Goal: Task Accomplishment & Management: Use online tool/utility

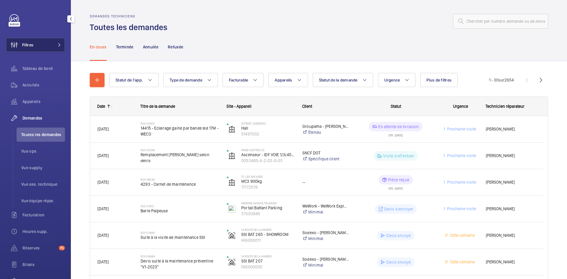
click at [54, 45] on span at bounding box center [57, 45] width 7 height 4
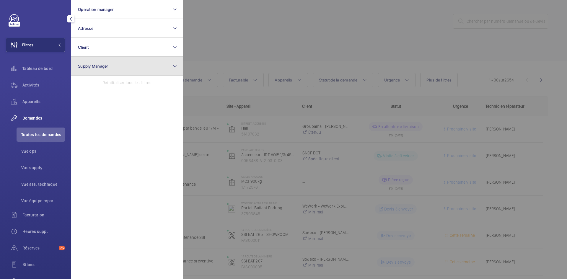
click at [86, 61] on button "Supply Manager" at bounding box center [127, 66] width 112 height 19
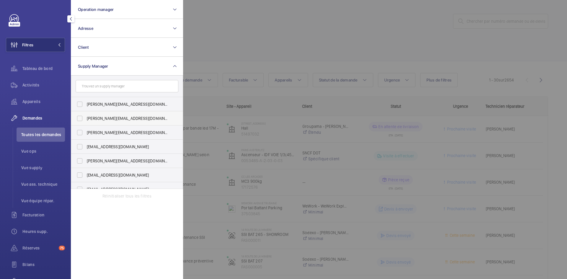
click at [81, 120] on label "diana@wemaintain.com" at bounding box center [122, 118] width 103 height 14
click at [81, 120] on input "diana@wemaintain.com" at bounding box center [80, 119] width 12 height 12
checkbox input "true"
click at [81, 146] on label "fayrouz@wemaintain.com" at bounding box center [122, 147] width 103 height 14
click at [81, 146] on input "fayrouz@wemaintain.com" at bounding box center [80, 147] width 12 height 12
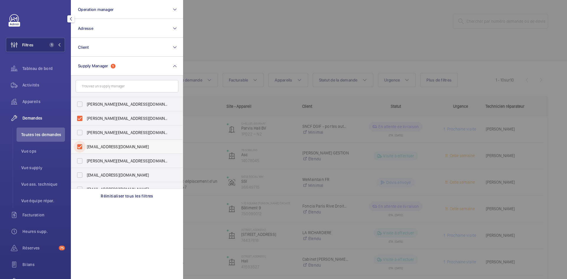
checkbox input "true"
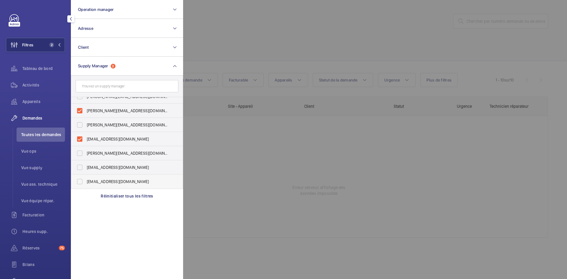
click at [79, 181] on label "yanis.b@wemaintain.com" at bounding box center [122, 182] width 103 height 14
click at [79, 181] on input "yanis.b@wemaintain.com" at bounding box center [80, 182] width 12 height 12
checkbox input "true"
click at [255, 18] on div at bounding box center [466, 139] width 567 height 279
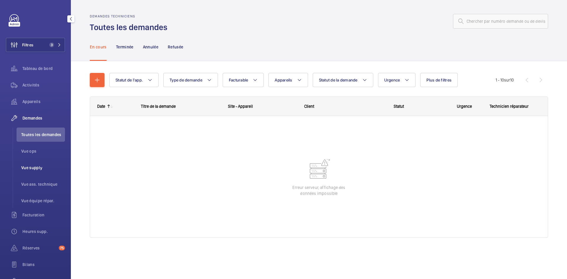
click at [29, 170] on span "Vue supply" at bounding box center [43, 168] width 44 height 6
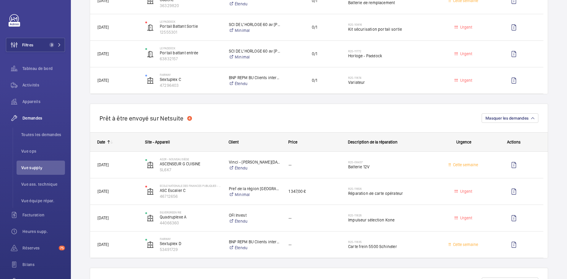
scroll to position [768, 0]
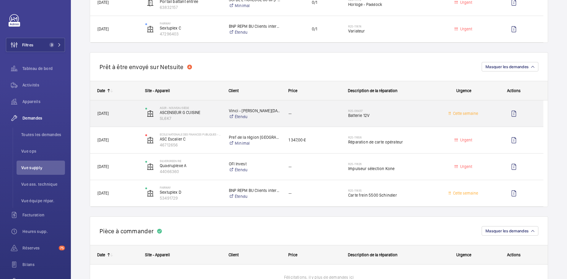
click at [135, 113] on span "22/06/2025" at bounding box center [117, 113] width 40 height 7
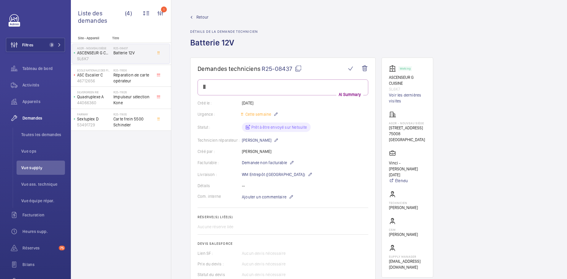
click at [203, 14] on span "Retour" at bounding box center [202, 17] width 12 height 6
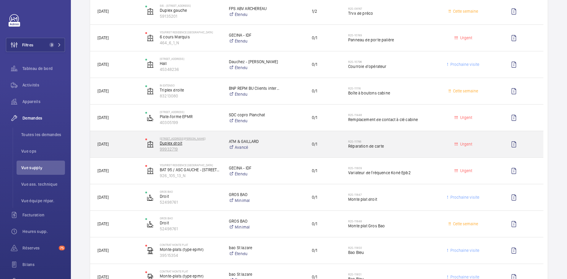
scroll to position [207, 0]
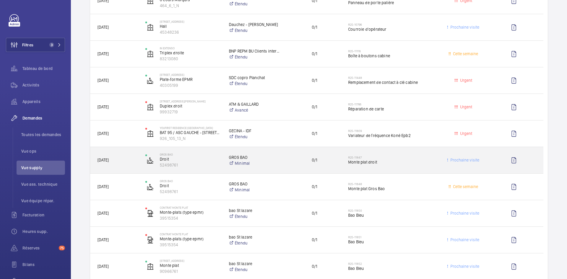
click at [129, 160] on span "05/09/2025" at bounding box center [117, 160] width 40 height 7
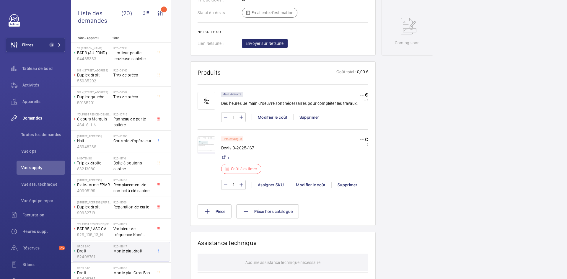
scroll to position [295, 0]
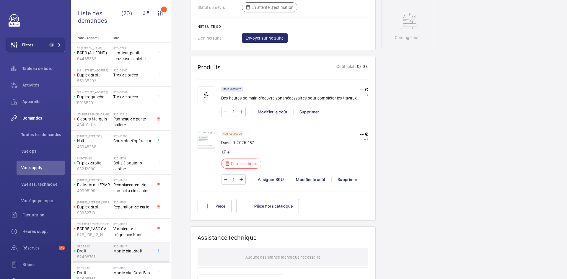
click at [207, 137] on img at bounding box center [207, 140] width 18 height 18
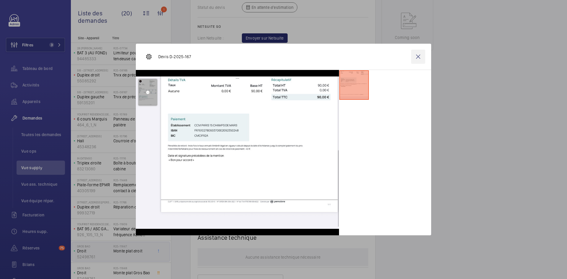
click at [416, 57] on wm-front-icon-button at bounding box center [418, 57] width 14 height 14
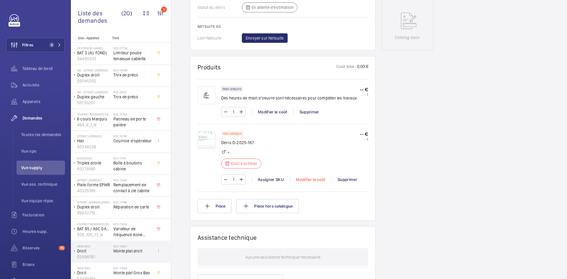
click at [316, 181] on div "Modifier le coût" at bounding box center [311, 180] width 42 height 6
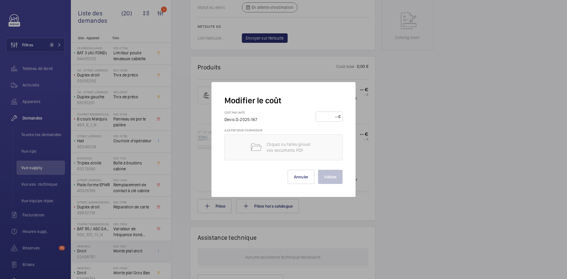
click at [328, 115] on input "number" at bounding box center [328, 116] width 21 height 9
type input "90"
click at [330, 175] on button "Valider" at bounding box center [330, 177] width 25 height 14
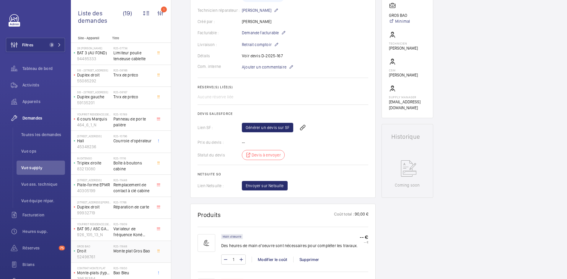
scroll to position [30, 0]
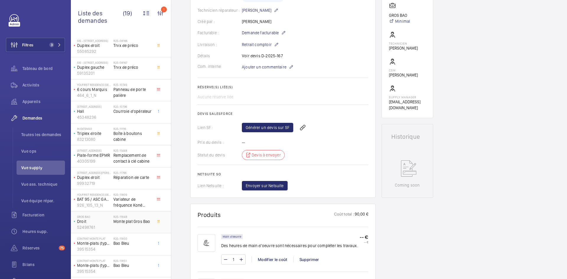
click at [94, 221] on p "Droit" at bounding box center [94, 222] width 34 height 6
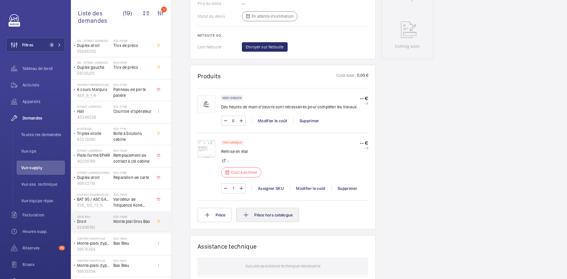
scroll to position [295, 0]
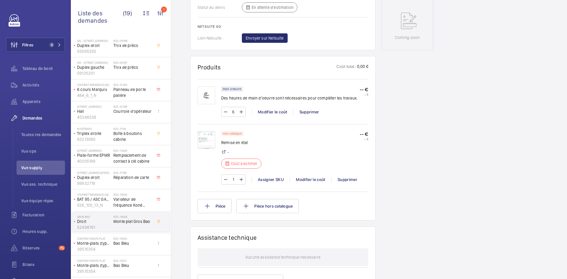
click at [204, 140] on img at bounding box center [207, 140] width 18 height 18
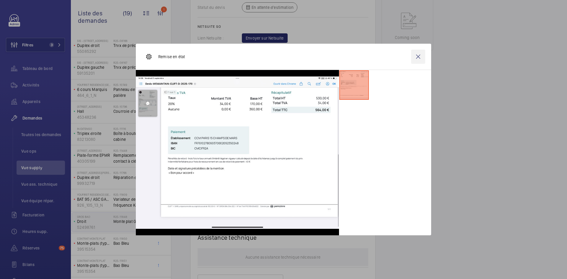
click at [417, 55] on wm-front-icon-button at bounding box center [418, 57] width 14 height 14
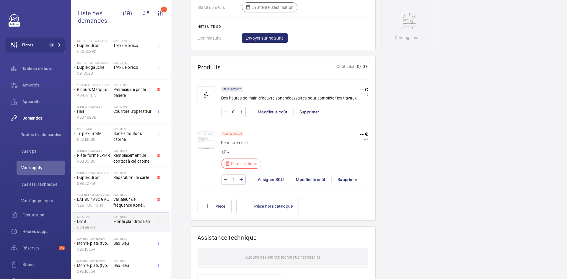
click at [211, 134] on img at bounding box center [207, 140] width 18 height 18
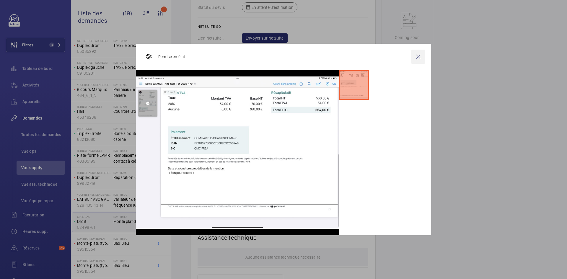
click at [416, 57] on wm-front-icon-button at bounding box center [418, 57] width 14 height 14
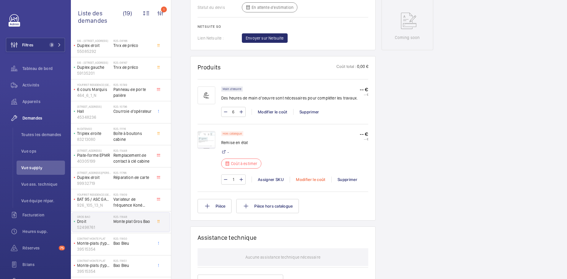
click at [316, 179] on div "Modifier le coût" at bounding box center [311, 180] width 42 height 6
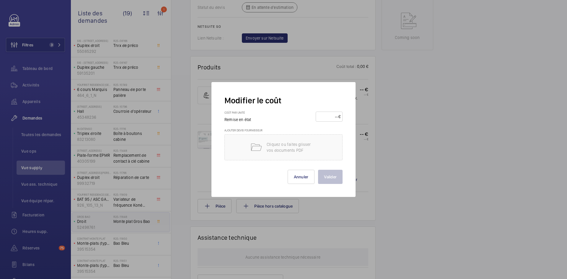
click at [323, 118] on input "number" at bounding box center [328, 116] width 21 height 9
type input "570"
click at [338, 173] on button "Valider" at bounding box center [330, 177] width 25 height 14
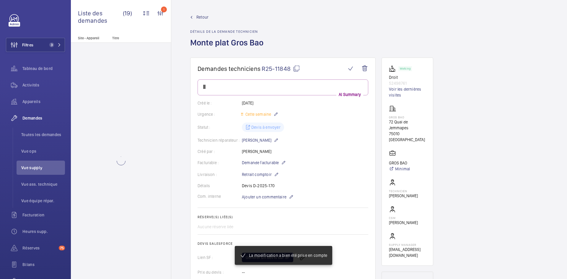
scroll to position [0, 0]
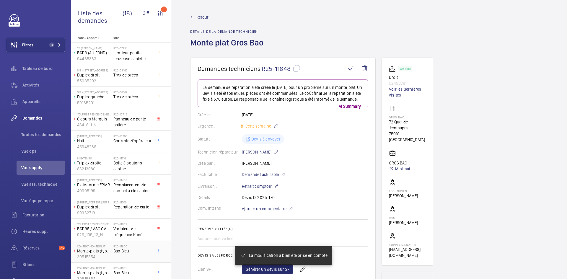
click at [126, 251] on span "Bao Bleu" at bounding box center [132, 251] width 39 height 6
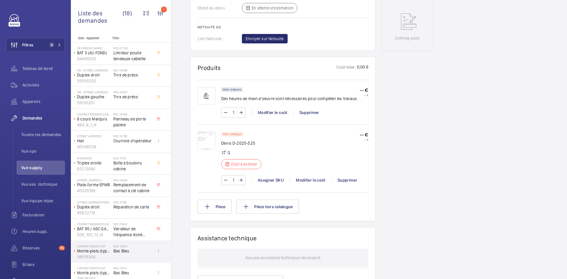
scroll to position [295, 0]
click at [210, 139] on img at bounding box center [207, 140] width 18 height 18
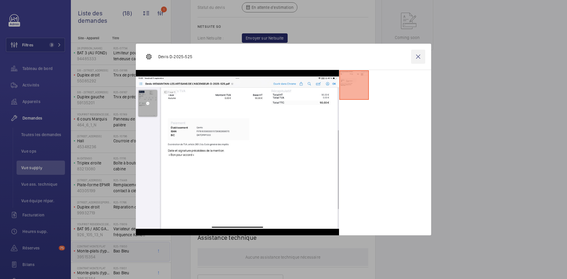
click at [420, 56] on wm-front-icon-button at bounding box center [418, 57] width 14 height 14
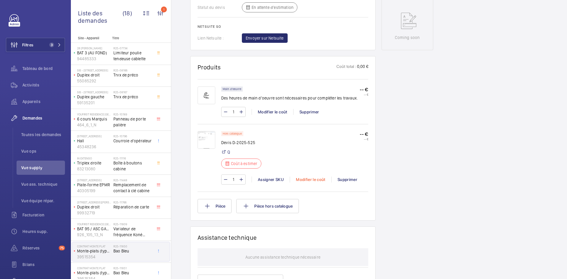
click at [313, 178] on div "Modifier le coût" at bounding box center [311, 180] width 42 height 6
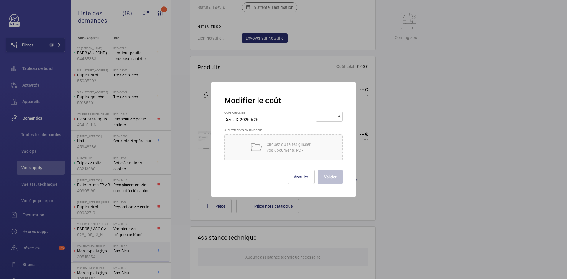
click at [328, 118] on input "number" at bounding box center [328, 116] width 21 height 9
type input "90"
click at [339, 178] on button "Valider" at bounding box center [330, 177] width 25 height 14
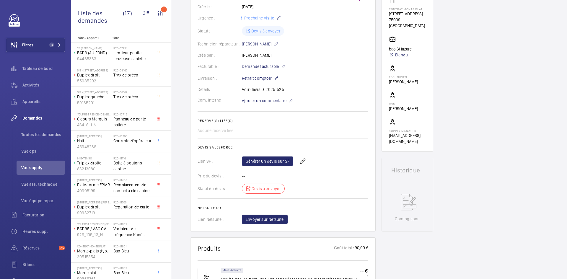
scroll to position [59, 0]
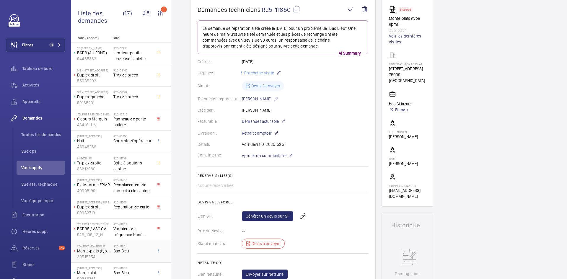
click at [113, 253] on div "Contrat Monte plat Monte-plats (type epmr) 39515354" at bounding box center [92, 251] width 41 height 19
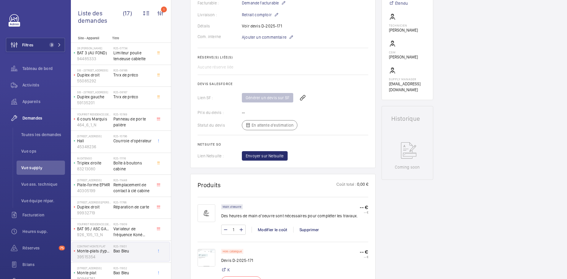
scroll to position [242, 0]
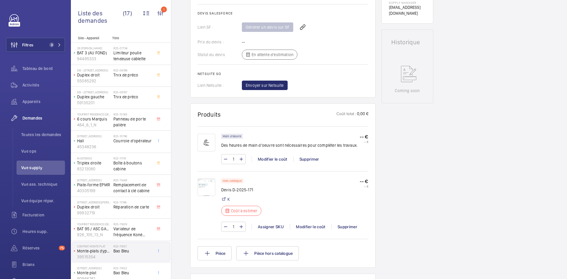
click at [198, 186] on img at bounding box center [207, 187] width 18 height 18
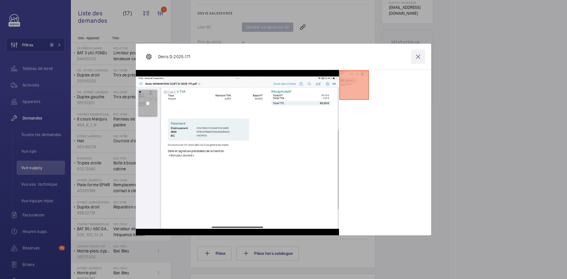
click at [417, 56] on wm-front-icon-button at bounding box center [418, 57] width 14 height 14
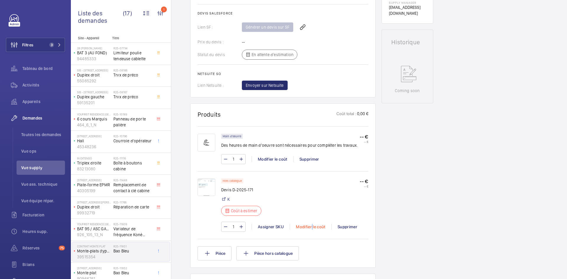
click at [312, 225] on div "Modifier le coût" at bounding box center [311, 227] width 42 height 6
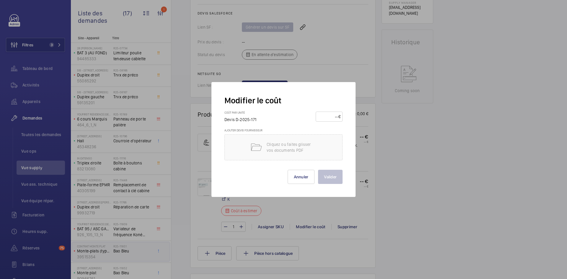
click at [334, 116] on input "number" at bounding box center [328, 116] width 21 height 9
type input "90"
click at [337, 178] on button "Valider" at bounding box center [330, 177] width 25 height 14
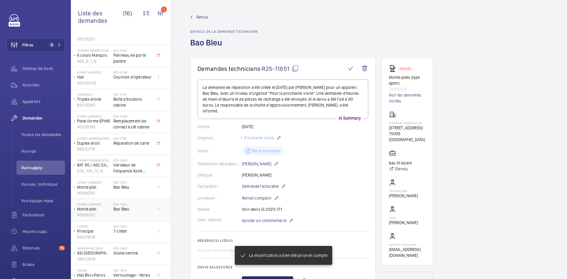
scroll to position [116, 0]
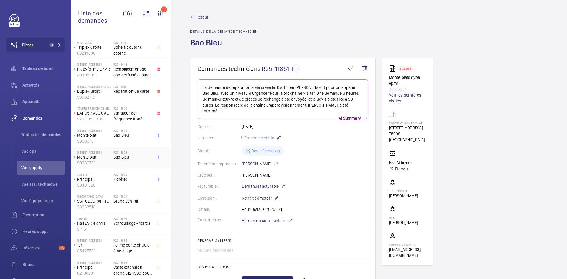
click at [102, 157] on p "Monte plat" at bounding box center [94, 157] width 34 height 6
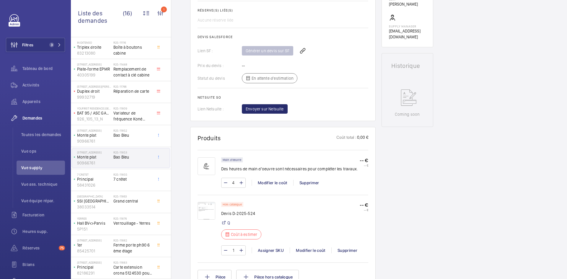
scroll to position [224, 0]
click at [205, 208] on img at bounding box center [207, 211] width 18 height 18
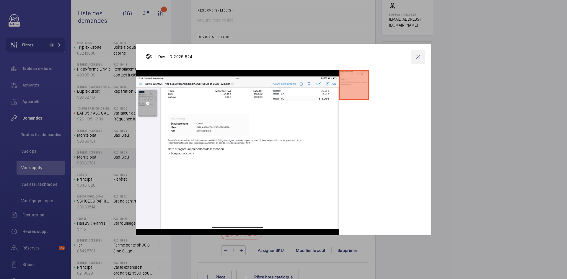
click at [418, 53] on wm-front-icon-button at bounding box center [418, 57] width 14 height 14
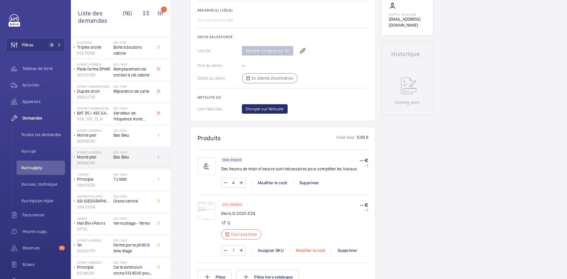
click at [314, 249] on div "Modifier le coût" at bounding box center [311, 251] width 42 height 6
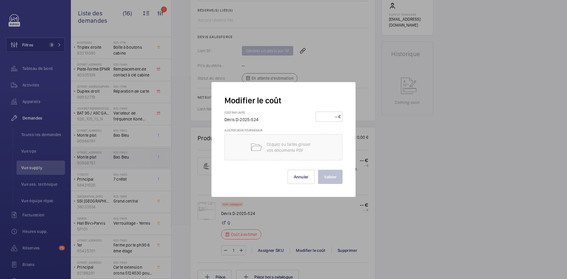
click at [331, 115] on input "number" at bounding box center [328, 116] width 21 height 9
type input "530"
click at [337, 178] on button "Valider" at bounding box center [330, 177] width 25 height 14
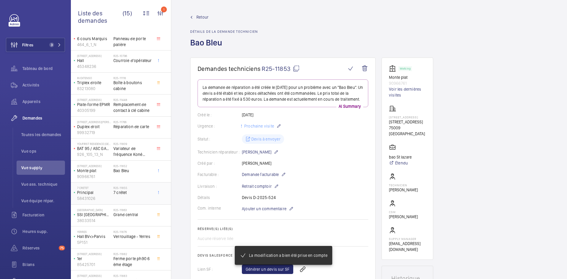
scroll to position [89, 0]
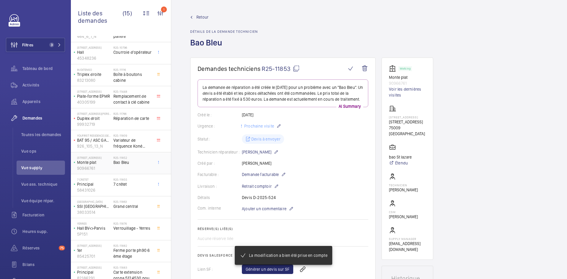
click at [112, 160] on div "8 rue Saint lazare- Monte Futs Monte plat 90966761" at bounding box center [92, 163] width 41 height 19
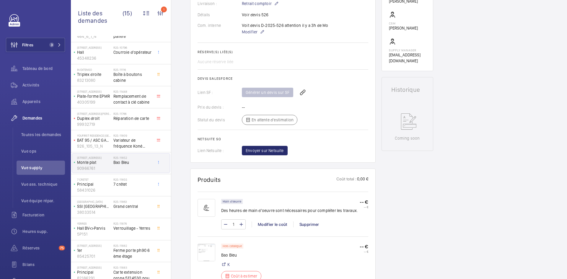
scroll to position [254, 0]
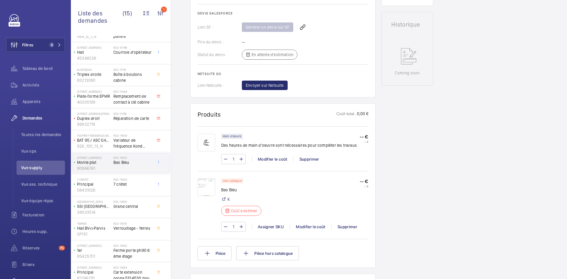
click at [205, 185] on img at bounding box center [207, 187] width 18 height 18
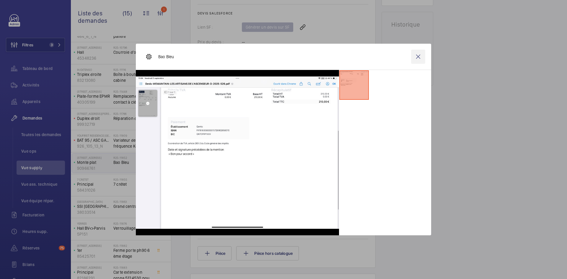
click at [420, 56] on wm-front-icon-button at bounding box center [418, 57] width 14 height 14
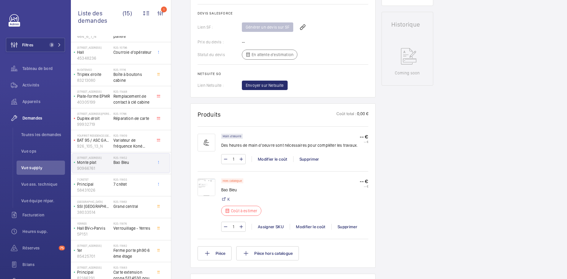
click at [209, 184] on img at bounding box center [207, 187] width 18 height 18
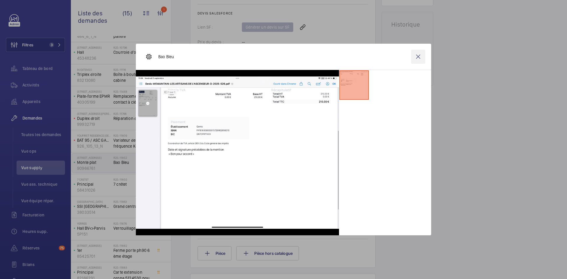
click at [421, 56] on wm-front-icon-button at bounding box center [418, 57] width 14 height 14
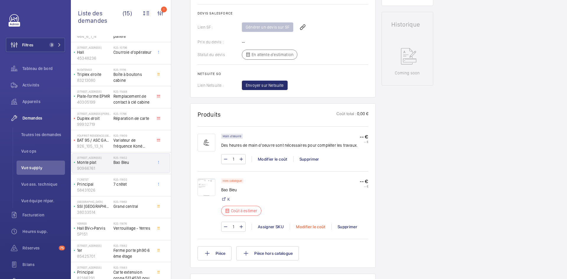
click at [311, 225] on div "Modifier le coût" at bounding box center [311, 227] width 42 height 6
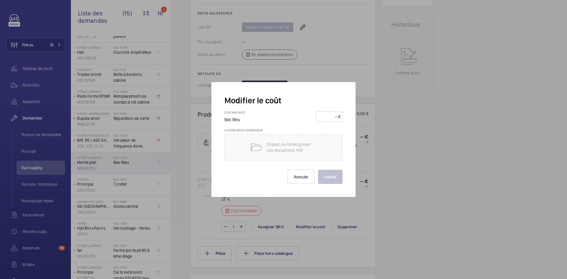
click at [329, 117] on input "number" at bounding box center [328, 116] width 21 height 9
type input "220"
click at [329, 181] on button "Valider" at bounding box center [330, 177] width 25 height 14
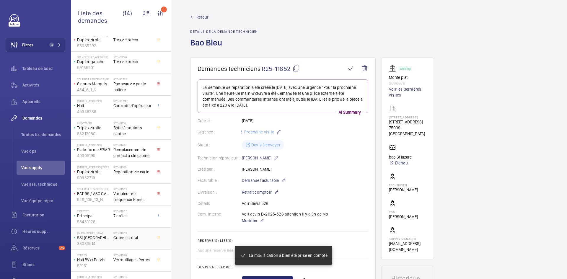
scroll to position [72, 0]
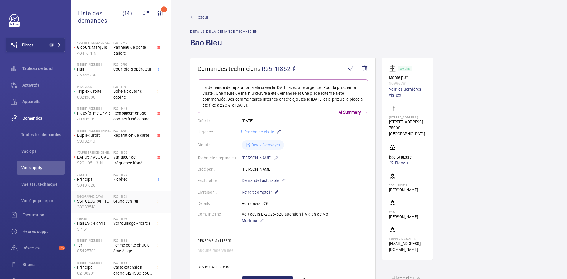
click at [126, 201] on span "Grand central" at bounding box center [132, 201] width 39 height 6
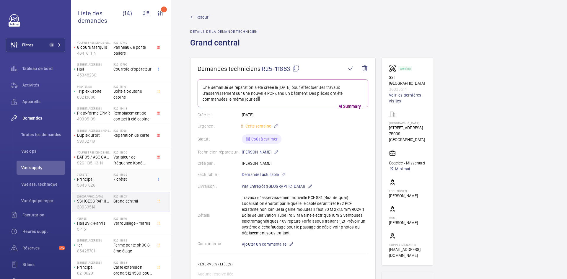
click at [124, 175] on h2 "R25-11855" at bounding box center [132, 175] width 39 height 4
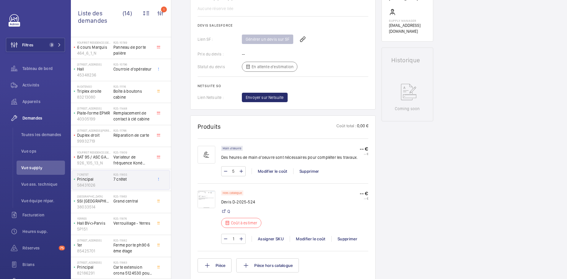
scroll to position [236, 0]
click at [201, 201] on img at bounding box center [207, 199] width 18 height 18
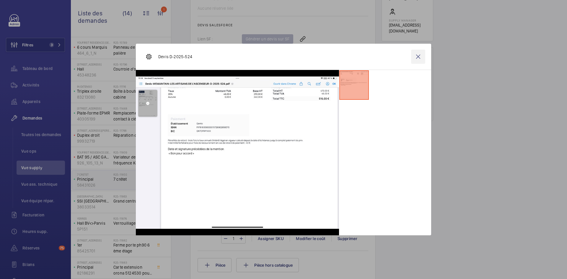
click at [415, 56] on wm-front-icon-button at bounding box center [418, 57] width 14 height 14
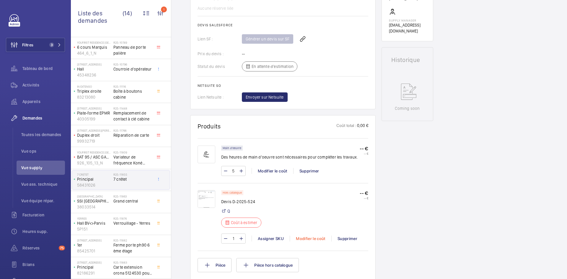
click at [308, 237] on div "Modifier le coût" at bounding box center [311, 239] width 42 height 6
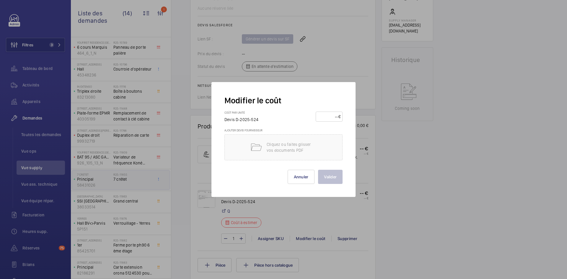
click at [325, 113] on input "number" at bounding box center [328, 116] width 21 height 9
type input "520"
click at [337, 179] on button "Valider" at bounding box center [330, 177] width 25 height 14
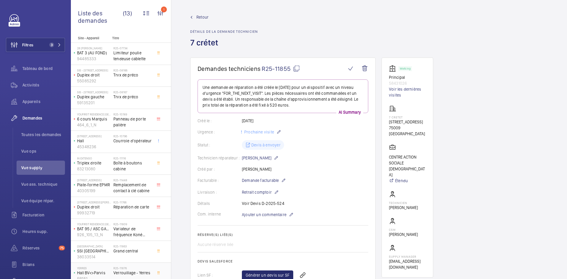
scroll to position [50, 0]
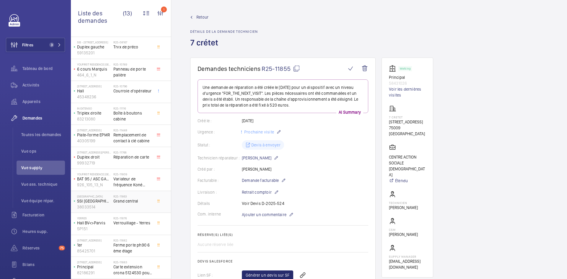
click at [119, 199] on span "Grand central" at bounding box center [132, 201] width 39 height 6
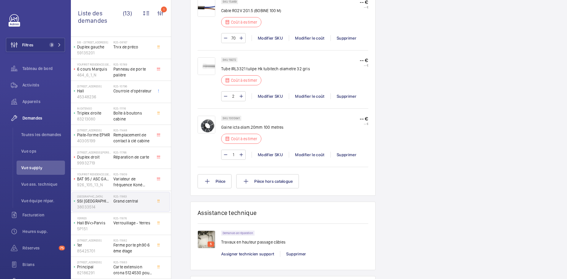
scroll to position [591, 0]
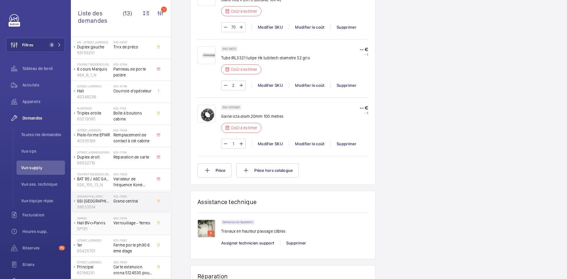
click at [112, 227] on div "Yerres Hall BV<>Parvis 5P151" at bounding box center [92, 223] width 41 height 19
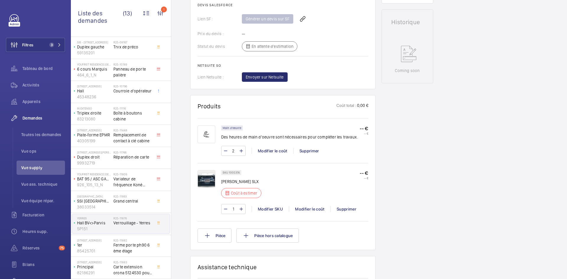
scroll to position [295, 0]
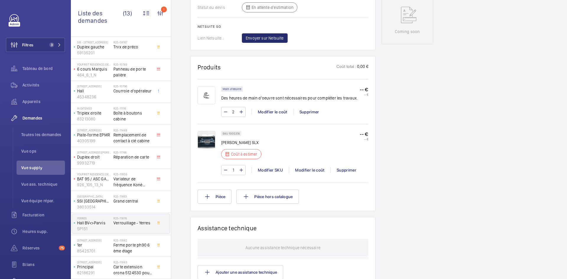
click at [205, 139] on img at bounding box center [207, 140] width 18 height 18
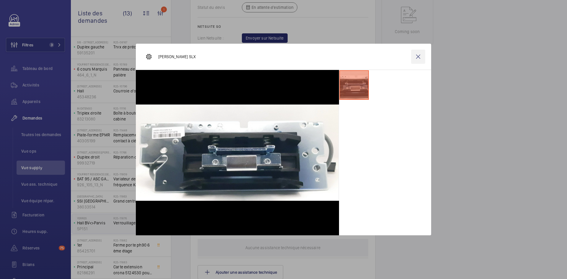
click at [416, 58] on wm-front-icon-button at bounding box center [418, 57] width 14 height 14
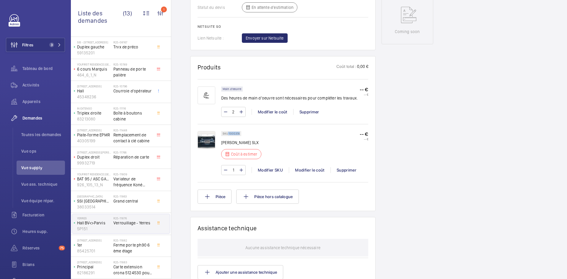
drag, startPoint x: 240, startPoint y: 133, endPoint x: 228, endPoint y: 134, distance: 12.2
click at [228, 134] on div "SKU 1005374" at bounding box center [231, 133] width 20 height 5
copy p "1005374"
click at [311, 168] on div "Modifier le coût" at bounding box center [310, 170] width 42 height 6
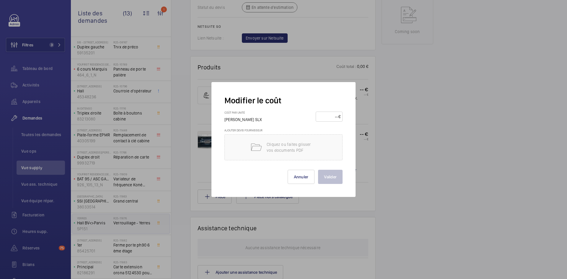
click at [325, 114] on input "number" at bounding box center [328, 116] width 21 height 9
type input "290"
click at [338, 176] on button "Valider" at bounding box center [330, 177] width 25 height 14
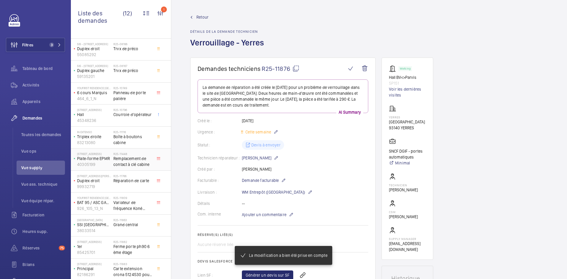
scroll to position [28, 0]
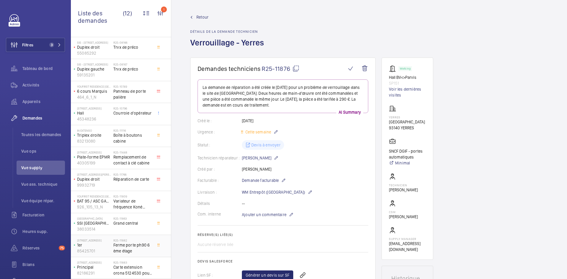
click at [109, 249] on p "85425701" at bounding box center [94, 251] width 34 height 6
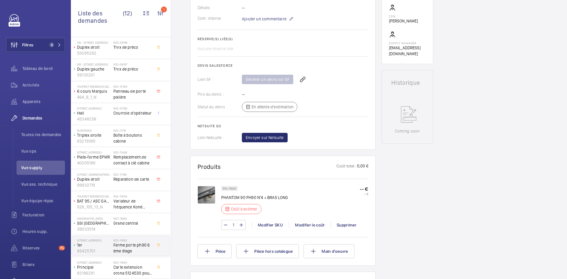
scroll to position [266, 0]
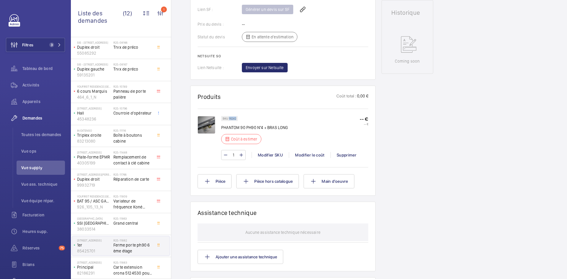
drag, startPoint x: 236, startPoint y: 118, endPoint x: 229, endPoint y: 118, distance: 7.1
click at [229, 118] on p "SKU 16242" at bounding box center [230, 119] width 14 height 2
copy p "16242"
click at [312, 154] on div "Modifier le coût" at bounding box center [310, 155] width 42 height 6
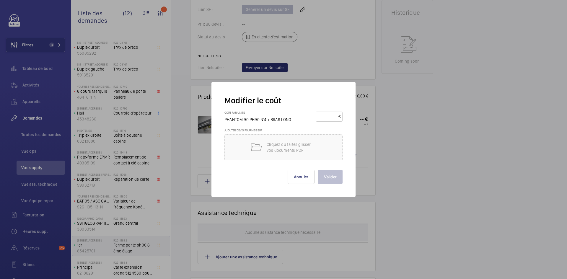
click at [321, 115] on input "number" at bounding box center [328, 116] width 21 height 9
type input "185"
click at [329, 179] on button "Valider" at bounding box center [330, 177] width 25 height 14
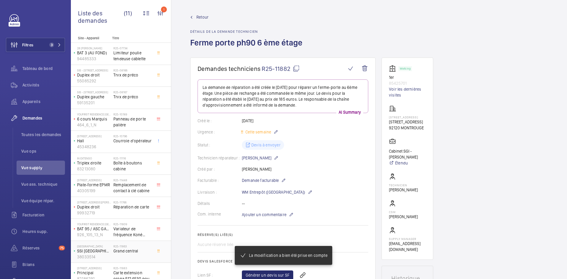
scroll to position [6, 0]
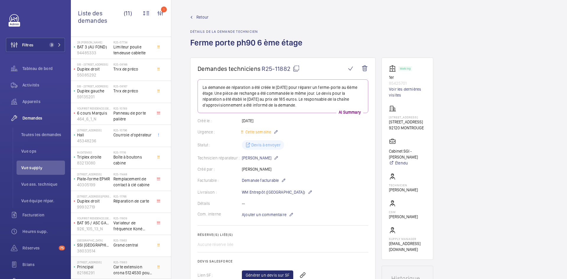
click at [114, 267] on span "Carte extension orona 5124530 pour bouton du -1" at bounding box center [132, 270] width 39 height 12
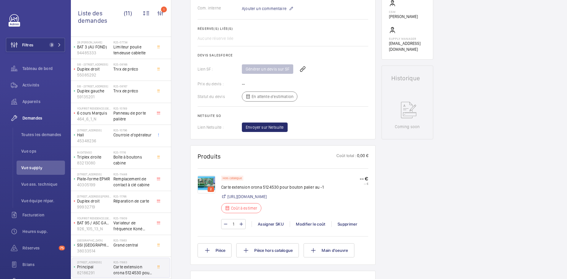
scroll to position [207, 0]
click at [204, 180] on img at bounding box center [207, 184] width 18 height 18
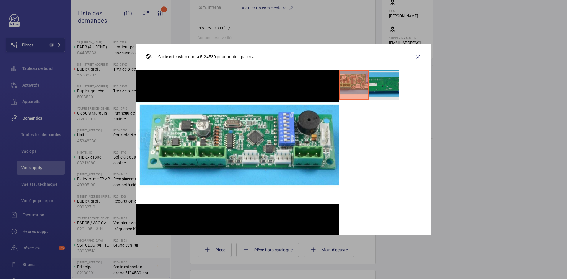
click at [394, 80] on li at bounding box center [384, 85] width 30 height 30
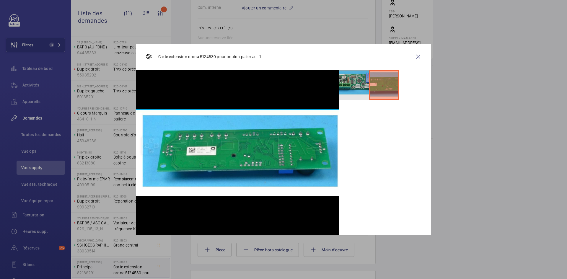
click at [356, 81] on li at bounding box center [354, 85] width 30 height 30
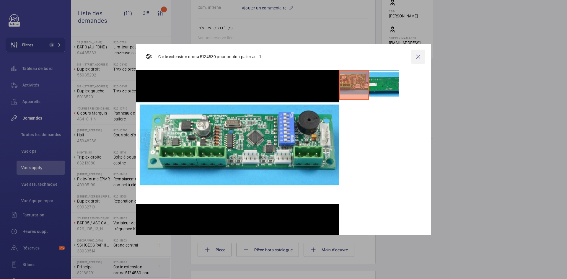
click at [423, 54] on wm-front-icon-button at bounding box center [418, 57] width 14 height 14
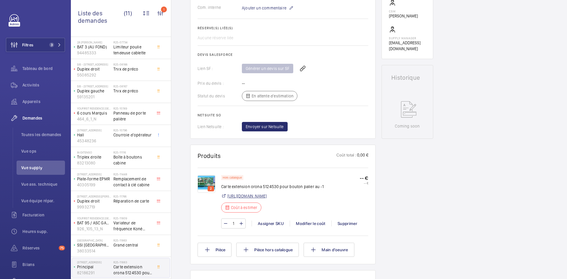
click at [267, 196] on link "https://share.google/K1jovyV3lZD3QzVYg" at bounding box center [246, 196] width 39 height 6
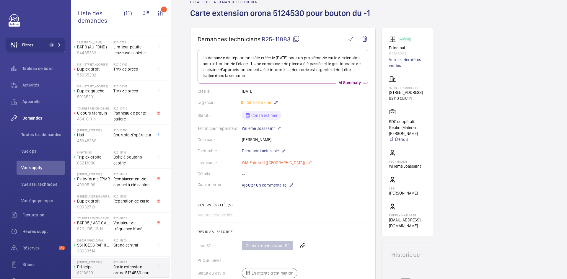
scroll to position [148, 0]
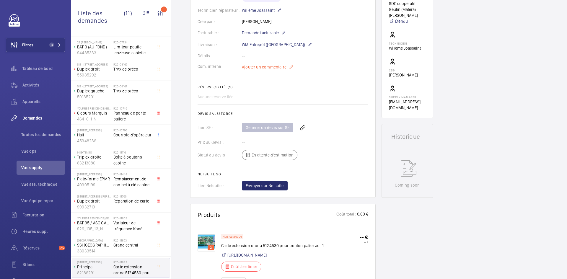
click at [248, 66] on span "Ajouter un commentaire" at bounding box center [264, 67] width 45 height 6
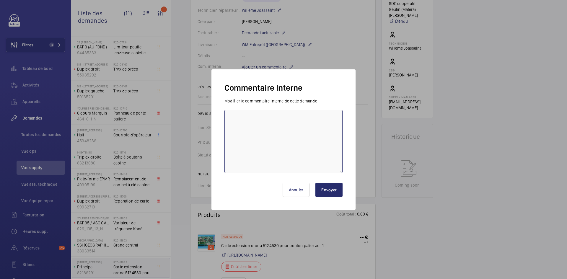
click at [240, 118] on textarea at bounding box center [283, 141] width 118 height 63
paste textarea "https://my.sodimas.com/fr/carte-extension-1-5124530-arca-3-remplace-les-cartes-…"
type textarea "https://my.sodimas.com/fr/carte-extension-1-5124530-arca-3-remplace-les-cartes-…"
click at [326, 188] on button "Envoyer" at bounding box center [328, 190] width 27 height 14
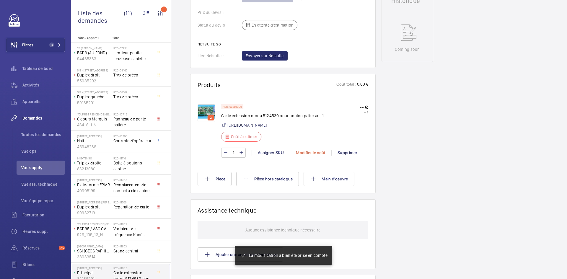
scroll to position [289, 0]
click at [311, 156] on div "Modifier le coût" at bounding box center [311, 153] width 42 height 6
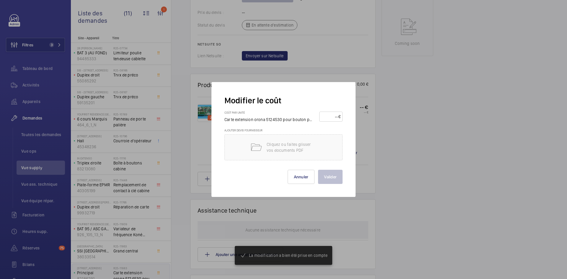
click at [325, 117] on input "number" at bounding box center [329, 116] width 17 height 9
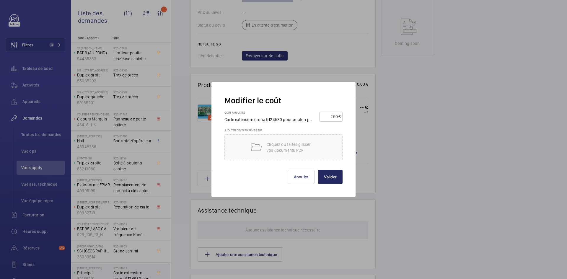
type input "250"
click at [331, 177] on button "Valider" at bounding box center [330, 177] width 25 height 14
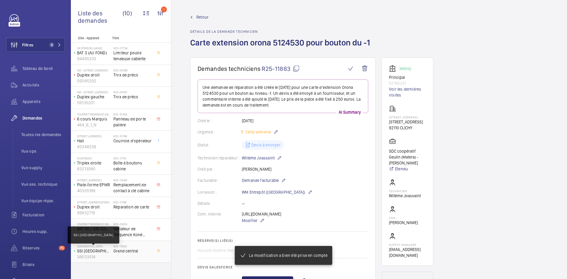
click at [107, 250] on p "SSI [GEOGRAPHIC_DATA]" at bounding box center [94, 251] width 34 height 6
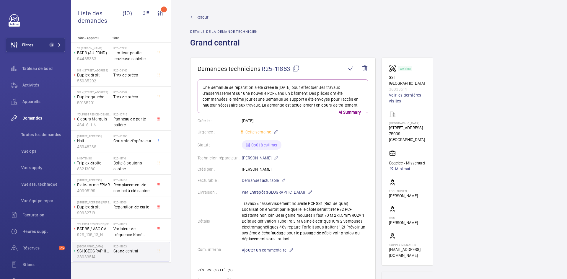
click at [202, 15] on span "Retour" at bounding box center [202, 17] width 12 height 6
click at [199, 16] on span "Retour" at bounding box center [202, 17] width 12 height 6
click at [196, 13] on wm-front-admin-header "Retour Détails de la demande technicien Grand central" at bounding box center [369, 29] width 396 height 58
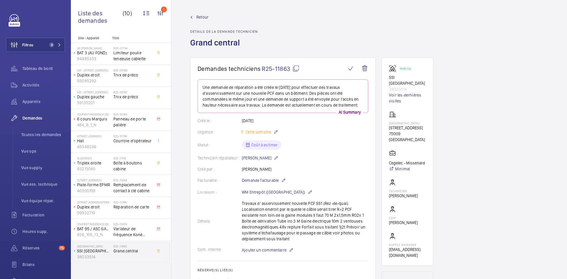
click at [197, 16] on span "Retour" at bounding box center [202, 17] width 12 height 6
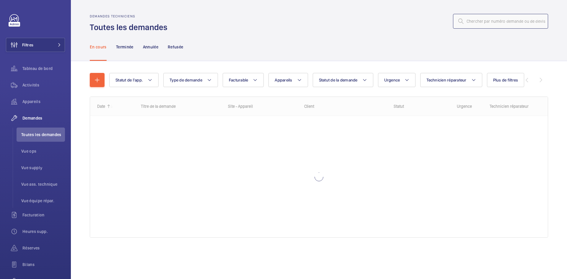
click at [475, 22] on input "text" at bounding box center [500, 21] width 95 height 15
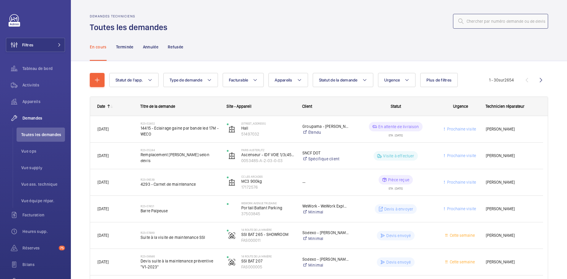
paste input "R25-11656"
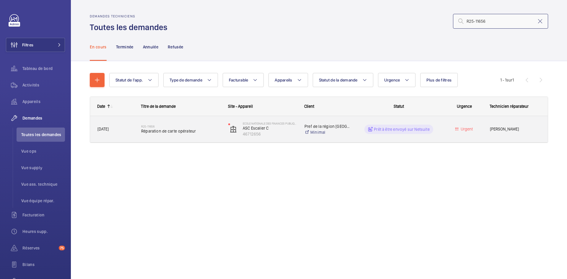
type input "R25-11656"
click at [123, 129] on span "[DATE]" at bounding box center [115, 129] width 36 height 7
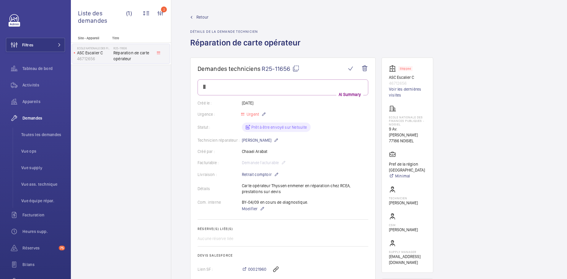
click at [297, 67] on mat-icon at bounding box center [295, 68] width 7 height 7
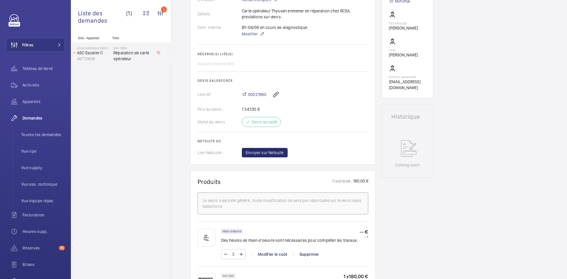
scroll to position [177, 0]
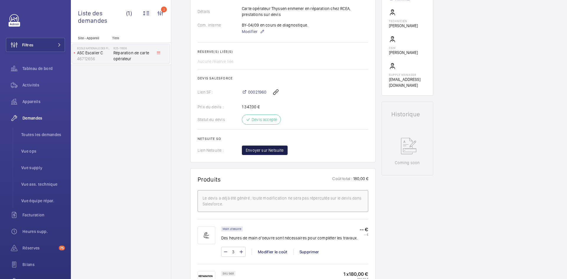
click at [276, 149] on span "Envoyer sur Netsuite" at bounding box center [265, 150] width 38 height 6
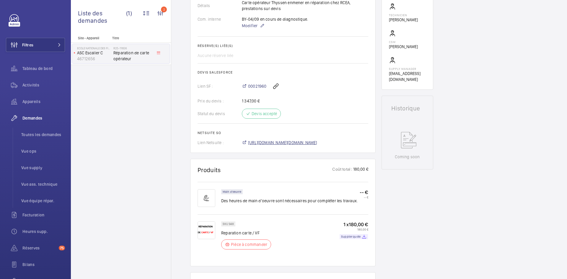
scroll to position [189, 0]
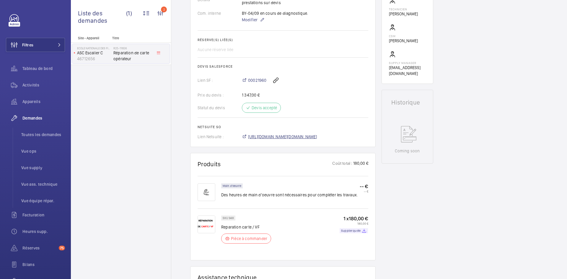
click at [288, 140] on span "https://6461500.app.netsuite.com/app/accounting/transactions/salesord.nl?id=298…" at bounding box center [282, 137] width 69 height 6
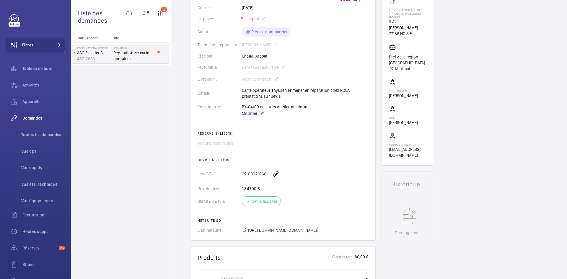
scroll to position [47, 0]
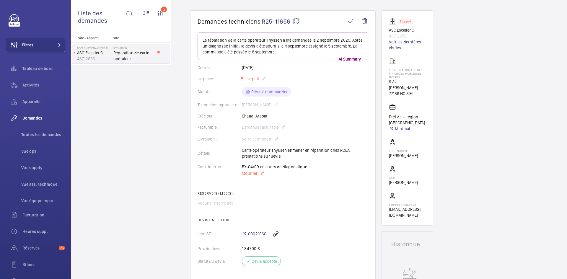
click at [250, 175] on span "Modifier" at bounding box center [250, 173] width 16 height 6
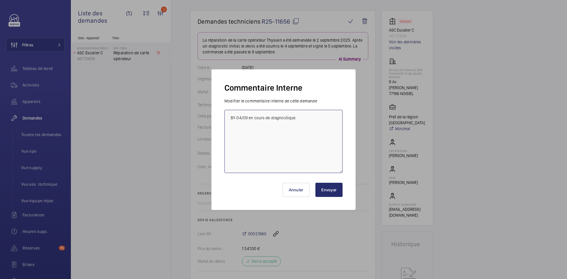
click at [229, 115] on textarea "BY-04/09 en cours de diagnostique." at bounding box center [283, 141] width 118 height 63
paste textarea "BY-08/09 : commande effectuer chez le fournisseur RCEA via l'email livraison pr…"
type textarea "BY-08/09 : commande effectuer chez le fournisseur RCEA via l'email livraison pr…"
click at [335, 191] on button "Envoyer" at bounding box center [328, 190] width 27 height 14
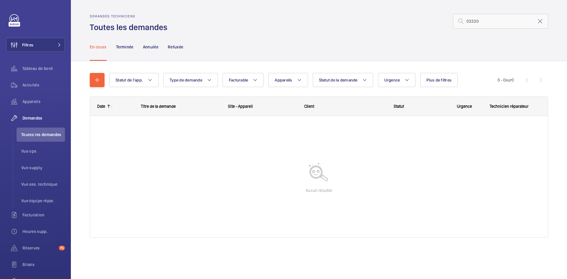
click at [476, 21] on input "03330" at bounding box center [500, 21] width 95 height 15
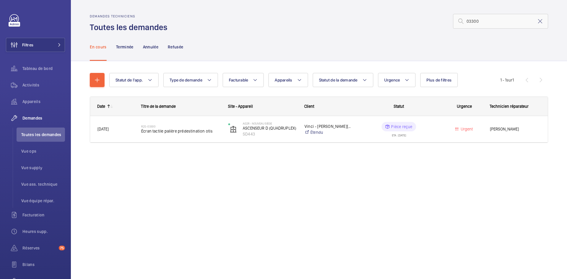
type input "03300"
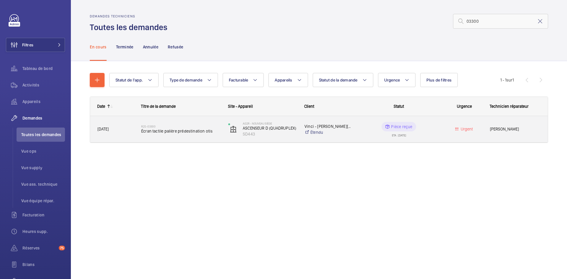
click at [123, 128] on span "04/03/2025" at bounding box center [115, 129] width 36 height 7
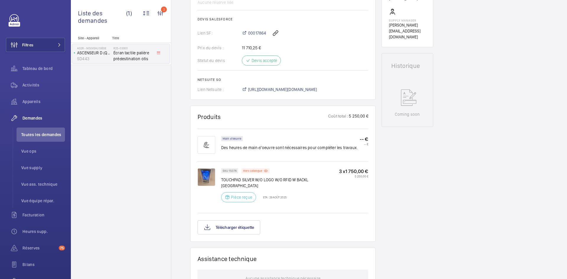
scroll to position [260, 0]
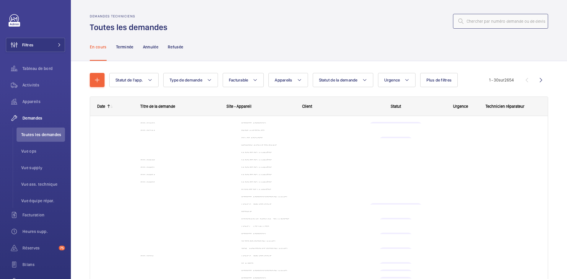
click at [499, 21] on input "text" at bounding box center [500, 21] width 95 height 15
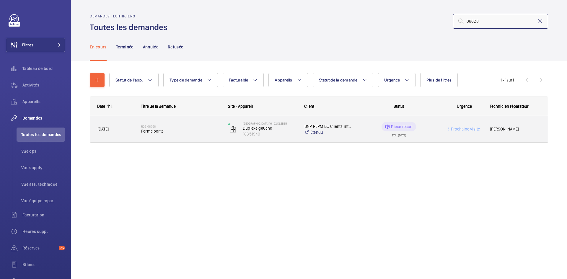
type input "08028"
click at [127, 127] on span "12/06/2025" at bounding box center [115, 129] width 36 height 7
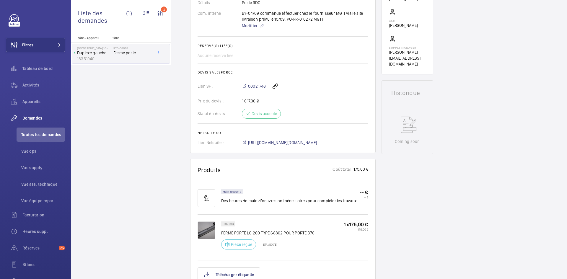
scroll to position [207, 0]
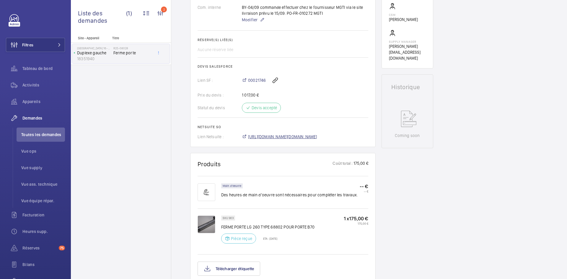
click at [317, 137] on span "https://6461500.app.netsuite.com/app/accounting/transactions/salesord.nl?id=298…" at bounding box center [282, 137] width 69 height 6
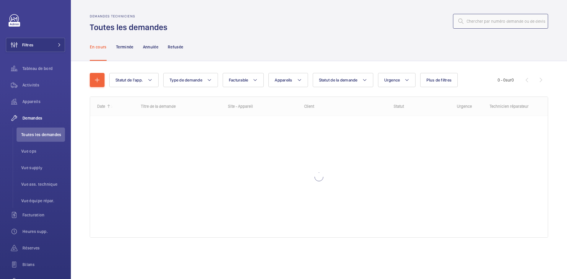
click at [495, 22] on input "text" at bounding box center [500, 21] width 95 height 15
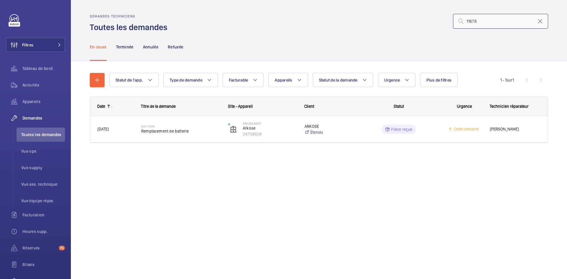
type input "11678"
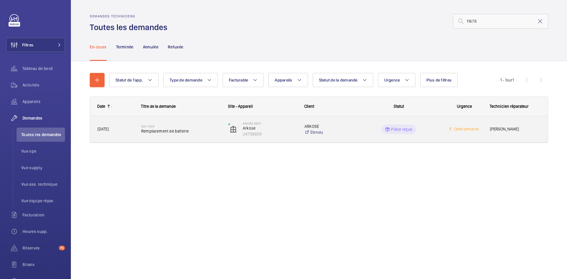
click at [120, 126] on span "02/09/2025" at bounding box center [115, 129] width 36 height 7
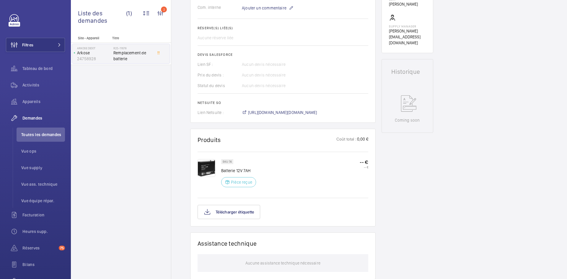
scroll to position [219, 0]
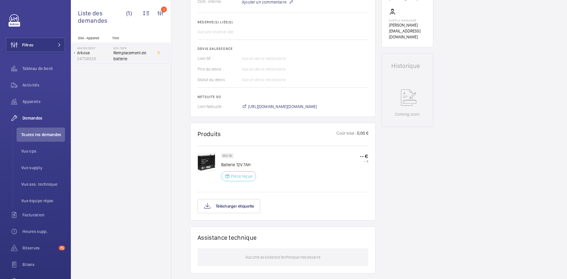
drag, startPoint x: 313, startPoint y: 106, endPoint x: 328, endPoint y: 110, distance: 15.4
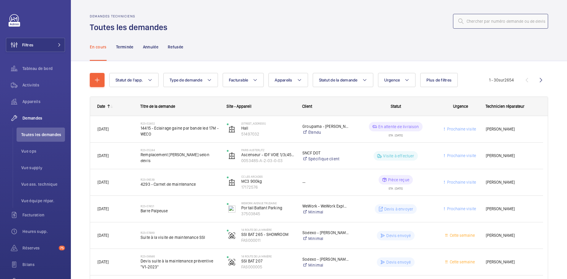
click at [470, 21] on input "text" at bounding box center [500, 21] width 95 height 15
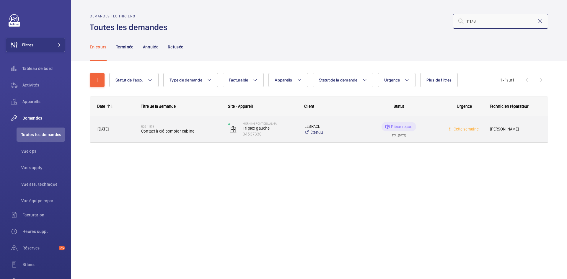
type input "11178"
click at [126, 133] on div "21/08/2025" at bounding box center [111, 129] width 43 height 19
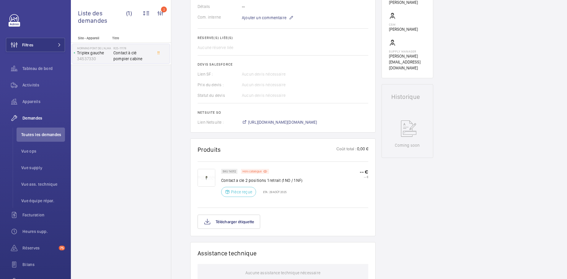
scroll to position [207, 0]
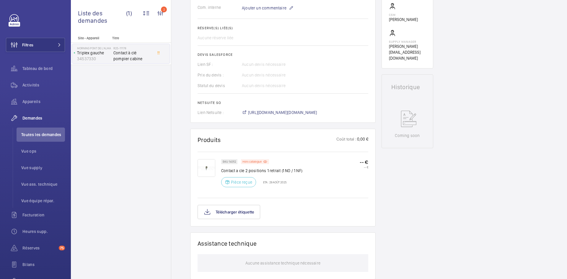
click at [209, 168] on img at bounding box center [207, 168] width 18 height 18
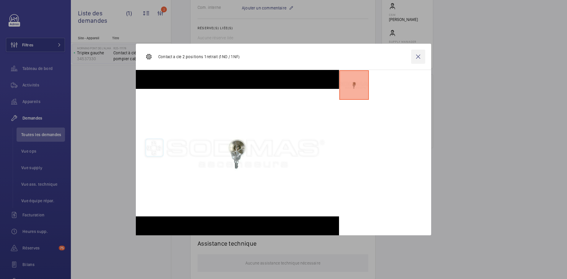
click at [421, 59] on wm-front-icon-button at bounding box center [418, 57] width 14 height 14
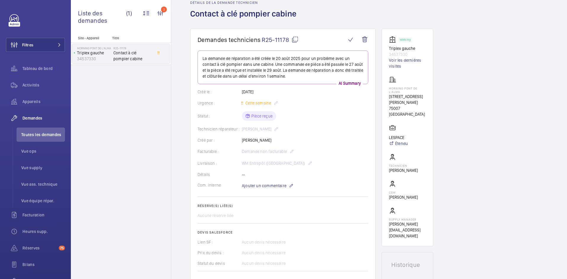
scroll to position [0, 0]
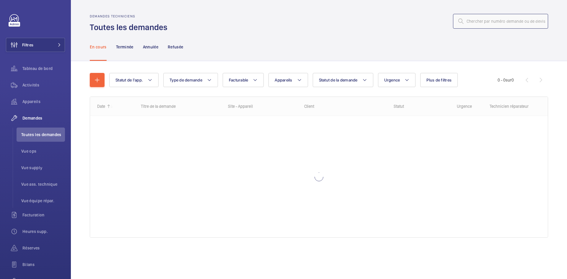
click at [487, 20] on input "text" at bounding box center [500, 21] width 95 height 15
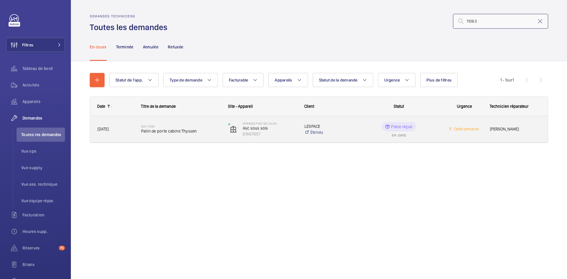
type input "11063"
click at [125, 129] on span "[DATE]" at bounding box center [115, 129] width 36 height 7
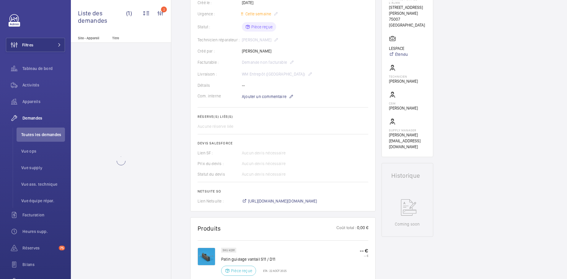
scroll to position [207, 0]
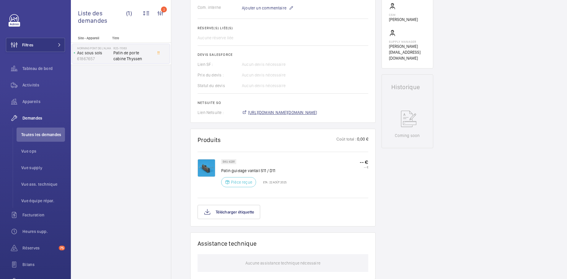
click at [317, 110] on span "[URL][DOMAIN_NAME][DOMAIN_NAME]" at bounding box center [282, 113] width 69 height 6
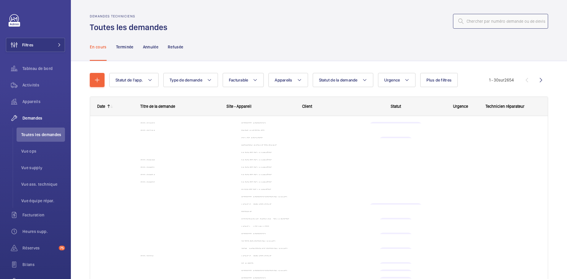
click at [477, 22] on input "text" at bounding box center [500, 21] width 95 height 15
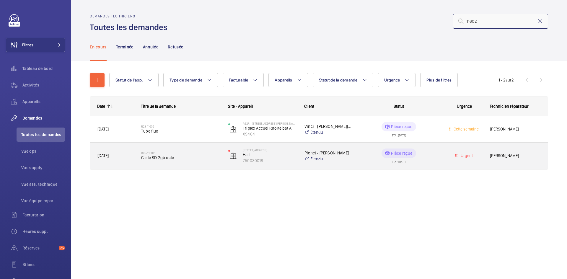
type input "11602"
click at [125, 157] on span "01/09/2025" at bounding box center [115, 155] width 36 height 7
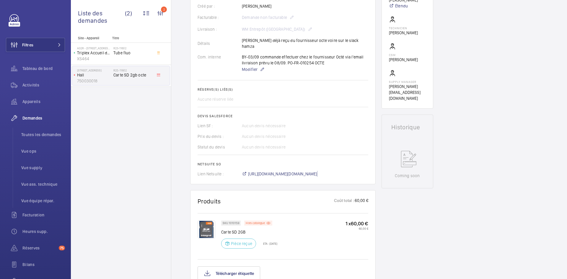
scroll to position [159, 0]
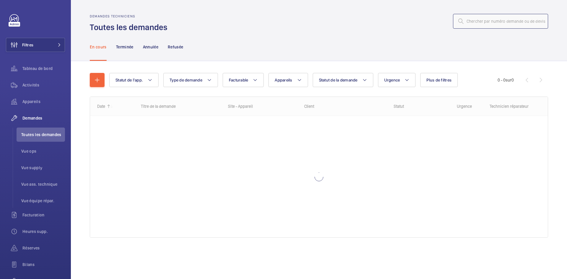
click at [494, 23] on input "text" at bounding box center [500, 21] width 95 height 15
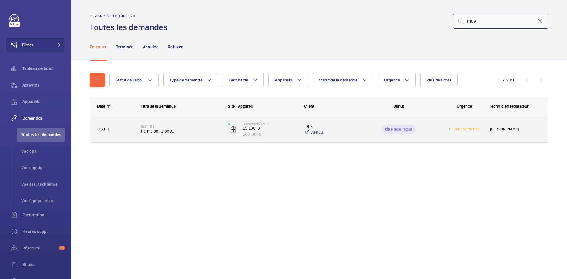
type input "11189"
click at [121, 127] on span "[DATE]" at bounding box center [115, 129] width 36 height 7
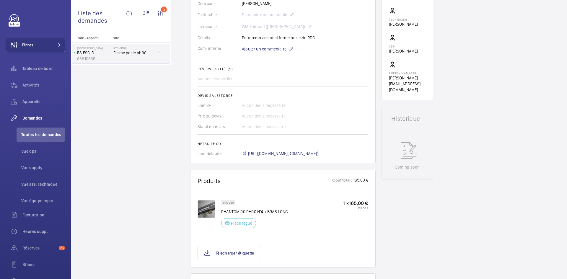
scroll to position [165, 0]
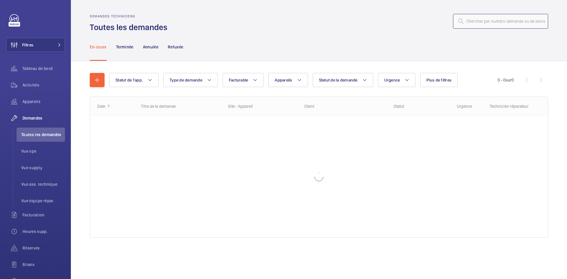
click at [490, 19] on input "text" at bounding box center [500, 21] width 95 height 15
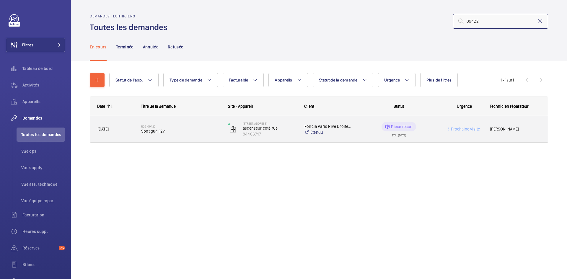
type input "09422"
click at [121, 125] on div "[DATE]" at bounding box center [111, 129] width 43 height 19
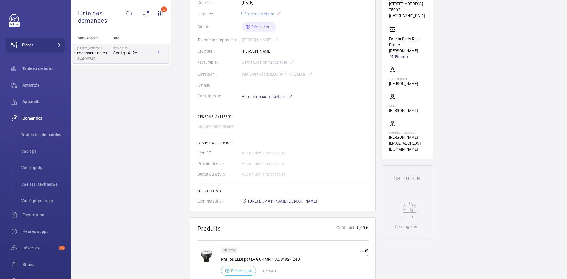
scroll to position [148, 0]
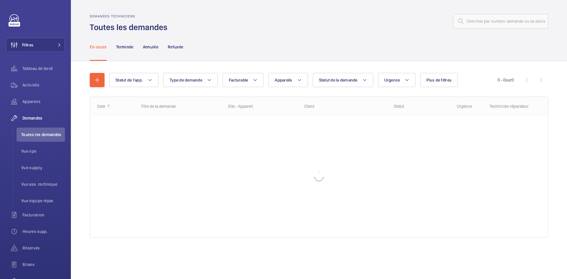
click at [506, 25] on input "text" at bounding box center [500, 21] width 95 height 15
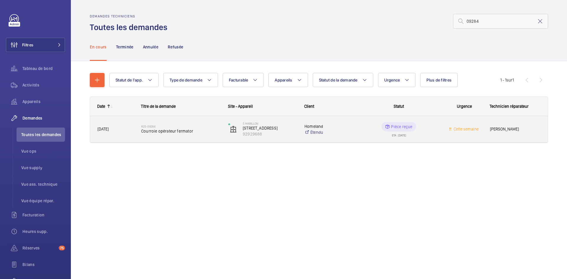
type input "09284"
click at [118, 128] on span "[DATE]" at bounding box center [115, 129] width 36 height 7
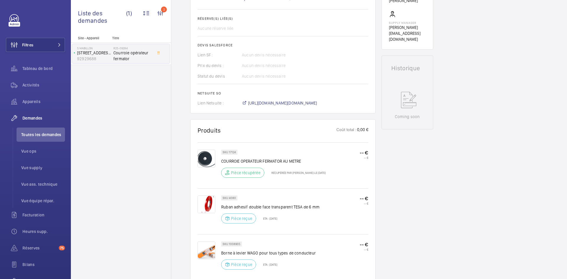
scroll to position [207, 0]
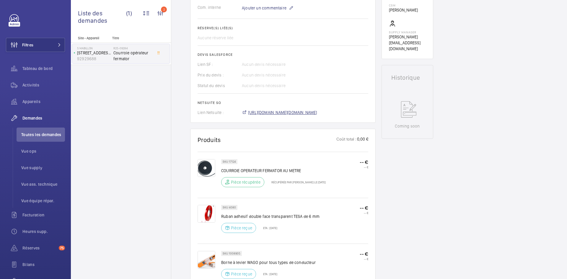
click at [316, 113] on span "[URL][DOMAIN_NAME][DOMAIN_NAME]" at bounding box center [282, 113] width 69 height 6
click at [212, 168] on img at bounding box center [207, 168] width 18 height 18
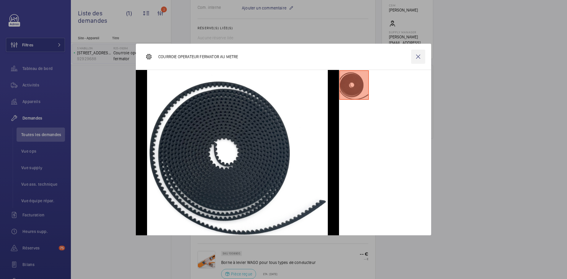
click at [414, 58] on wm-front-icon-button at bounding box center [418, 57] width 14 height 14
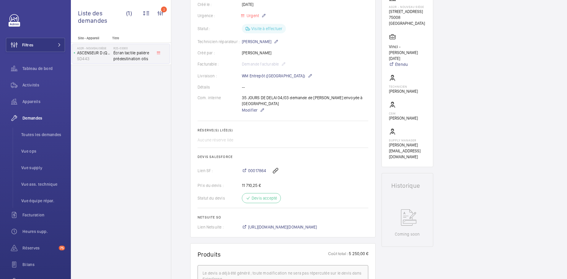
scroll to position [77, 0]
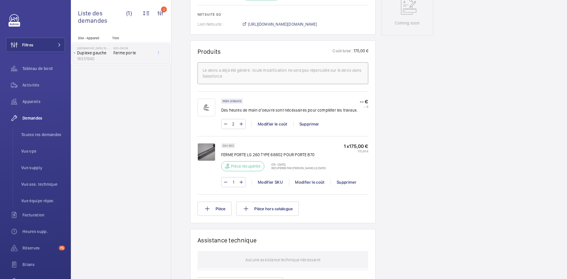
scroll to position [325, 0]
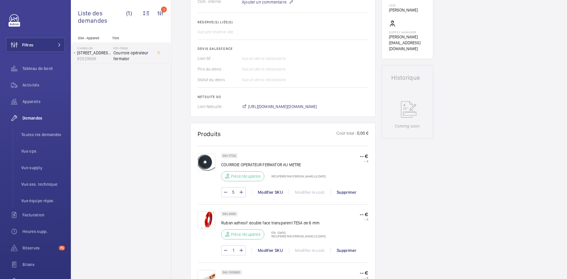
scroll to position [295, 0]
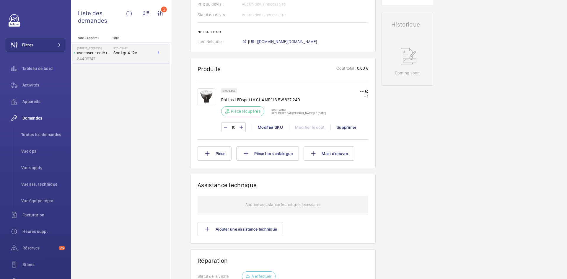
scroll to position [278, 0]
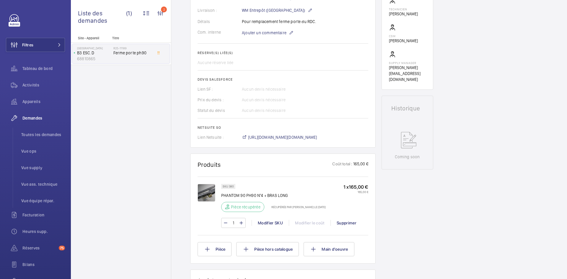
scroll to position [177, 0]
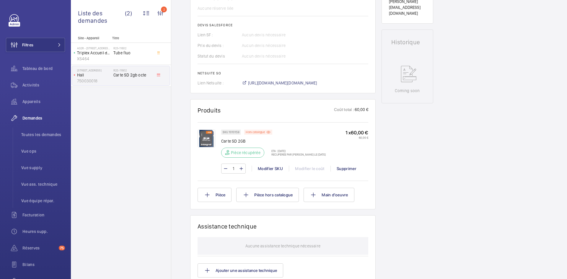
scroll to position [254, 0]
click at [209, 131] on img at bounding box center [207, 139] width 18 height 18
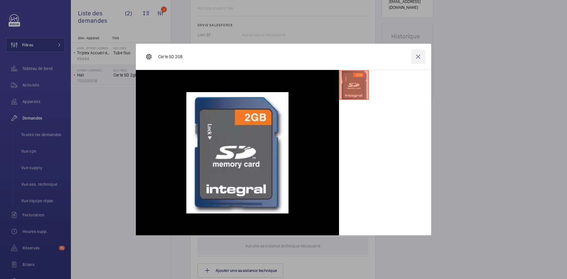
click at [425, 55] on wm-front-icon-button at bounding box center [418, 57] width 14 height 14
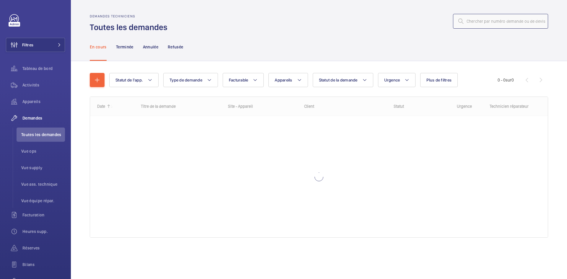
click at [500, 22] on input "text" at bounding box center [500, 21] width 95 height 15
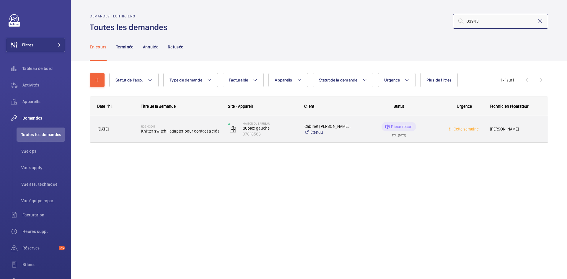
type input "03943"
click at [131, 129] on span "17/03/2025" at bounding box center [115, 129] width 36 height 7
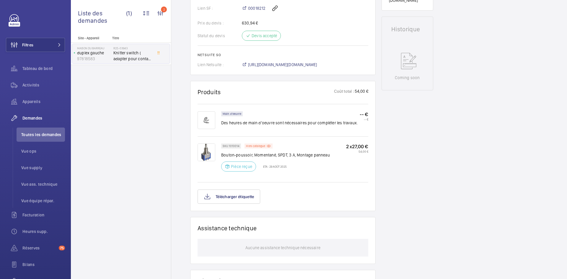
scroll to position [295, 0]
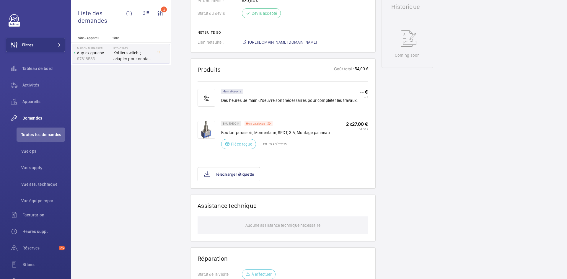
click at [205, 133] on img at bounding box center [207, 130] width 18 height 18
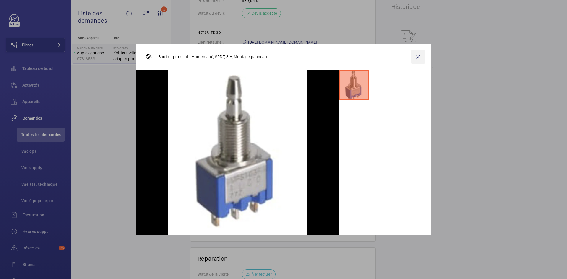
click at [416, 57] on wm-front-icon-button at bounding box center [418, 57] width 14 height 14
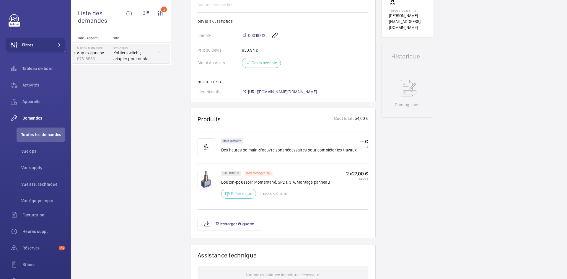
scroll to position [236, 0]
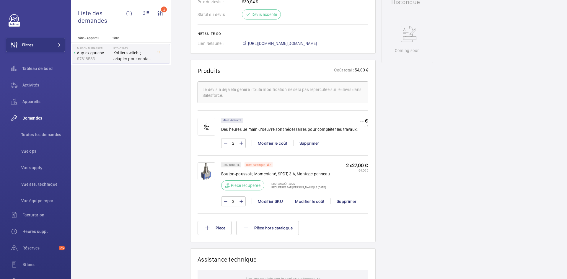
scroll to position [313, 0]
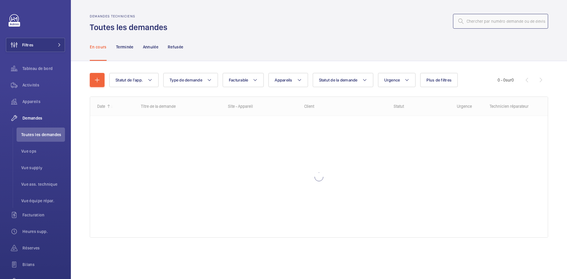
click at [498, 18] on input "text" at bounding box center [500, 21] width 95 height 15
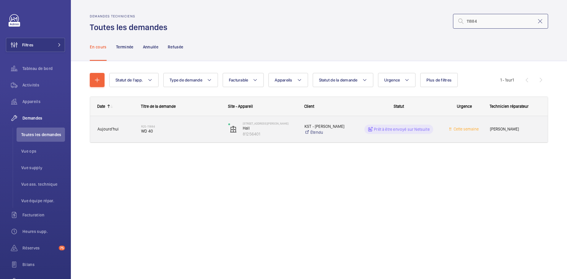
type input "11884"
click at [125, 129] on span "Aujourd'hui" at bounding box center [115, 129] width 36 height 7
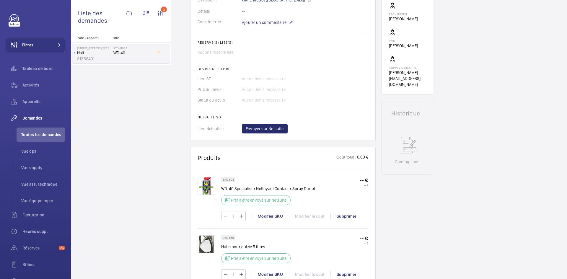
scroll to position [183, 0]
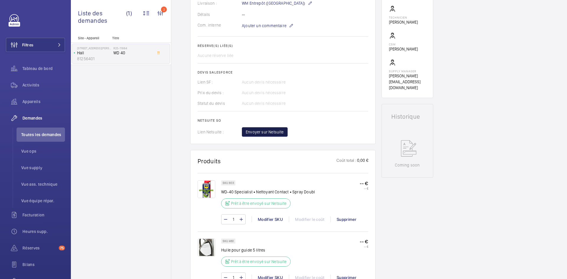
click at [277, 135] on span "Envoyer sur Netsuite" at bounding box center [265, 132] width 38 height 6
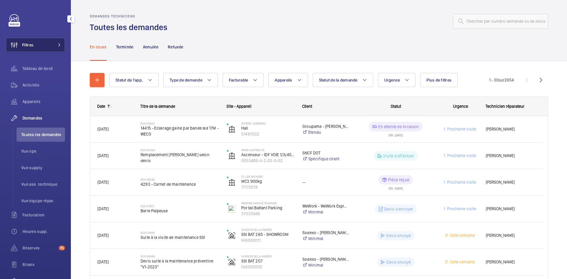
click at [58, 44] on mat-icon at bounding box center [60, 45] width 4 height 4
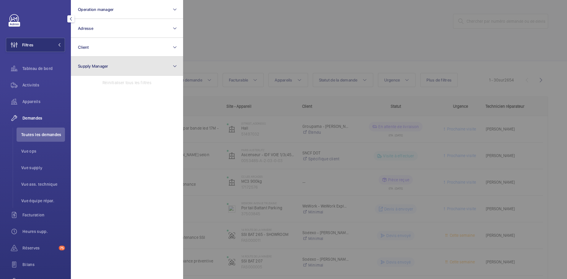
click at [96, 61] on button "Supply Manager" at bounding box center [127, 66] width 112 height 19
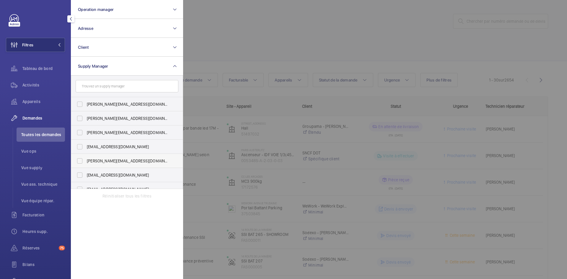
click at [81, 161] on label "[PERSON_NAME][EMAIL_ADDRESS][DOMAIN_NAME]" at bounding box center [122, 161] width 103 height 14
click at [81, 161] on input "[PERSON_NAME][EMAIL_ADDRESS][DOMAIN_NAME]" at bounding box center [80, 161] width 12 height 12
checkbox input "true"
click at [232, 34] on div at bounding box center [466, 139] width 567 height 279
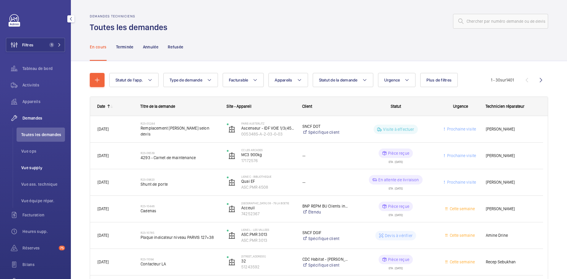
click at [37, 168] on span "Vue supply" at bounding box center [43, 168] width 44 height 6
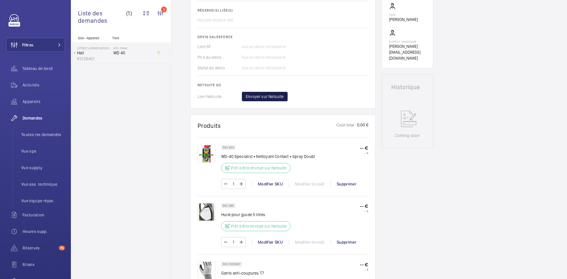
click at [276, 97] on span "Envoyer sur Netsuite" at bounding box center [265, 97] width 38 height 6
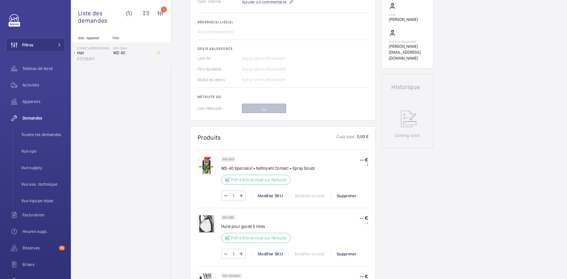
scroll to position [224, 0]
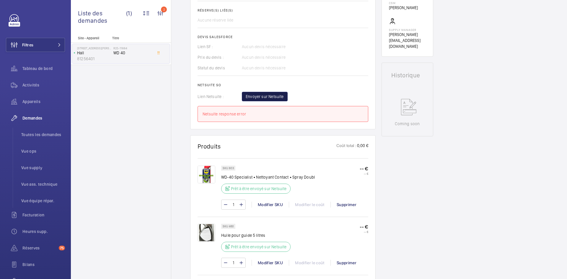
click at [253, 96] on span "Envoyer sur Netsuite" at bounding box center [265, 97] width 38 height 6
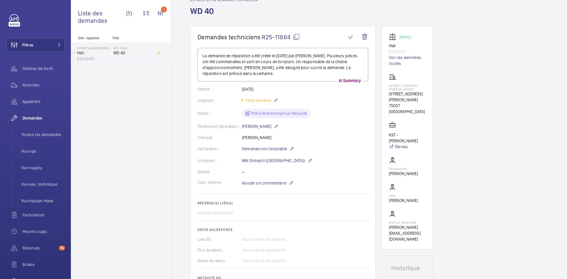
scroll to position [0, 0]
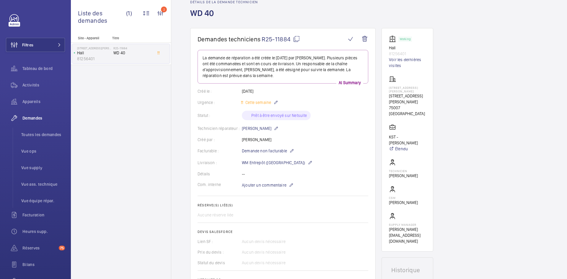
scroll to position [59, 0]
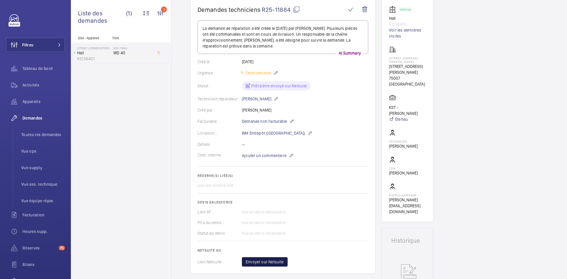
click at [257, 260] on span "Envoyer sur Netsuite" at bounding box center [265, 262] width 38 height 6
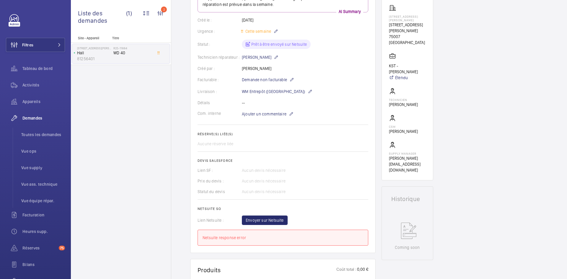
scroll to position [148, 0]
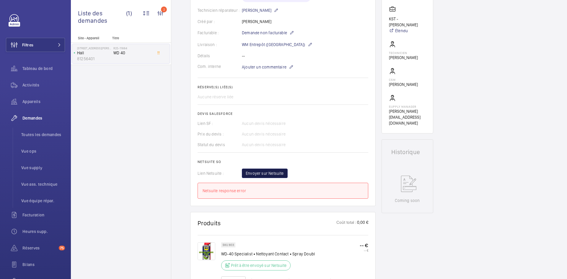
click at [264, 173] on span "Envoyer sur Netsuite" at bounding box center [265, 173] width 38 height 6
click at [258, 175] on span "Envoyer sur Netsuite" at bounding box center [265, 173] width 38 height 6
click at [264, 175] on span "Envoyer sur Netsuite" at bounding box center [265, 173] width 38 height 6
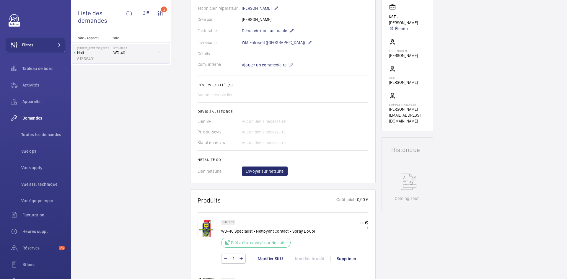
scroll to position [148, 0]
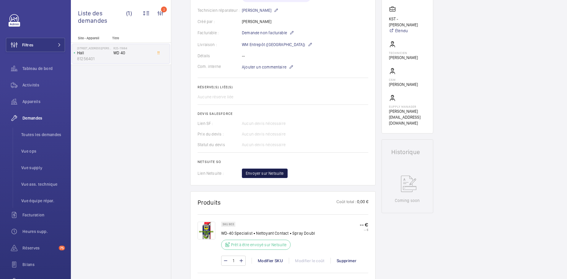
click at [263, 172] on span "Envoyer sur Netsuite" at bounding box center [265, 173] width 38 height 6
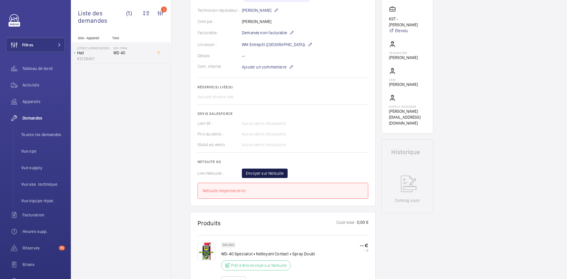
click at [277, 175] on span "Envoyer sur Netsuite" at bounding box center [265, 173] width 38 height 6
click at [264, 172] on span "Envoyer sur Netsuite" at bounding box center [265, 173] width 38 height 6
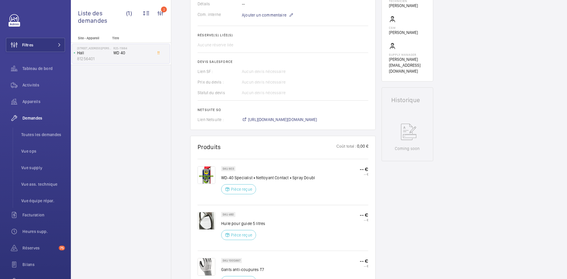
scroll to position [195, 0]
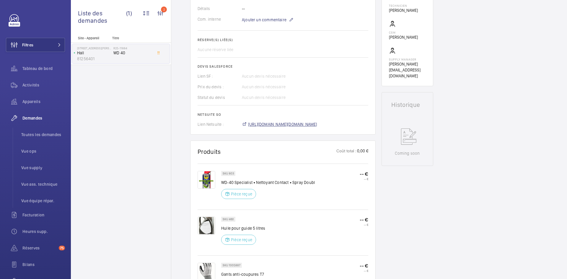
click at [317, 126] on span "[URL][DOMAIN_NAME][DOMAIN_NAME]" at bounding box center [282, 124] width 69 height 6
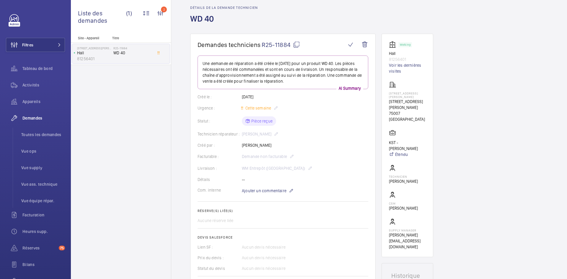
scroll to position [0, 0]
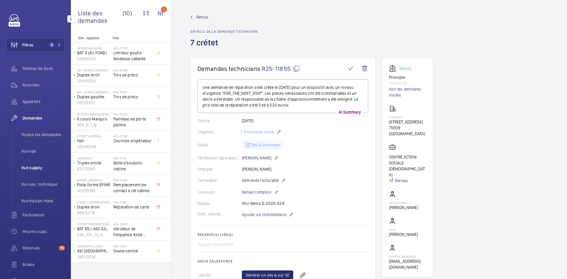
click at [35, 168] on span "Vue supply" at bounding box center [43, 168] width 44 height 6
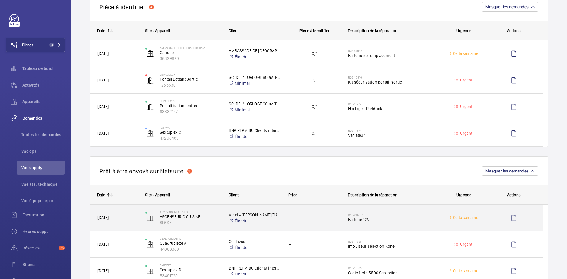
scroll to position [354, 0]
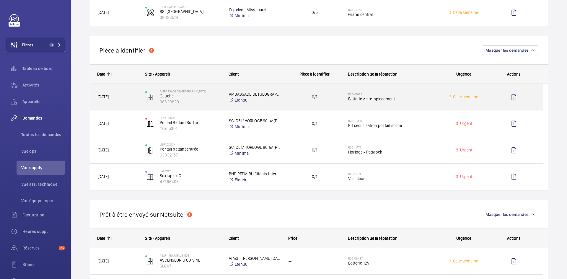
click at [132, 100] on span "[DATE]" at bounding box center [117, 97] width 40 height 7
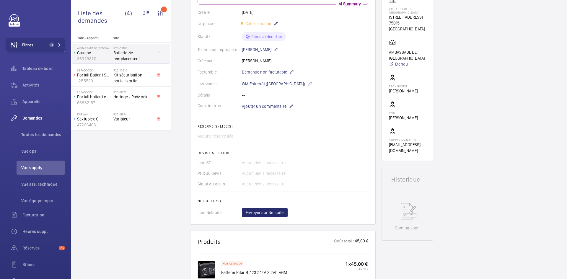
scroll to position [236, 0]
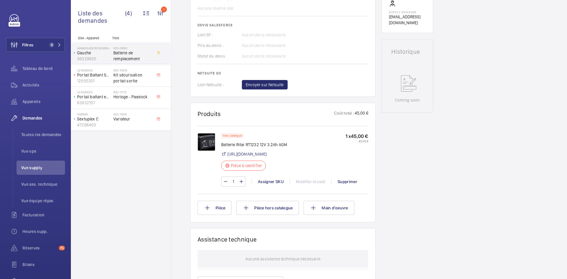
click at [209, 140] on img at bounding box center [207, 142] width 18 height 18
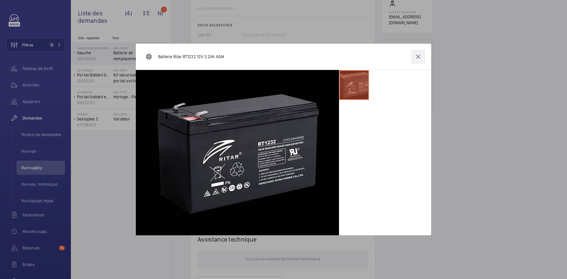
click at [420, 56] on wm-front-icon-button at bounding box center [418, 57] width 14 height 14
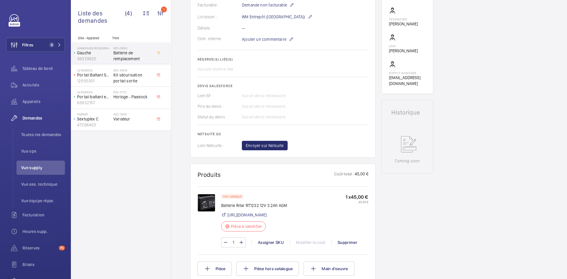
scroll to position [177, 0]
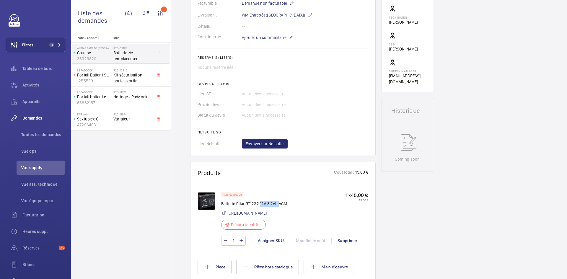
drag, startPoint x: 278, startPoint y: 202, endPoint x: 260, endPoint y: 203, distance: 17.5
click at [260, 203] on p "Batterie Ritar RT1232 12V 3.2Ah AGM" at bounding box center [254, 204] width 66 height 6
copy p "12V 3.2Ah"
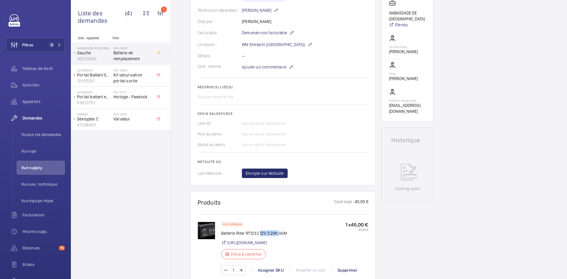
scroll to position [236, 0]
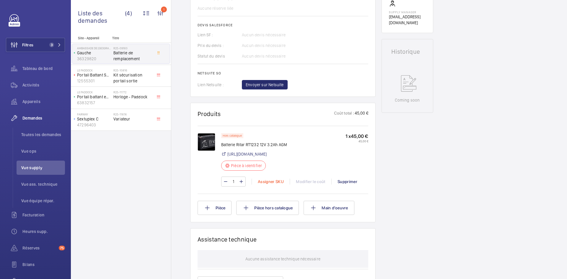
click at [278, 182] on div "Assigner SKU" at bounding box center [271, 182] width 38 height 6
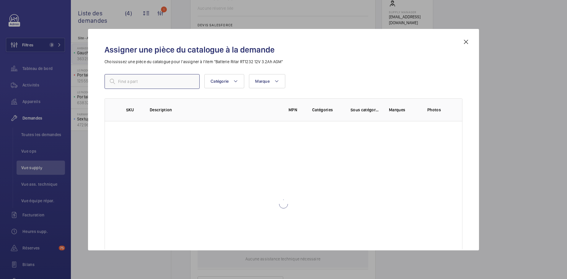
click at [160, 82] on input "text" at bounding box center [152, 81] width 95 height 15
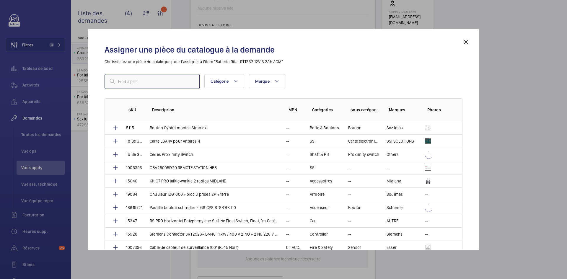
paste input "18876"
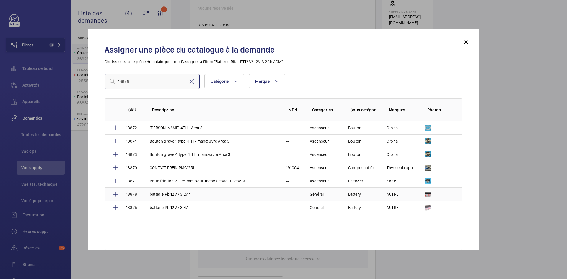
type input "18876"
click at [146, 194] on td "batterie Pb 12V / 3,2Ah" at bounding box center [211, 194] width 136 height 13
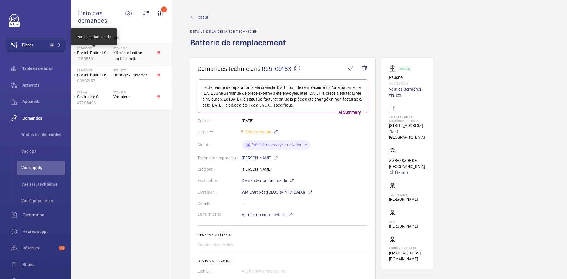
click at [105, 55] on p "Portail Battant Sortie" at bounding box center [94, 53] width 34 height 6
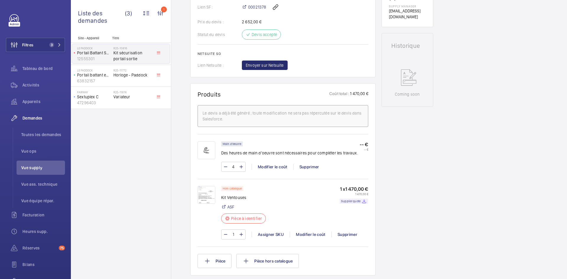
scroll to position [266, 0]
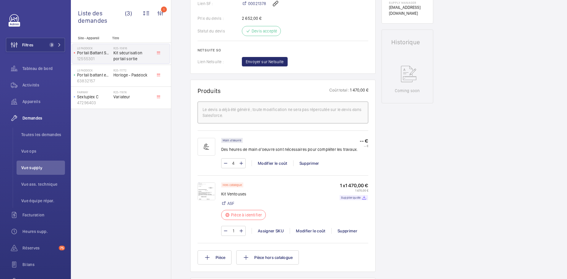
click at [204, 191] on img at bounding box center [207, 192] width 18 height 18
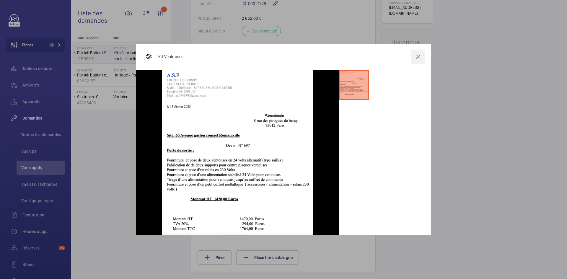
click at [416, 54] on wm-front-icon-button at bounding box center [418, 57] width 14 height 14
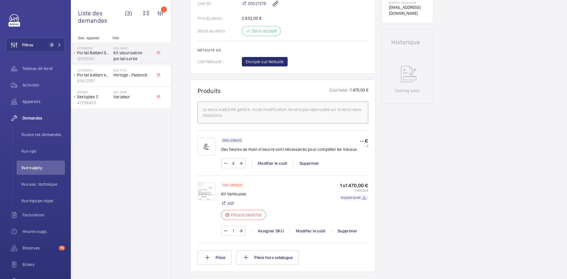
click at [350, 231] on div "Supprimer" at bounding box center [347, 231] width 32 height 6
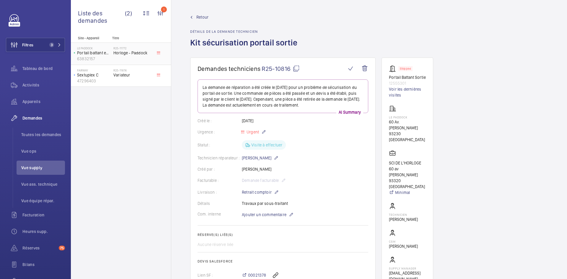
click at [119, 52] on span "Horloge - Paddock" at bounding box center [132, 53] width 39 height 6
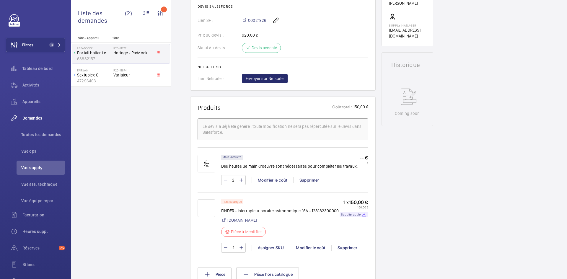
scroll to position [266, 0]
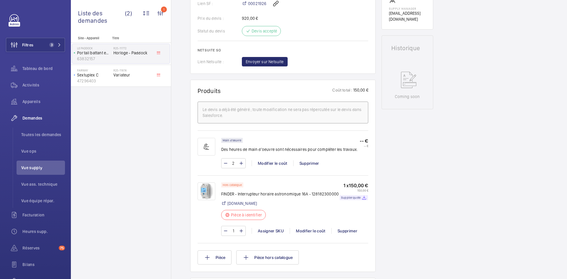
click at [207, 200] on img at bounding box center [207, 192] width 18 height 18
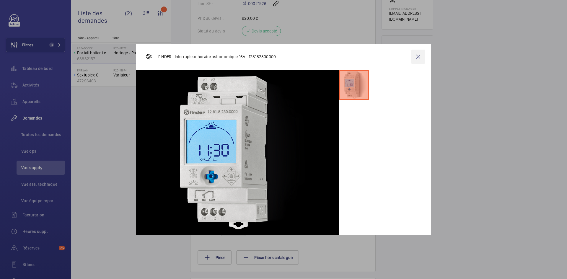
click at [419, 58] on wm-front-icon-button at bounding box center [418, 57] width 14 height 14
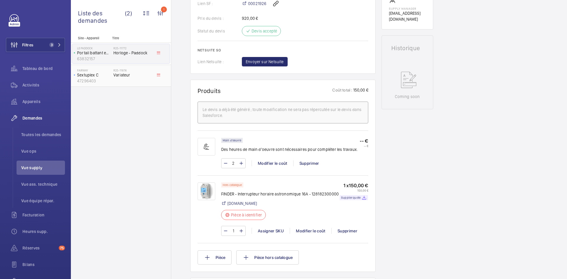
click at [103, 73] on p "Sextuplex C" at bounding box center [94, 75] width 34 height 6
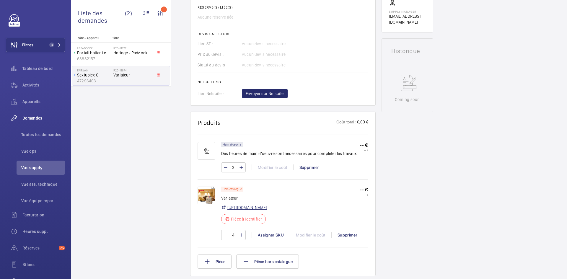
scroll to position [236, 0]
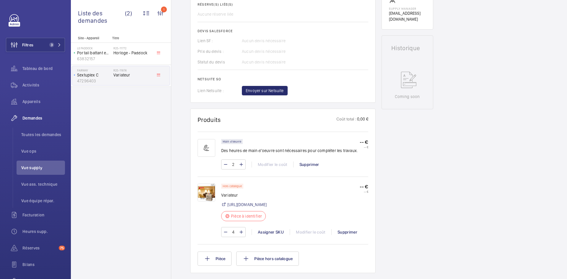
click at [209, 193] on img at bounding box center [207, 193] width 18 height 18
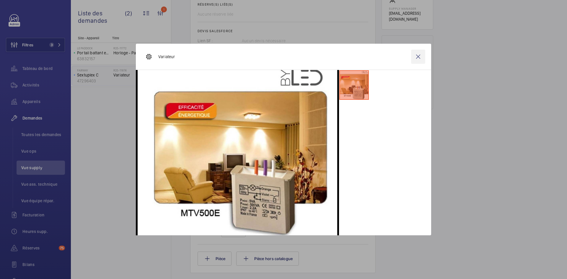
click at [421, 56] on wm-front-icon-button at bounding box center [418, 57] width 14 height 14
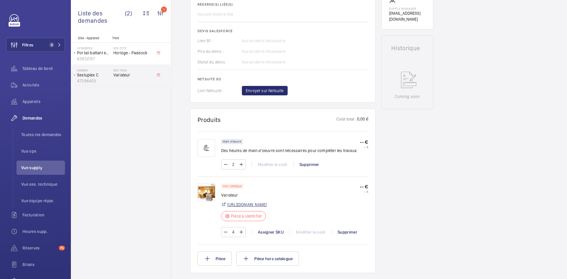
click at [267, 204] on link "https://www.byled.fr/televariateur-yokis-mtv500e-114.html" at bounding box center [246, 205] width 39 height 6
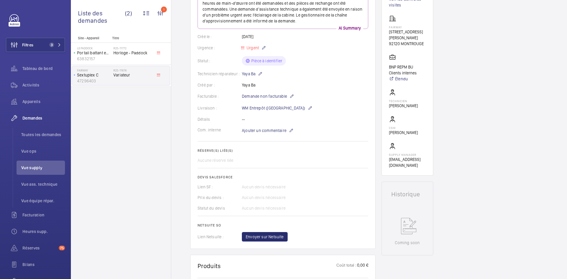
scroll to position [89, 0]
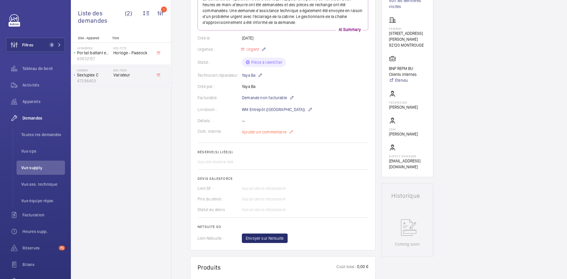
click at [269, 131] on span "Ajouter un commentaire" at bounding box center [264, 132] width 45 height 6
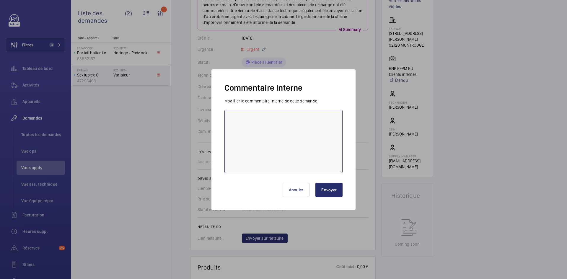
click at [249, 122] on textarea at bounding box center [283, 141] width 118 height 63
paste textarea "https://www.rexel.fr/frx/Cat%C3%A9gorie/Appareillage-et-contr%C3%B4le-du-b%C3%A…"
type textarea "https://www.rexel.fr/frx/Cat%C3%A9gorie/Appareillage-et-contr%C3%B4le-du-b%C3%A…"
click at [333, 190] on button "Envoyer" at bounding box center [328, 190] width 27 height 14
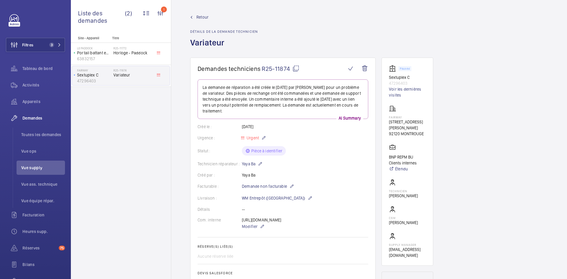
click at [202, 15] on span "Retour" at bounding box center [202, 17] width 12 height 6
click at [203, 16] on span "Retour" at bounding box center [202, 17] width 12 height 6
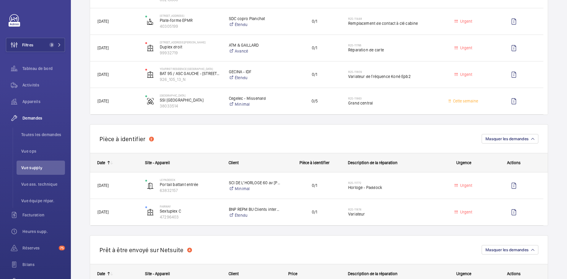
scroll to position [207, 0]
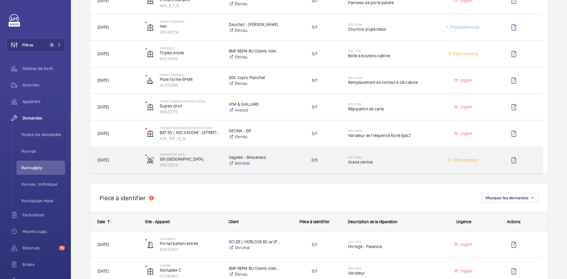
click at [127, 161] on span "[DATE]" at bounding box center [117, 160] width 40 height 7
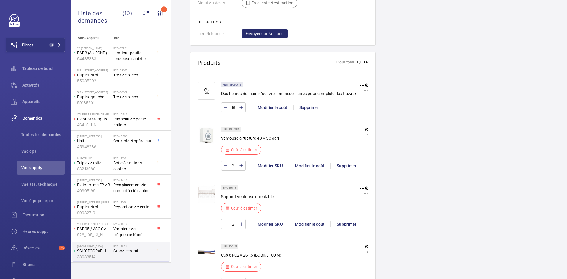
scroll to position [325, 0]
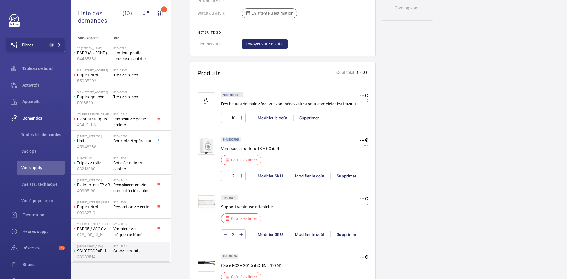
drag, startPoint x: 240, startPoint y: 140, endPoint x: 227, endPoint y: 140, distance: 13.0
click at [227, 140] on p "SKU 1007926" at bounding box center [231, 140] width 17 height 2
click at [239, 139] on p "SKU 1007926" at bounding box center [231, 140] width 17 height 2
drag, startPoint x: 240, startPoint y: 140, endPoint x: 229, endPoint y: 140, distance: 11.2
click at [229, 140] on div "SKU 1007926" at bounding box center [231, 139] width 20 height 5
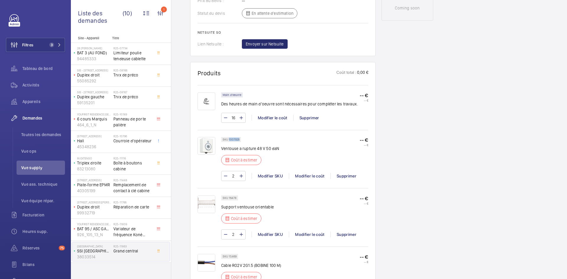
copy p "1007926"
click at [307, 178] on div "Modifier le coût" at bounding box center [310, 176] width 42 height 6
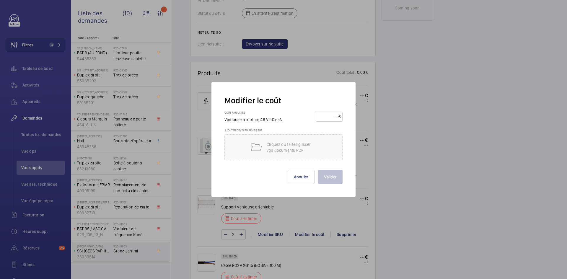
click at [328, 116] on input "number" at bounding box center [328, 116] width 21 height 9
type input "50"
click at [334, 176] on button "Valider" at bounding box center [330, 177] width 25 height 14
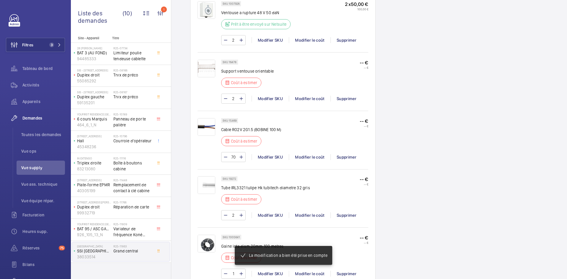
scroll to position [461, 0]
click at [214, 69] on img at bounding box center [207, 69] width 18 height 18
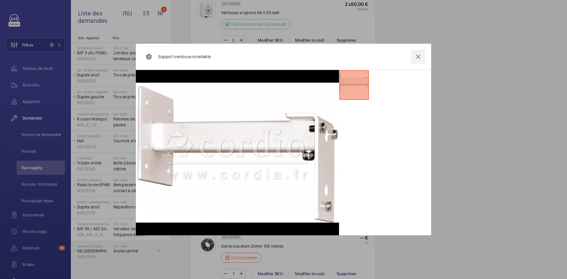
click at [417, 56] on wm-front-icon-button at bounding box center [418, 57] width 14 height 14
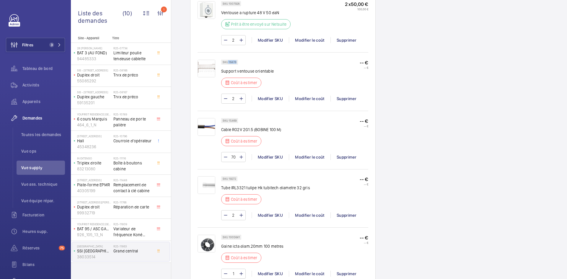
drag, startPoint x: 237, startPoint y: 62, endPoint x: 228, endPoint y: 62, distance: 8.9
click at [228, 62] on div "SKU 16478" at bounding box center [229, 62] width 17 height 5
copy p "16478"
click at [313, 98] on div "Modifier le coût" at bounding box center [310, 99] width 42 height 6
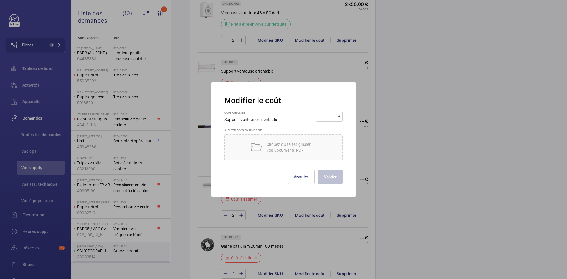
click at [331, 116] on input "number" at bounding box center [328, 116] width 21 height 9
type input "45"
click at [336, 178] on button "Valider" at bounding box center [330, 177] width 25 height 14
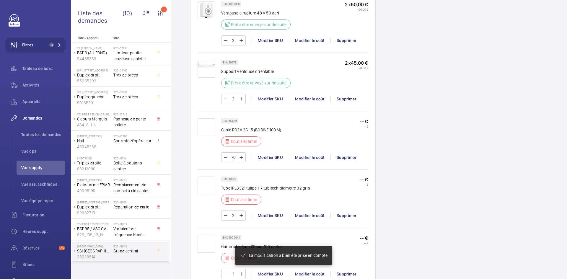
scroll to position [467, 0]
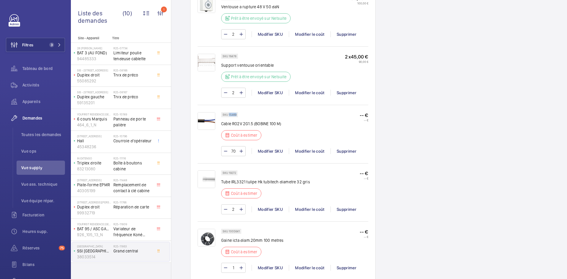
drag, startPoint x: 236, startPoint y: 120, endPoint x: 229, endPoint y: 121, distance: 7.5
click at [229, 116] on p "SKU 15469" at bounding box center [230, 115] width 14 height 2
copy p "15469"
drag, startPoint x: 237, startPoint y: 158, endPoint x: 231, endPoint y: 157, distance: 5.7
click at [231, 156] on input "70" at bounding box center [233, 150] width 11 height 9
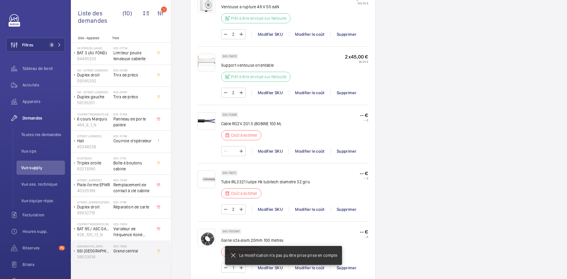
type input "1"
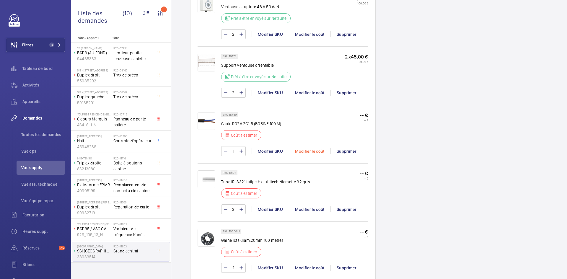
click at [322, 154] on div "Modifier le coût" at bounding box center [310, 151] width 42 height 6
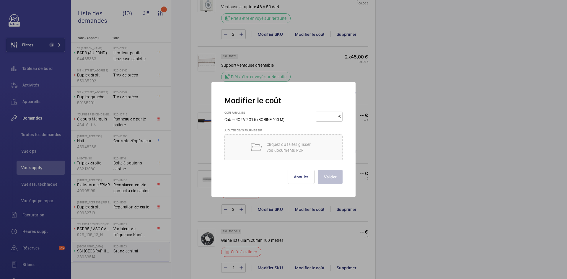
click at [332, 115] on input "number" at bounding box center [328, 116] width 21 height 9
type input "70"
click at [333, 178] on button "Valider" at bounding box center [330, 177] width 25 height 14
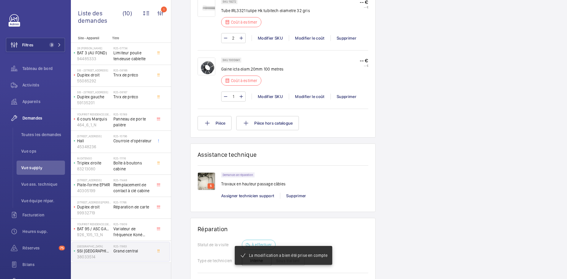
scroll to position [555, 0]
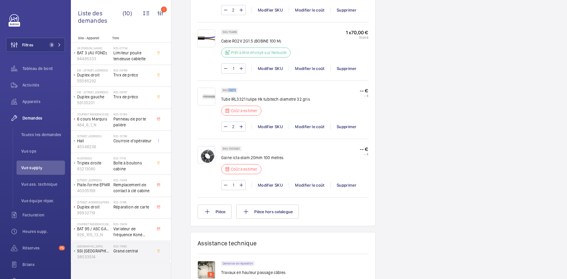
drag, startPoint x: 236, startPoint y: 89, endPoint x: 228, endPoint y: 90, distance: 7.7
click at [228, 90] on p "SKU 19272" at bounding box center [229, 90] width 13 height 2
copy p "19272"
click at [306, 126] on div "Modifier le coût" at bounding box center [310, 127] width 42 height 6
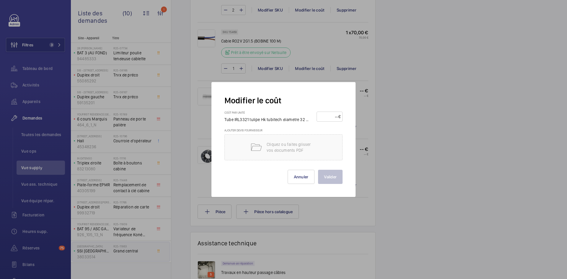
click at [326, 116] on input "number" at bounding box center [329, 116] width 20 height 9
type input "6"
click at [328, 178] on button "Valider" at bounding box center [330, 177] width 25 height 14
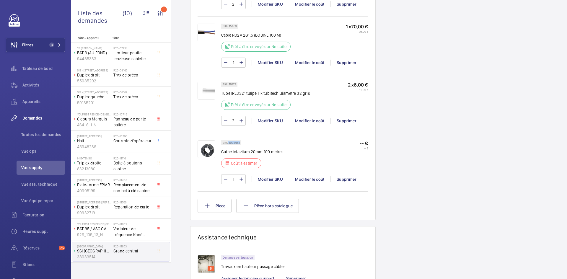
drag, startPoint x: 240, startPoint y: 148, endPoint x: 228, endPoint y: 149, distance: 12.5
click at [228, 145] on div "SKU 1005641" at bounding box center [231, 142] width 20 height 5
copy p "1005641"
click at [318, 182] on div "Modifier le coût" at bounding box center [310, 179] width 42 height 6
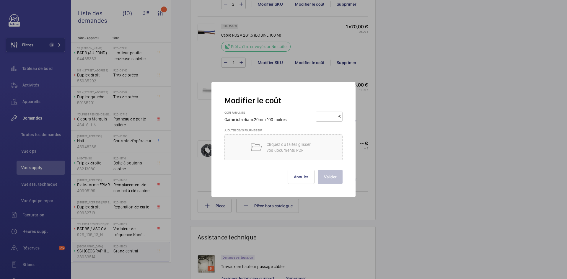
click at [325, 116] on input "number" at bounding box center [328, 116] width 21 height 9
type input "30"
click at [328, 170] on div "Valider Annuler" at bounding box center [283, 172] width 118 height 24
click at [328, 175] on button "Valider" at bounding box center [330, 177] width 25 height 14
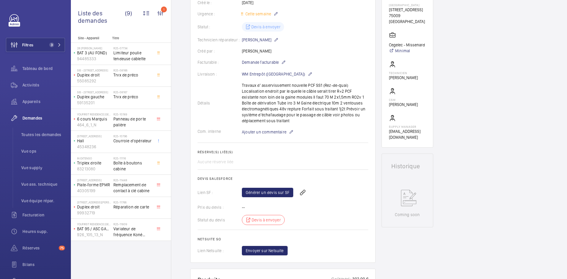
scroll to position [0, 0]
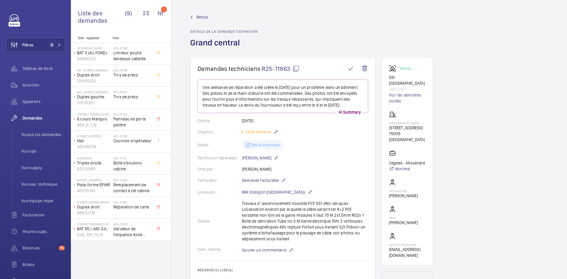
click at [203, 14] on span "Retour" at bounding box center [202, 17] width 12 height 6
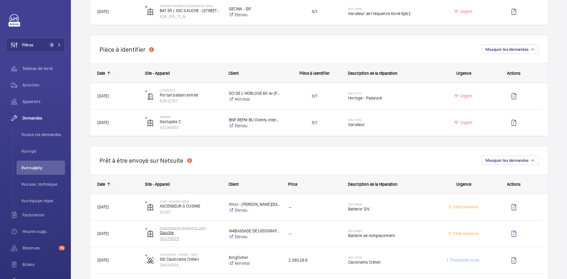
scroll to position [384, 0]
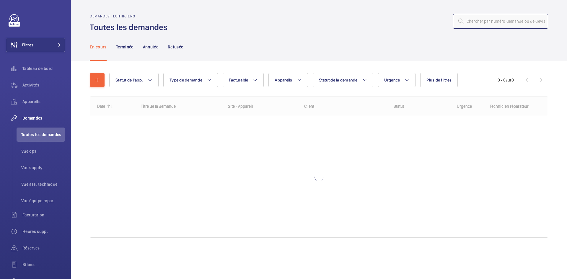
click at [470, 24] on input "text" at bounding box center [500, 21] width 95 height 15
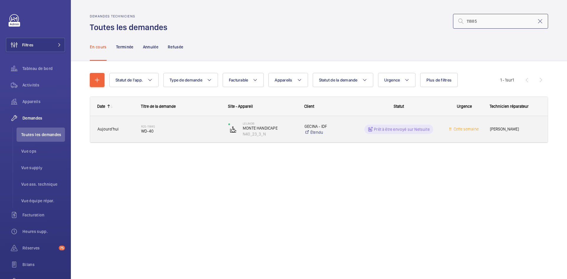
type input "11885"
click at [116, 127] on span "Aujourd'hui" at bounding box center [107, 129] width 21 height 5
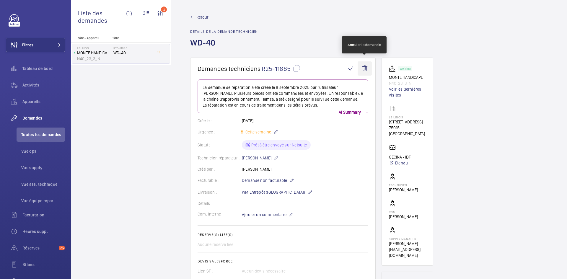
click at [365, 68] on wm-front-icon-button at bounding box center [365, 68] width 14 height 14
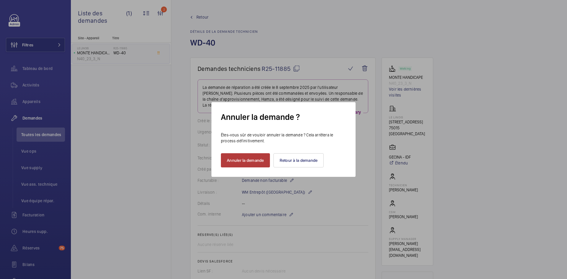
click at [263, 162] on button "Annuler la demande" at bounding box center [245, 160] width 49 height 14
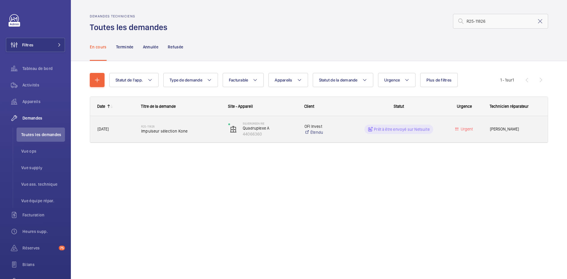
type input "R25-11826"
click at [133, 128] on span "[DATE]" at bounding box center [115, 129] width 36 height 7
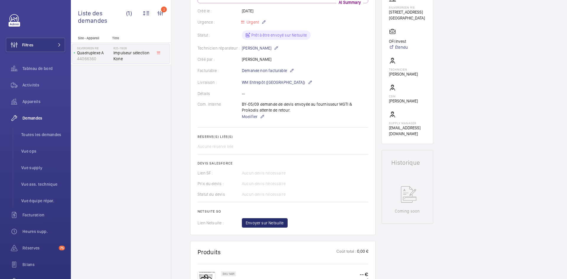
scroll to position [118, 0]
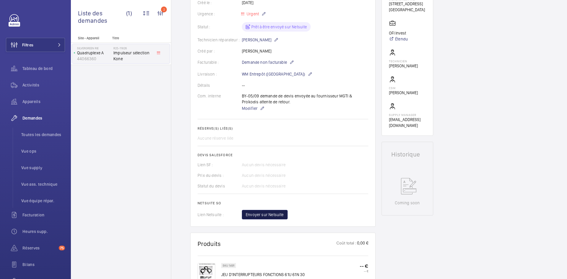
click at [274, 214] on span "Envoyer sur Netsuite" at bounding box center [265, 215] width 38 height 6
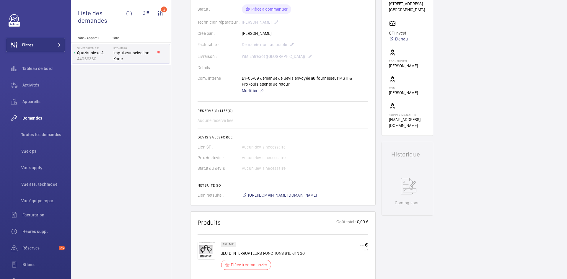
scroll to position [124, 0]
click at [316, 196] on span "https://6461500.app.netsuite.com/app/accounting/transactions/salesord.nl?id=298…" at bounding box center [282, 195] width 69 height 6
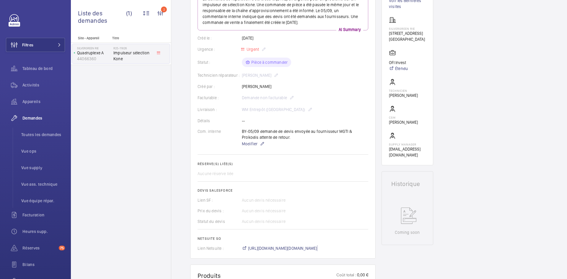
scroll to position [24, 0]
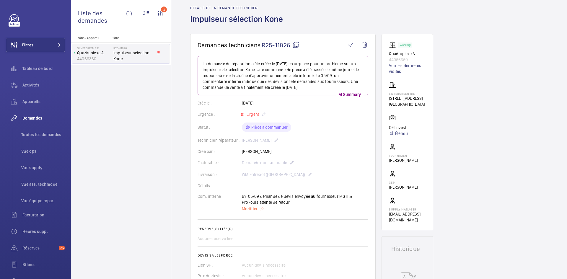
click at [245, 209] on span "Modifier" at bounding box center [250, 209] width 16 height 6
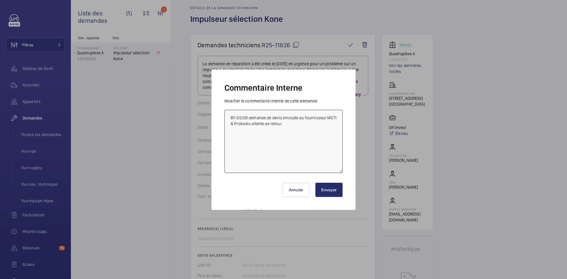
click at [229, 118] on textarea "BY-05/09 demande de devis envoyée au fournisseur MGTI & Prokodis attente de ret…" at bounding box center [283, 141] width 118 height 63
paste textarea "BY-08/09 : commande effectuer chez le fournisseur Prokodis via l'email livraiso…"
type textarea "BY-08/09 : commande effectuer chez le fournisseur Prokodis via l'email livraiso…"
click at [335, 188] on button "Envoyer" at bounding box center [328, 190] width 27 height 14
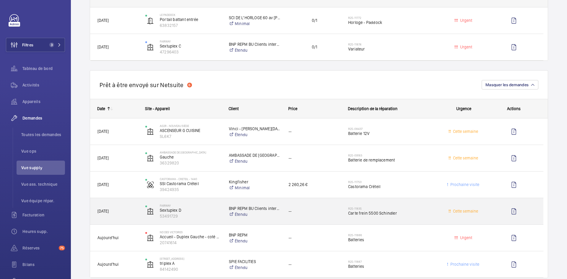
scroll to position [443, 0]
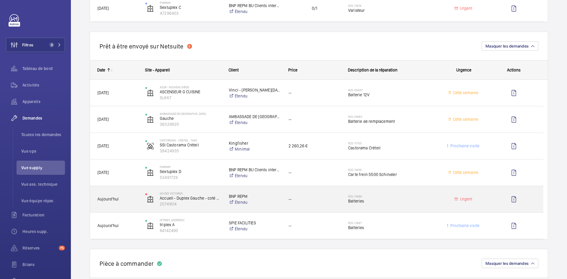
click at [127, 197] on span "Aujourd'hui" at bounding box center [117, 199] width 40 height 7
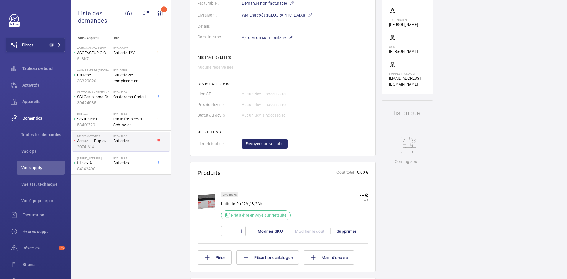
scroll to position [266, 0]
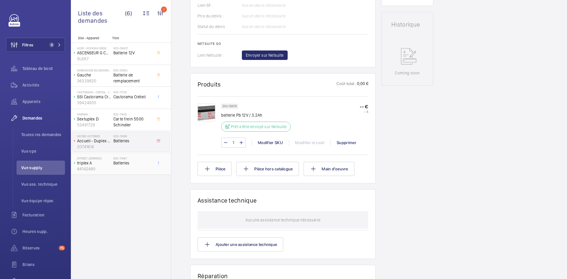
click at [105, 162] on p "triplex A" at bounding box center [94, 163] width 34 height 6
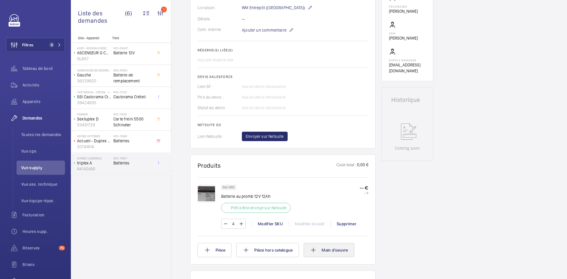
scroll to position [242, 0]
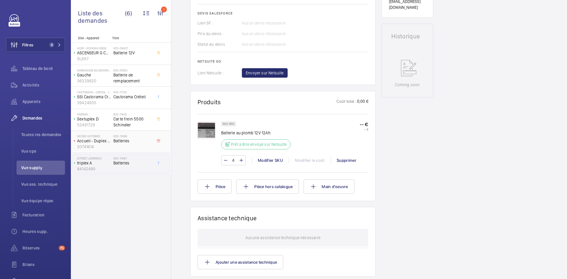
click at [113, 141] on span "Batteries" at bounding box center [132, 141] width 39 height 6
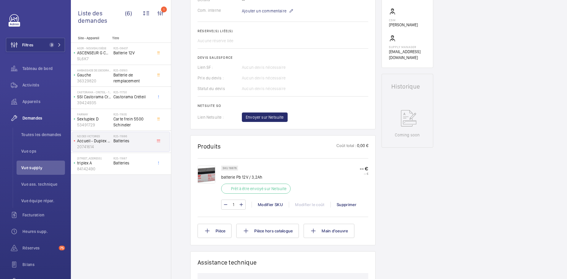
scroll to position [207, 0]
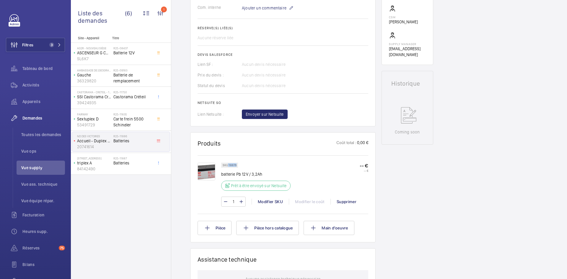
drag, startPoint x: 237, startPoint y: 165, endPoint x: 228, endPoint y: 166, distance: 9.0
click at [228, 166] on div "SKU 18876" at bounding box center [229, 165] width 17 height 5
copy p "18876"
click at [110, 165] on p "triplex A" at bounding box center [94, 163] width 34 height 6
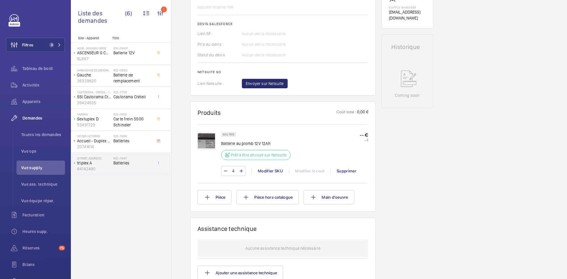
scroll to position [236, 0]
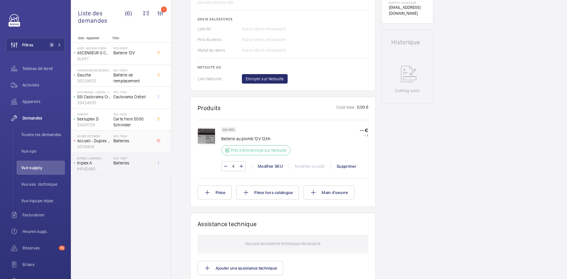
click at [113, 145] on div "ND DES VICTOIRES Accueil - Duplex Gauche - coté Victoire 20741614" at bounding box center [92, 141] width 41 height 19
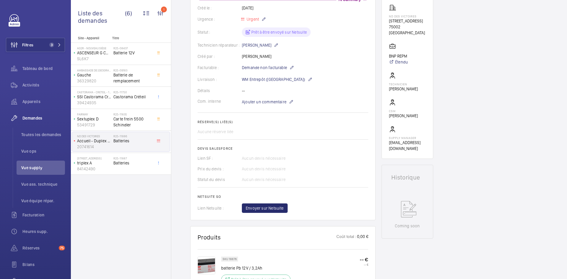
scroll to position [118, 0]
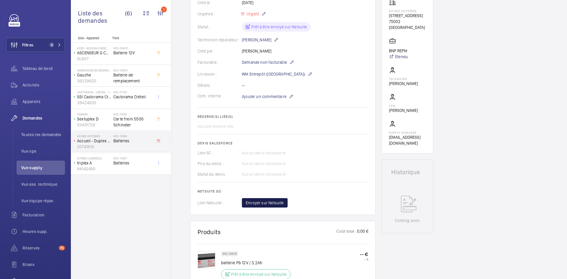
click at [276, 205] on span "Envoyer sur Netsuite" at bounding box center [265, 203] width 38 height 6
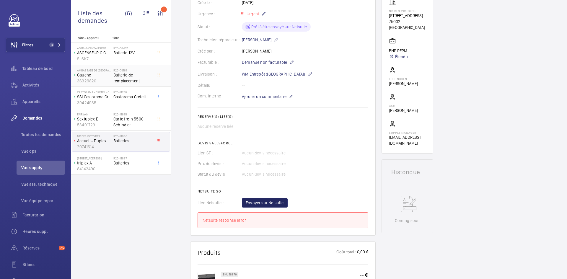
click at [116, 79] on span "Batterie de remplacement" at bounding box center [132, 78] width 39 height 12
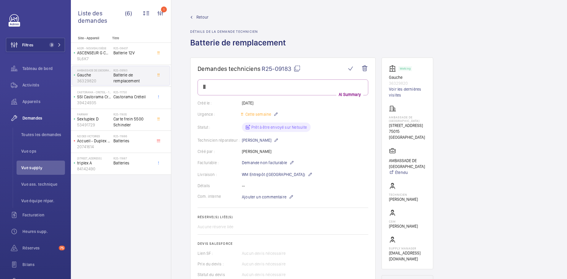
scroll to position [136, 0]
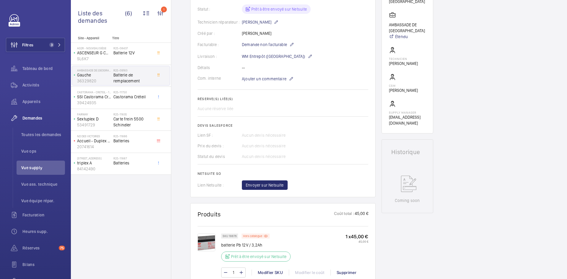
click at [207, 245] on img at bounding box center [207, 243] width 18 height 18
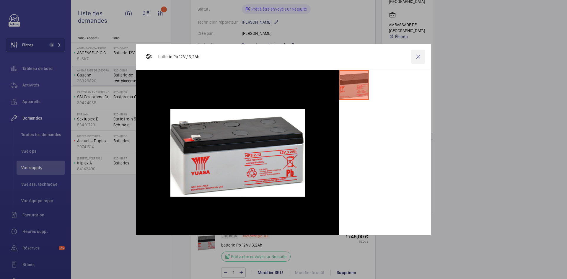
click at [417, 58] on wm-front-icon-button at bounding box center [418, 57] width 14 height 14
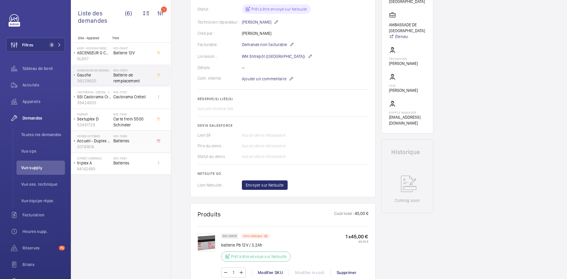
click at [113, 140] on div "ND DES VICTOIRES Accueil - Duplex Gauche - coté Victoire 20741614" at bounding box center [92, 141] width 41 height 19
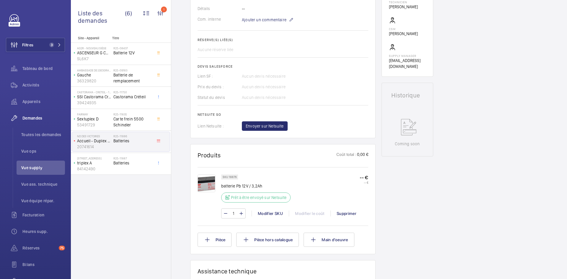
scroll to position [207, 0]
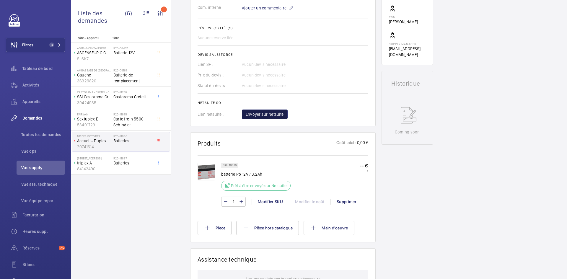
click at [281, 116] on span "Envoyer sur Netsuite" at bounding box center [265, 114] width 38 height 6
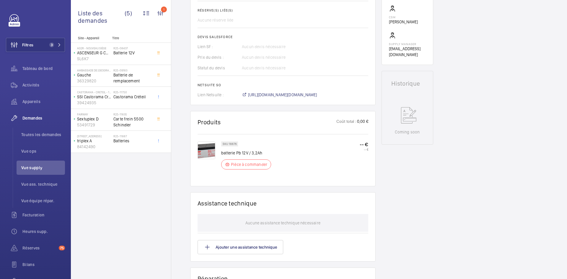
scroll to position [213, 0]
click at [289, 95] on span "https://6461500.app.netsuite.com/app/accounting/transactions/salesord.nl?id=298…" at bounding box center [282, 95] width 69 height 6
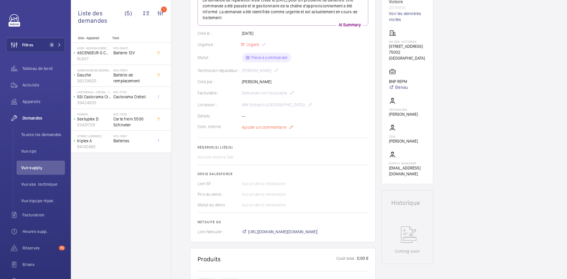
scroll to position [77, 0]
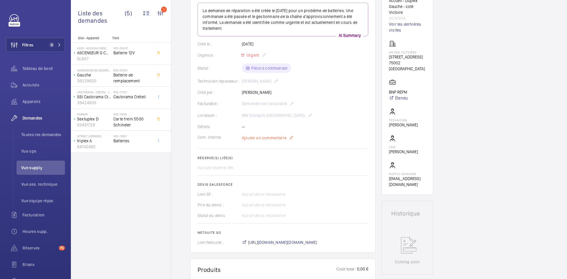
click at [267, 136] on span "Ajouter un commentaire" at bounding box center [264, 138] width 45 height 6
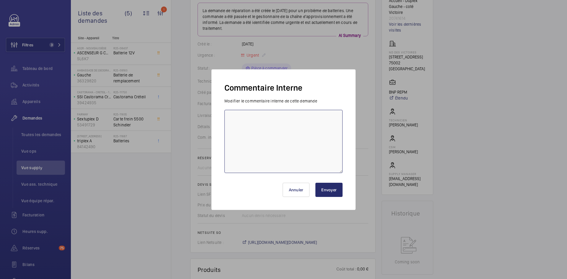
click at [248, 117] on textarea at bounding box center [283, 141] width 118 height 63
paste textarea "BY-08/09 commande effectuer chez le fournisseur Manomano via le site livraison …"
type textarea "BY-08/09 commande effectuer chez le fournisseur Manomano via le site livraison …"
click at [337, 192] on button "Envoyer" at bounding box center [328, 190] width 27 height 14
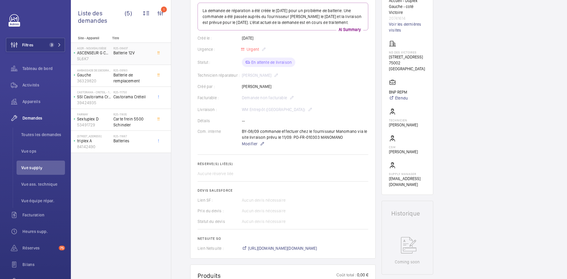
click at [118, 54] on span "Batterie 12V" at bounding box center [132, 53] width 39 height 6
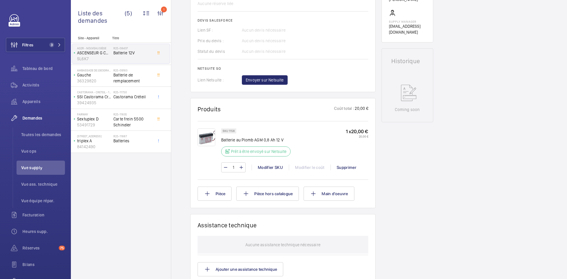
scroll to position [236, 0]
click at [111, 146] on div "64 Rue des Archives triplex A 84142490" at bounding box center [92, 141] width 41 height 19
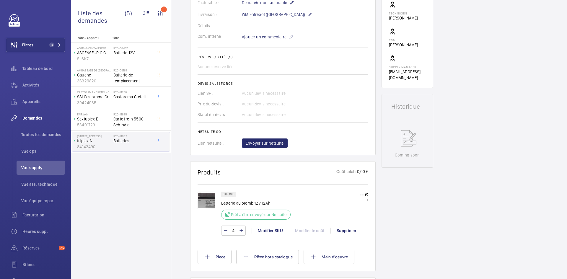
scroll to position [177, 0]
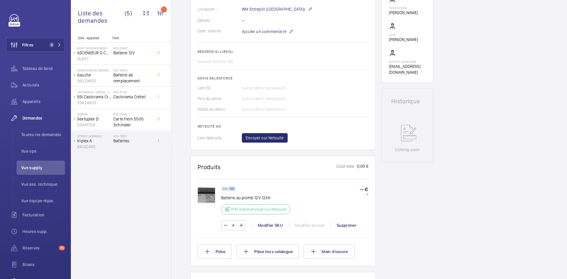
drag, startPoint x: 234, startPoint y: 189, endPoint x: 230, endPoint y: 189, distance: 4.4
click at [230, 189] on p "SKU 1615" at bounding box center [229, 189] width 12 height 2
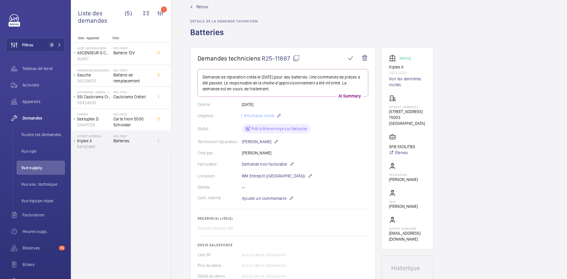
scroll to position [0, 0]
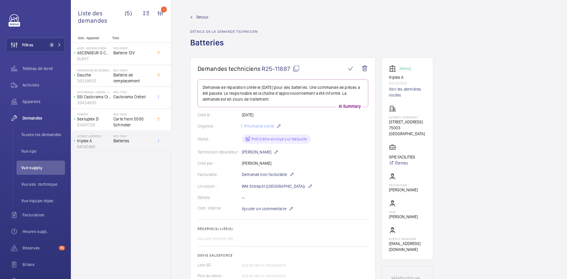
click at [196, 15] on link "Retour" at bounding box center [224, 17] width 68 height 6
click at [207, 18] on span "Retour" at bounding box center [202, 17] width 12 height 6
click at [200, 16] on span "Retour" at bounding box center [202, 17] width 12 height 6
click at [206, 17] on span "Retour" at bounding box center [202, 17] width 12 height 6
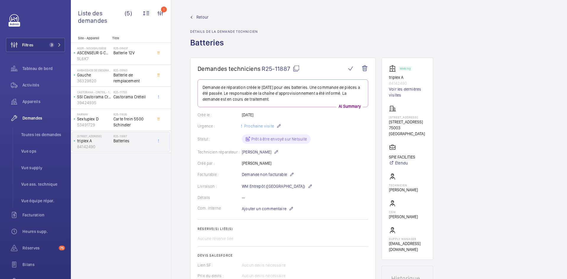
click at [205, 16] on span "Retour" at bounding box center [202, 17] width 12 height 6
click at [200, 15] on span "Retour" at bounding box center [202, 17] width 12 height 6
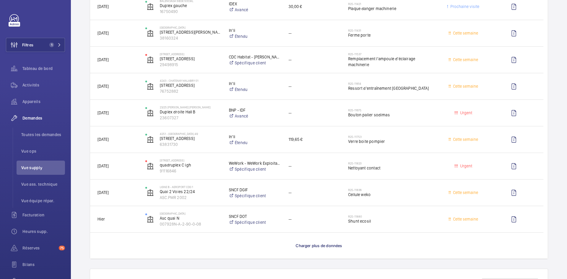
scroll to position [1063, 0]
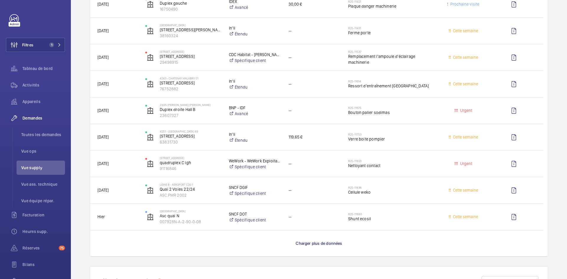
click at [305, 246] on p "Charger plus de données" at bounding box center [319, 243] width 46 height 6
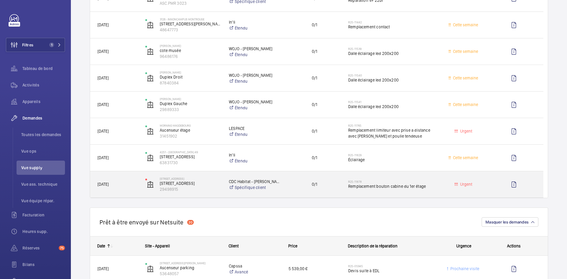
scroll to position [502, 0]
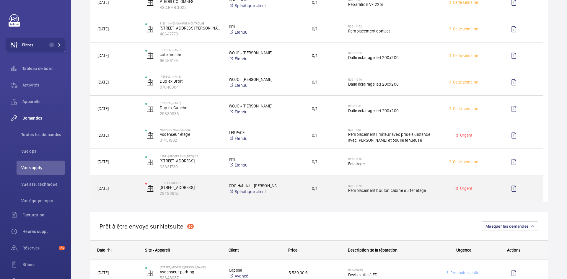
click at [135, 198] on div "[DATE]" at bounding box center [114, 188] width 48 height 26
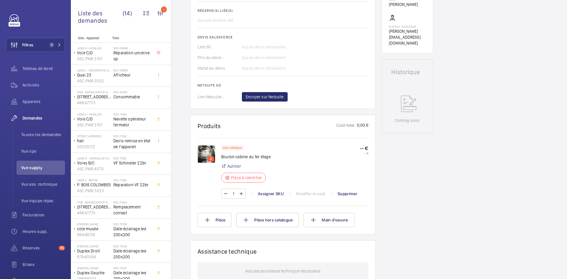
scroll to position [236, 0]
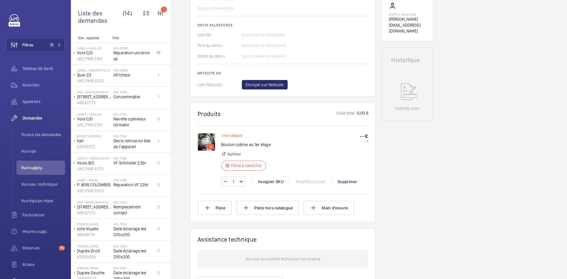
click at [203, 140] on img at bounding box center [207, 142] width 18 height 18
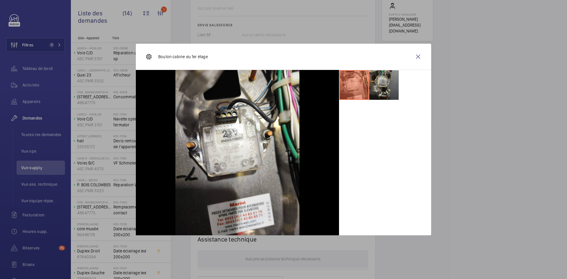
click at [384, 84] on li at bounding box center [384, 85] width 30 height 30
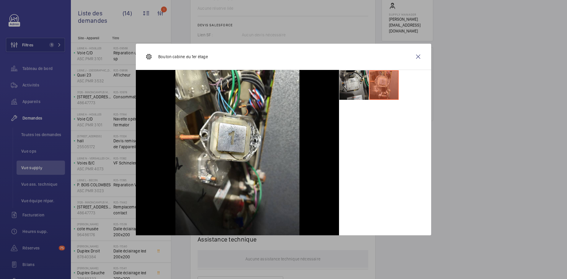
click at [350, 81] on li at bounding box center [354, 85] width 30 height 30
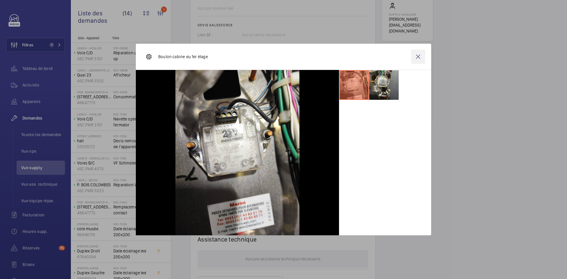
click at [419, 56] on wm-front-icon-button at bounding box center [418, 57] width 14 height 14
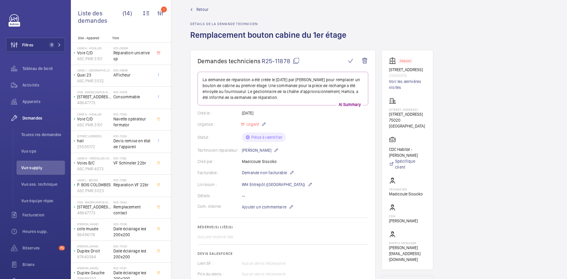
scroll to position [0, 0]
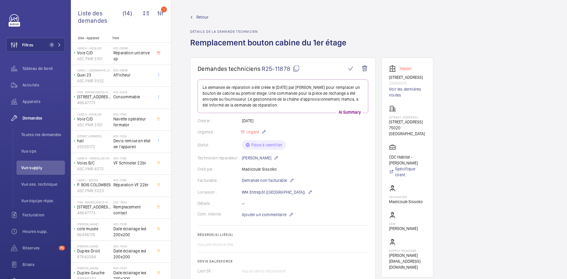
click at [295, 68] on mat-icon at bounding box center [296, 68] width 7 height 7
click at [265, 216] on span "Ajouter un commentaire" at bounding box center [264, 215] width 45 height 6
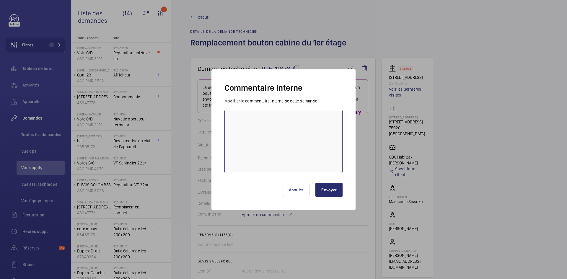
click at [255, 126] on textarea at bounding box center [283, 141] width 118 height 63
type textarea "BY-08/09 demande de devis envoyée au fournisseur Autinor attente de retour."
click at [336, 192] on button "Envoyer" at bounding box center [328, 190] width 27 height 14
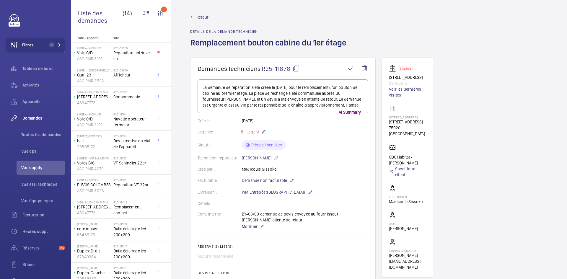
click at [201, 18] on span "Retour" at bounding box center [202, 17] width 12 height 6
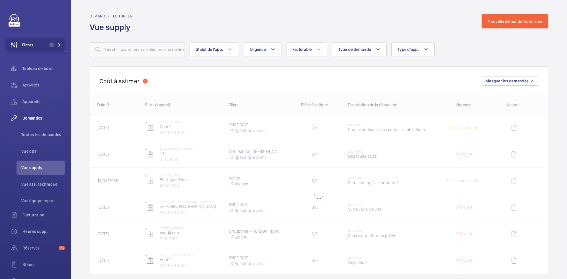
scroll to position [118, 0]
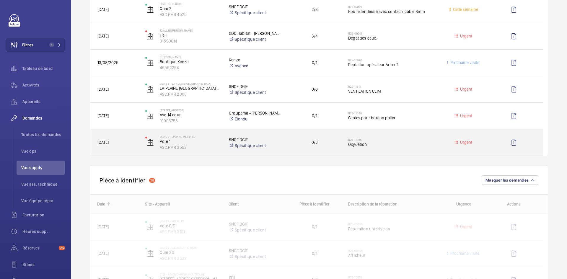
click at [131, 144] on span "[DATE]" at bounding box center [117, 142] width 40 height 7
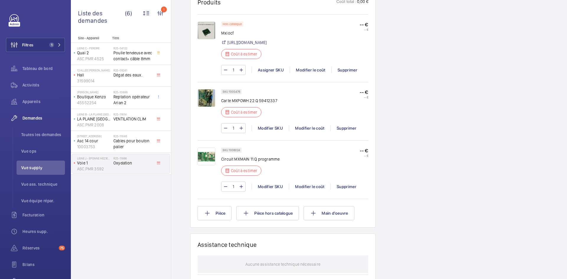
scroll to position [325, 0]
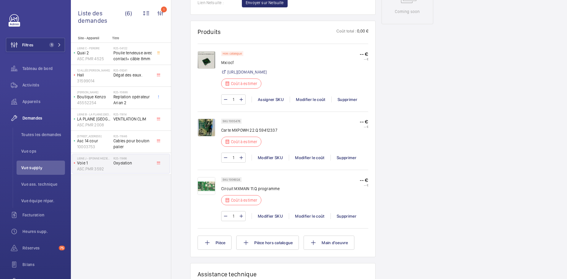
click at [206, 61] on img at bounding box center [207, 60] width 18 height 18
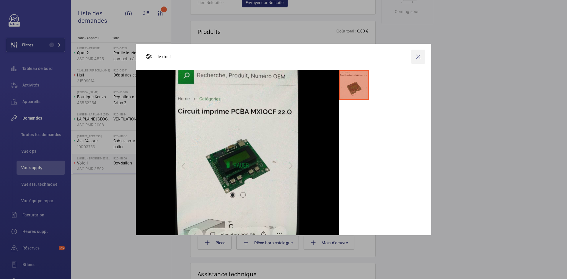
click at [419, 56] on wm-front-icon-button at bounding box center [418, 57] width 14 height 14
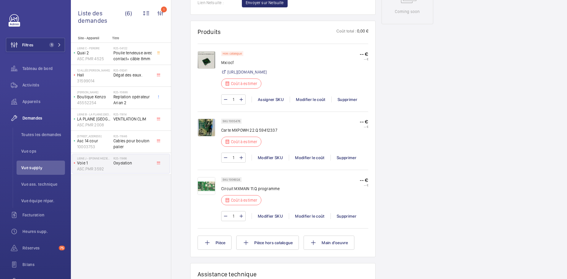
scroll to position [295, 0]
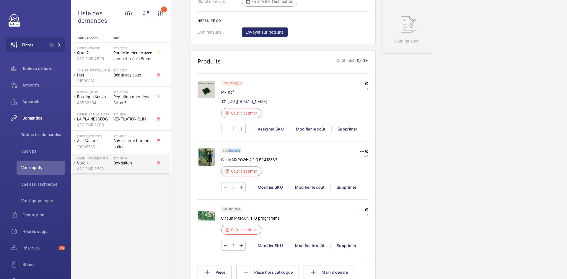
drag, startPoint x: 240, startPoint y: 157, endPoint x: 228, endPoint y: 157, distance: 11.2
click at [228, 152] on p "SKU 1005476" at bounding box center [231, 151] width 17 height 2
copy p "1005476"
click at [309, 190] on div "Modifier le coût" at bounding box center [310, 187] width 42 height 6
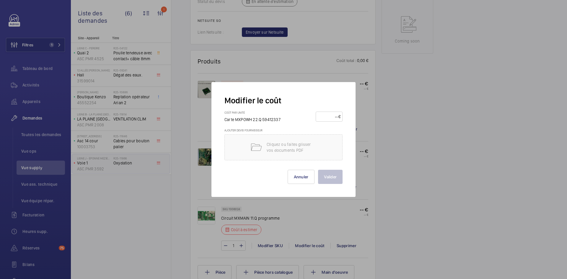
click at [323, 117] on input "number" at bounding box center [328, 116] width 21 height 9
type input "1700"
click at [340, 176] on button "Valider" at bounding box center [330, 177] width 25 height 14
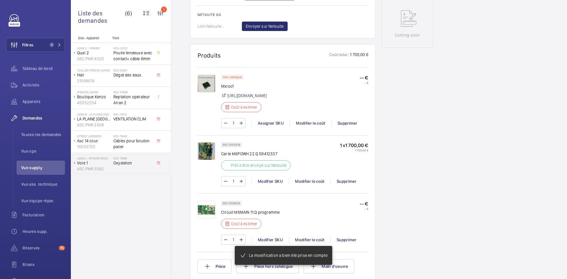
scroll to position [313, 0]
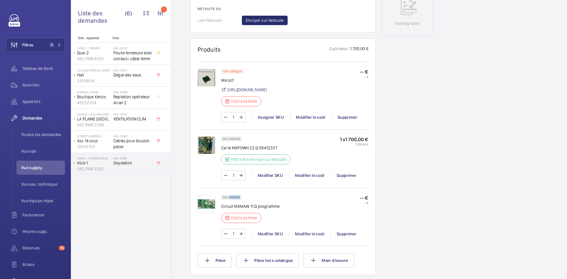
drag, startPoint x: 239, startPoint y: 203, endPoint x: 229, endPoint y: 203, distance: 10.0
click at [229, 198] on p "SKU 1006024" at bounding box center [231, 197] width 17 height 2
copy p "1006024"
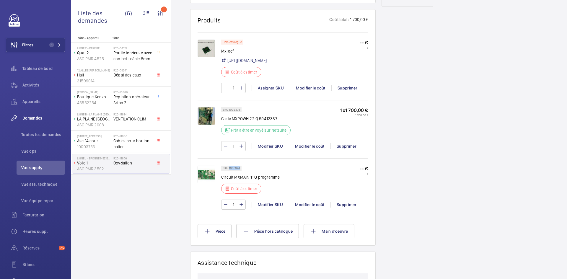
scroll to position [343, 0]
click at [308, 207] on div "Modifier le coût" at bounding box center [310, 204] width 42 height 6
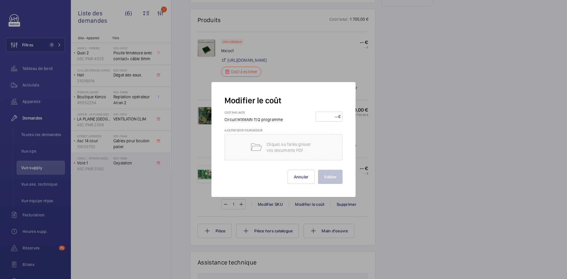
click at [329, 117] on input "number" at bounding box center [328, 116] width 21 height 9
type input "630"
click at [336, 178] on button "Valider" at bounding box center [330, 177] width 25 height 14
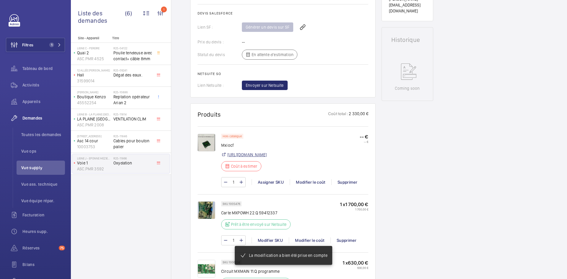
scroll to position [254, 0]
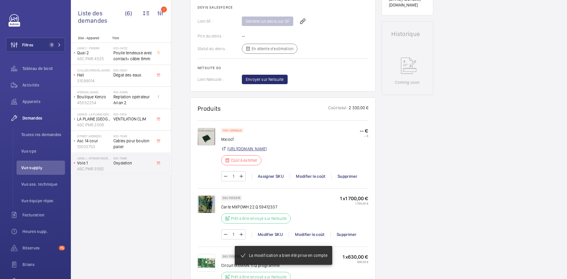
click at [261, 150] on link "https://www.elevatorshop.de/fr/circuit-imprime-pcba-mxiocf-22.q-571010477.html" at bounding box center [246, 149] width 39 height 6
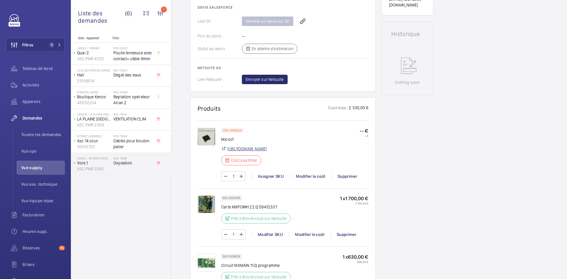
click at [267, 150] on link "https://www.elevatorshop.de/fr/circuit-imprime-pcba-mxiocf-22.q-571010477.html" at bounding box center [246, 149] width 39 height 6
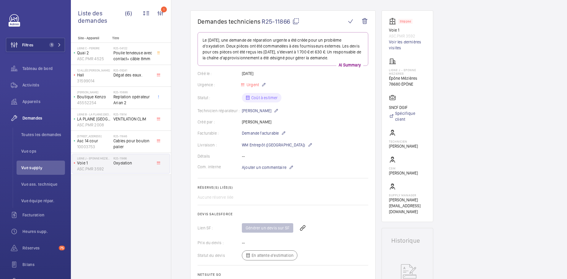
scroll to position [0, 0]
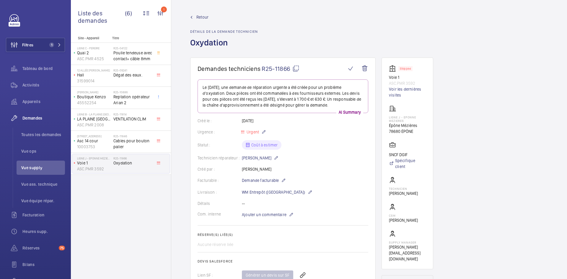
click at [297, 68] on mat-icon at bounding box center [295, 68] width 7 height 7
click at [263, 214] on span "Ajouter un commentaire" at bounding box center [264, 215] width 45 height 6
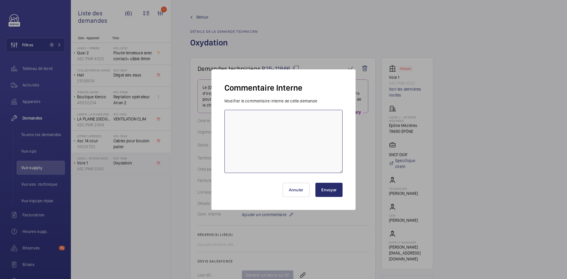
click at [259, 133] on textarea at bounding box center [283, 141] width 118 height 63
type textarea "BY-08/09 demande de devis envoyée au fournisseur Schindler & Sail attente de re…"
click at [341, 190] on button "Envoyer" at bounding box center [328, 190] width 27 height 14
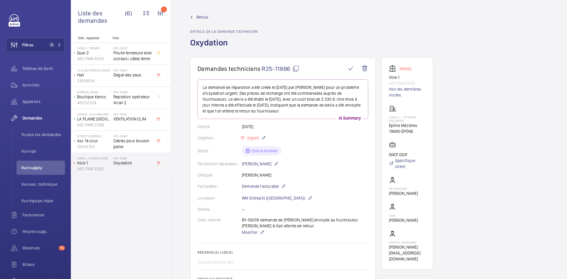
click at [200, 15] on span "Retour" at bounding box center [202, 17] width 12 height 6
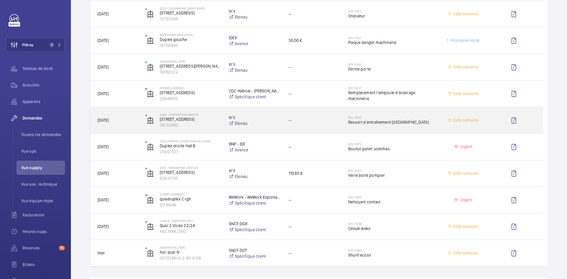
scroll to position [975, 0]
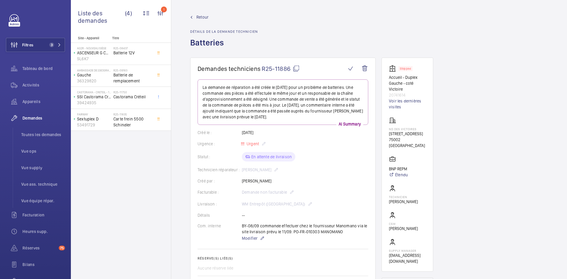
click at [204, 15] on span "Retour" at bounding box center [202, 17] width 12 height 6
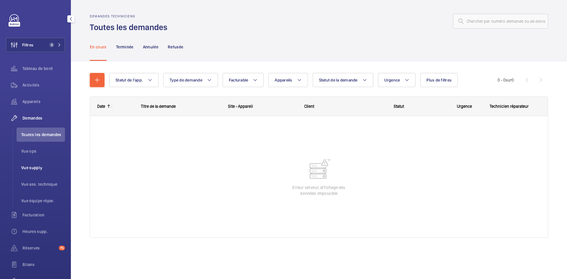
click at [32, 167] on span "Vue supply" at bounding box center [43, 168] width 44 height 6
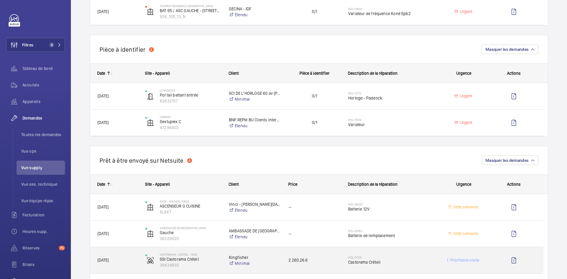
scroll to position [325, 0]
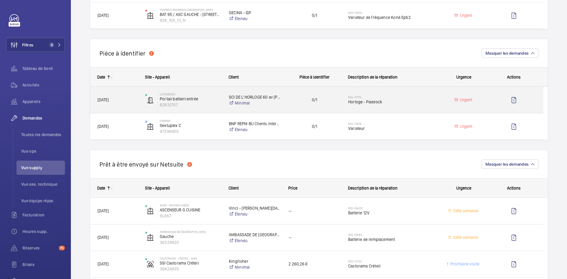
click at [135, 95] on div "[DATE]" at bounding box center [113, 100] width 47 height 19
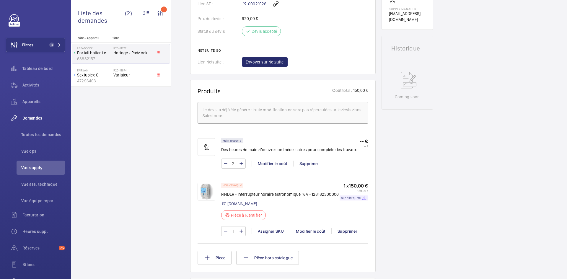
scroll to position [266, 0]
drag, startPoint x: 238, startPoint y: 205, endPoint x: 338, endPoint y: 205, distance: 99.8
click at [338, 205] on div "Hors catalogue FINDER - Interrupteur horaire astronomique 16A - 128182300000 [D…" at bounding box center [294, 203] width 147 height 41
copy p "Interrupteur horaire astronomique 16A - 128182300000"
click at [211, 199] on img at bounding box center [207, 192] width 18 height 18
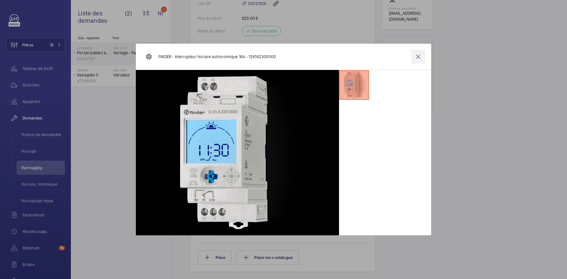
click at [421, 56] on wm-front-icon-button at bounding box center [418, 57] width 14 height 14
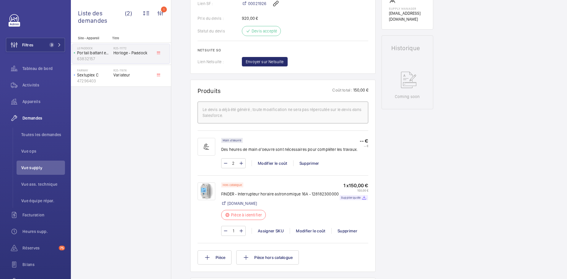
scroll to position [177, 0]
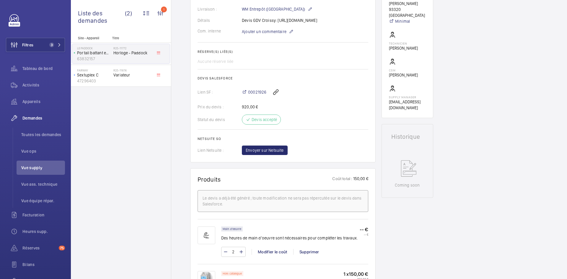
drag, startPoint x: 330, startPoint y: 34, endPoint x: 276, endPoint y: 25, distance: 54.4
click at [276, 23] on div "Détails Devis GDV Croissy: [URL][DOMAIN_NAME]" at bounding box center [283, 20] width 171 height 6
copy p "[URL][DOMAIN_NAME]"
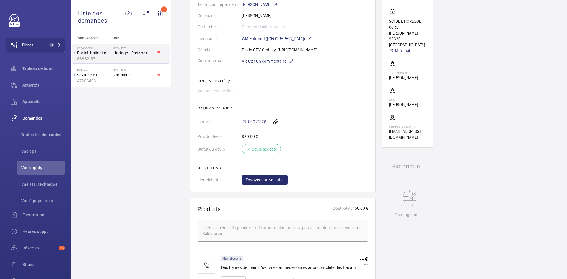
click at [343, 170] on wm-front-card-body "Une demande de réparation urgente a été créée le [DATE] pour une horloge située…" at bounding box center [283, 58] width 171 height 253
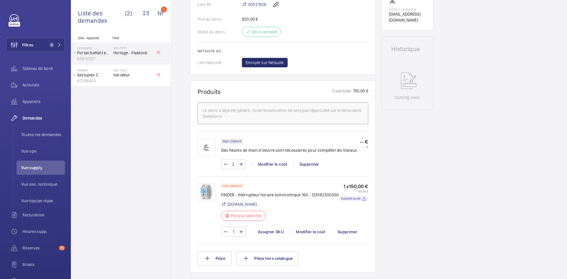
scroll to position [266, 0]
click at [211, 200] on img at bounding box center [207, 192] width 18 height 18
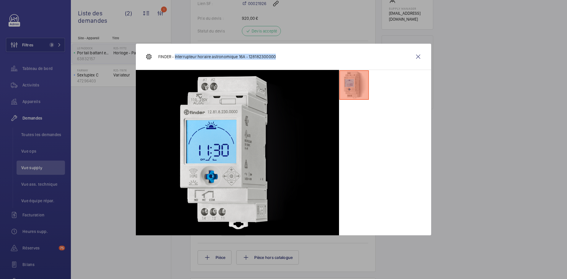
drag, startPoint x: 274, startPoint y: 56, endPoint x: 175, endPoint y: 56, distance: 98.9
click at [175, 56] on p "FINDER - Interrupteur horaire astronomique 16A - 128182300000" at bounding box center [217, 57] width 118 height 6
copy p "Interrupteur horaire astronomique 16A - 128182300000"
drag, startPoint x: 172, startPoint y: 56, endPoint x: 158, endPoint y: 56, distance: 14.2
click at [158, 56] on p "FINDER - Interrupteur horaire astronomique 16A - 128182300000" at bounding box center [217, 57] width 118 height 6
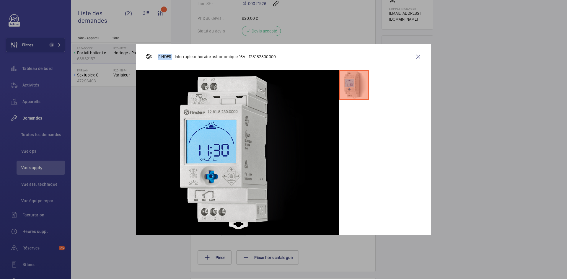
copy p "FINDER"
click at [419, 56] on wm-front-icon-button at bounding box center [418, 57] width 14 height 14
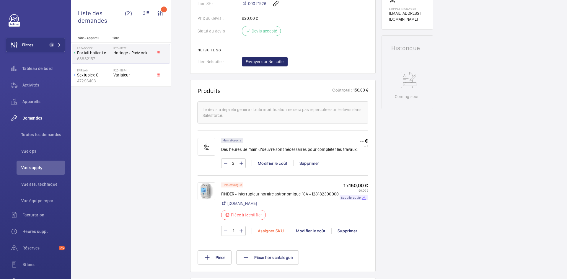
click at [271, 234] on div "Assigner SKU" at bounding box center [271, 231] width 38 height 6
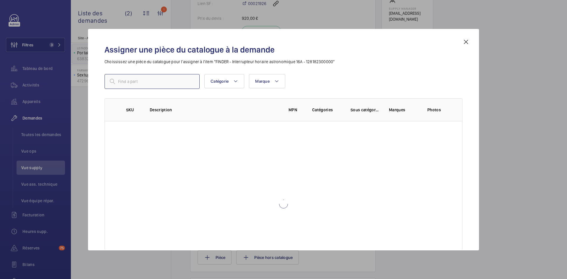
click at [170, 81] on input "text" at bounding box center [152, 81] width 95 height 15
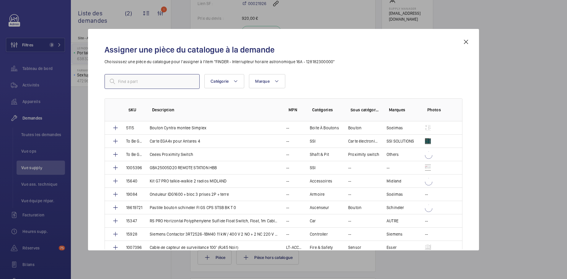
paste input "1010198"
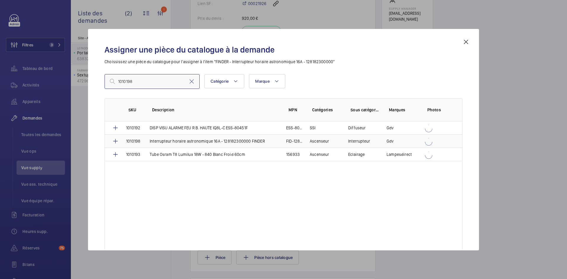
type input "1010198"
click at [141, 141] on td "1010198" at bounding box center [131, 140] width 24 height 13
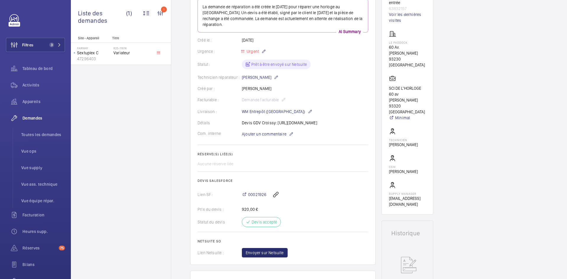
scroll to position [47, 0]
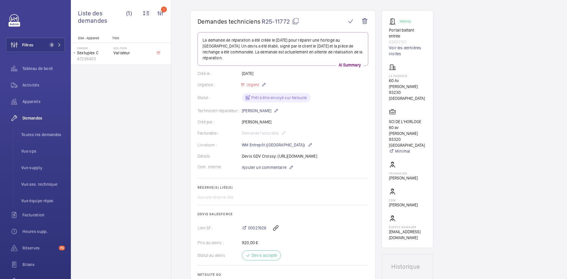
click at [295, 22] on mat-icon at bounding box center [295, 21] width 7 height 7
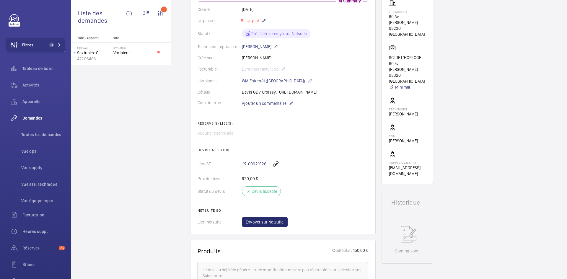
scroll to position [106, 0]
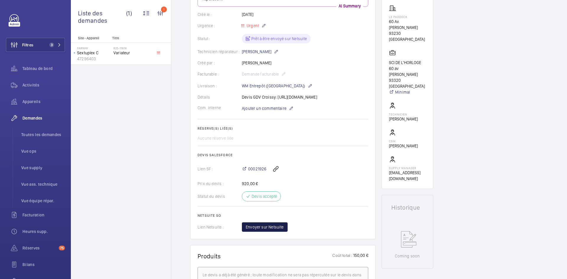
click at [271, 230] on span "Envoyer sur Netsuite" at bounding box center [265, 227] width 38 height 6
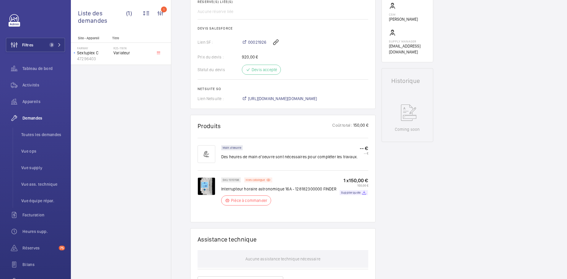
scroll to position [236, 0]
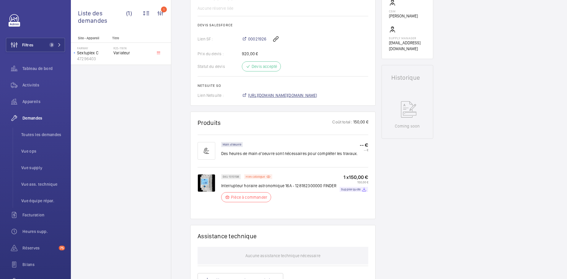
click at [317, 98] on span "[URL][DOMAIN_NAME][DOMAIN_NAME]" at bounding box center [282, 95] width 69 height 6
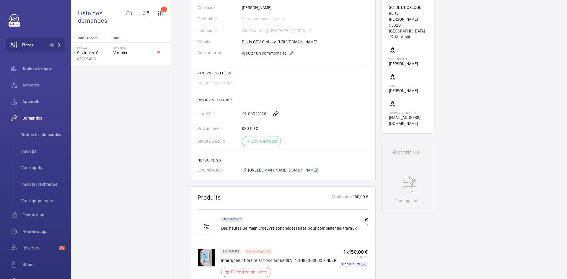
scroll to position [148, 0]
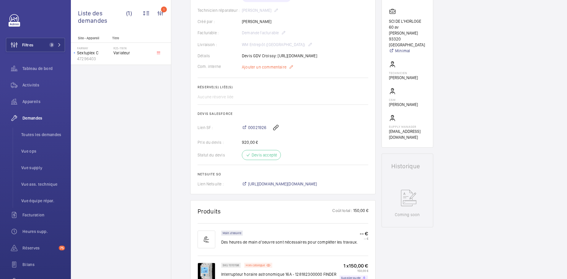
click at [254, 70] on span "Ajouter un commentaire" at bounding box center [264, 67] width 45 height 6
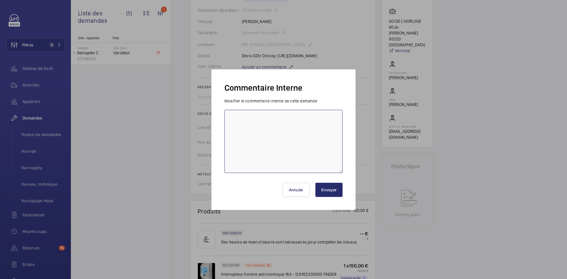
click at [244, 116] on textarea at bounding box center [283, 141] width 118 height 63
paste textarea "BY-08/09 commande effectuer chez le fournisseur GDV via l'email livraison prévu…"
type textarea "BY-08/09 commande effectuer chez le fournisseur GDV via l'email livraison prévu…"
click at [336, 191] on button "Envoyer" at bounding box center [328, 190] width 27 height 14
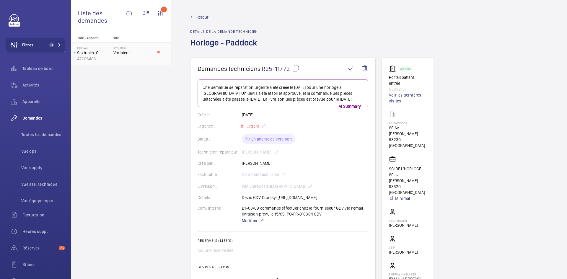
click at [106, 54] on p "Sextuplex C" at bounding box center [94, 53] width 34 height 6
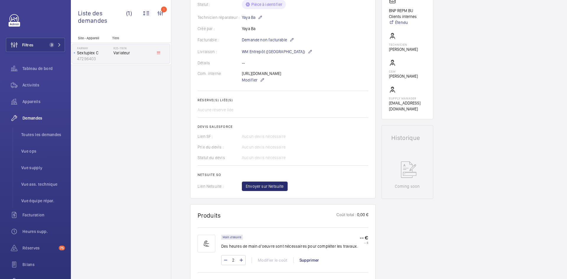
scroll to position [118, 0]
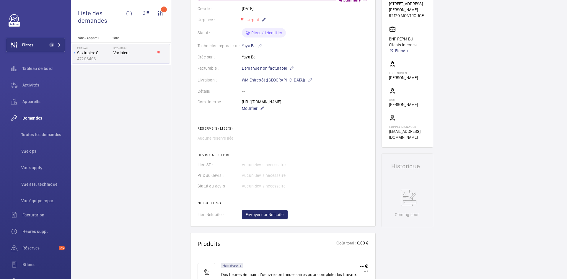
drag, startPoint x: 296, startPoint y: 126, endPoint x: 238, endPoint y: 105, distance: 61.0
click at [238, 105] on div "Com. interne [URL][DOMAIN_NAME] Modifier" at bounding box center [283, 105] width 171 height 13
copy div "[URL][DOMAIN_NAME]"
click at [307, 141] on div "Aucune réserve liée" at bounding box center [283, 138] width 171 height 6
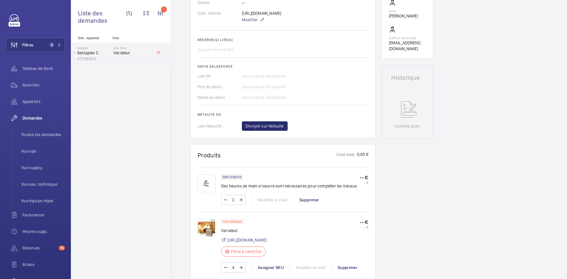
scroll to position [266, 0]
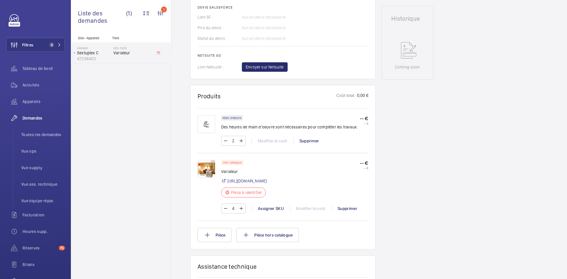
click at [206, 178] on img at bounding box center [207, 169] width 18 height 18
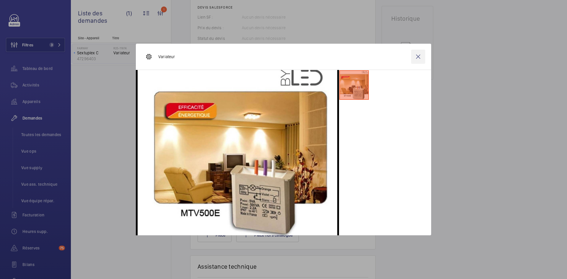
click at [414, 58] on wm-front-icon-button at bounding box center [418, 57] width 14 height 14
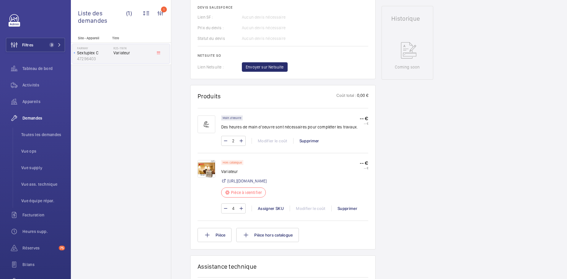
click at [209, 178] on img at bounding box center [207, 169] width 18 height 18
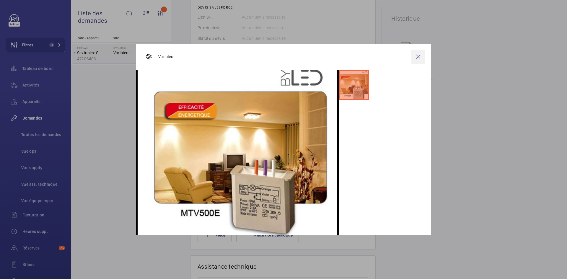
click at [421, 56] on wm-front-icon-button at bounding box center [418, 57] width 14 height 14
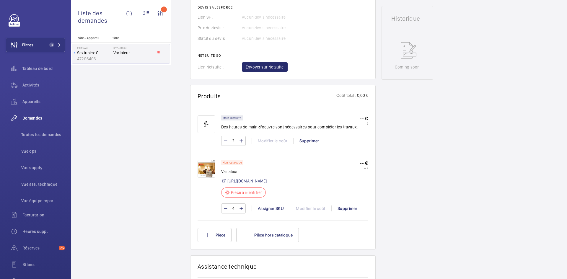
click at [207, 178] on img at bounding box center [207, 169] width 18 height 18
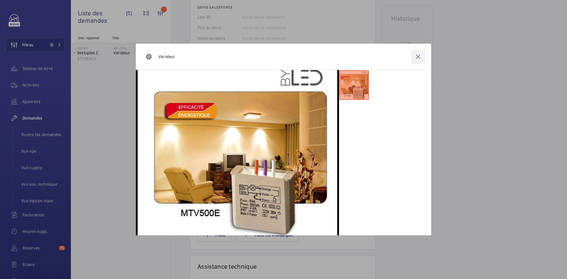
click at [418, 55] on wm-front-icon-button at bounding box center [418, 57] width 14 height 14
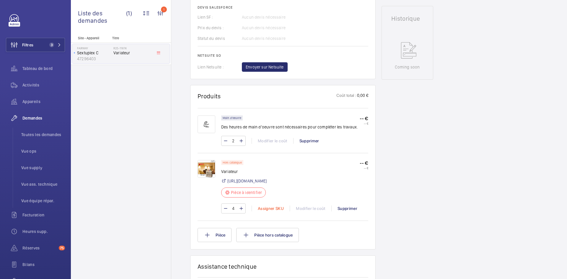
click at [275, 211] on div "Assigner SKU" at bounding box center [271, 209] width 38 height 6
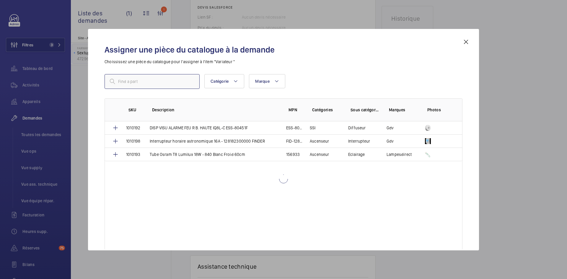
click at [175, 84] on input "text" at bounding box center [152, 81] width 95 height 15
type input "1010199"
click at [189, 81] on mat-icon at bounding box center [191, 81] width 7 height 7
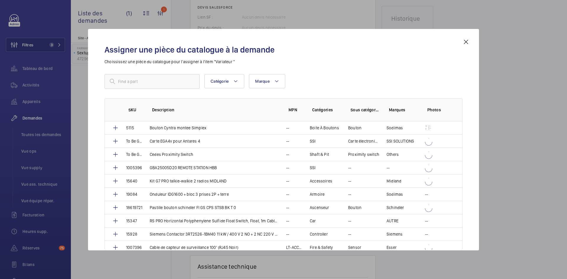
click at [469, 38] on div "Assigner une pièce du catalogue à la demande Choississez une pièce du catalogue…" at bounding box center [283, 140] width 391 height 222
click at [466, 40] on mat-icon at bounding box center [466, 41] width 7 height 7
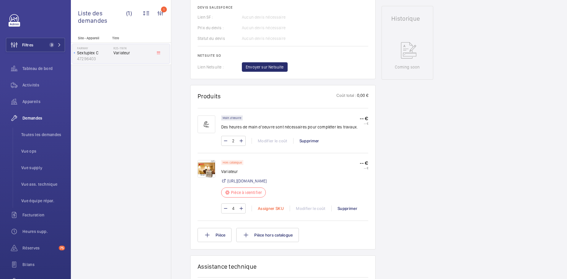
click at [271, 211] on div "Assigner SKU" at bounding box center [271, 209] width 38 height 6
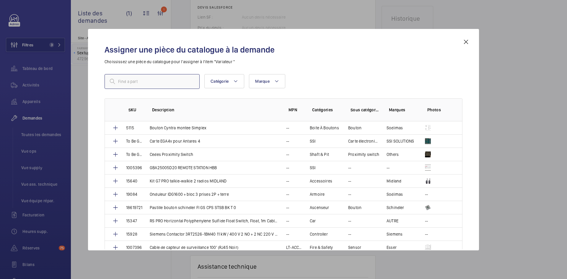
click at [180, 83] on input "text" at bounding box center [152, 81] width 95 height 15
paste input "1010199"
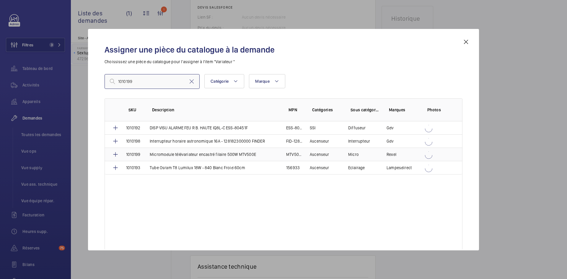
type input "1010199"
click at [159, 153] on p "Micromodule télévariateur encastré filaire 500W MTV500E" at bounding box center [203, 155] width 106 height 6
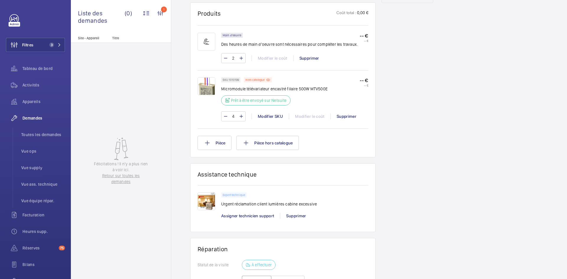
scroll to position [349, 0]
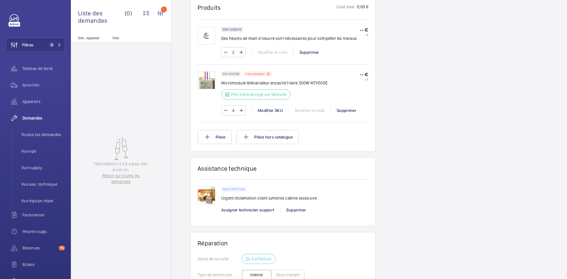
click at [201, 89] on img at bounding box center [207, 80] width 18 height 18
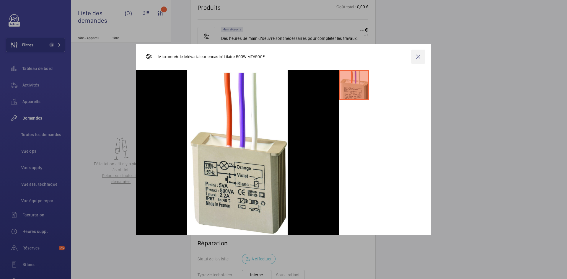
click at [416, 55] on wm-front-icon-button at bounding box center [418, 57] width 14 height 14
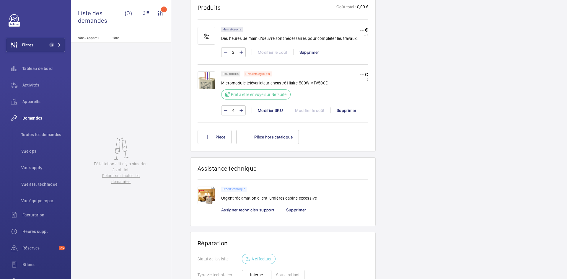
click at [207, 89] on img at bounding box center [207, 80] width 18 height 18
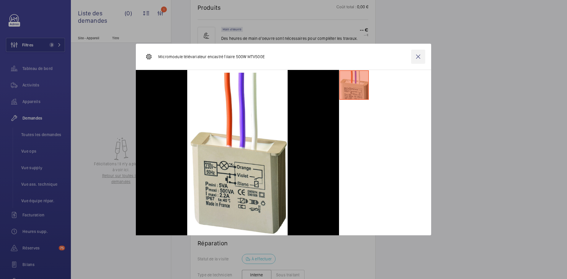
click at [417, 57] on wm-front-icon-button at bounding box center [418, 57] width 14 height 14
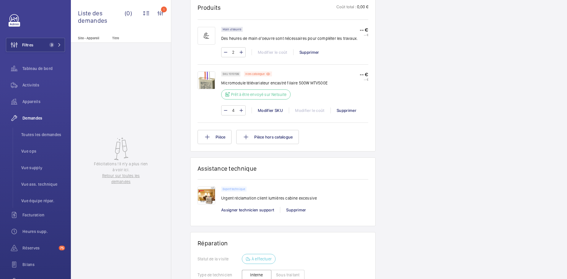
click at [205, 89] on img at bounding box center [207, 80] width 18 height 18
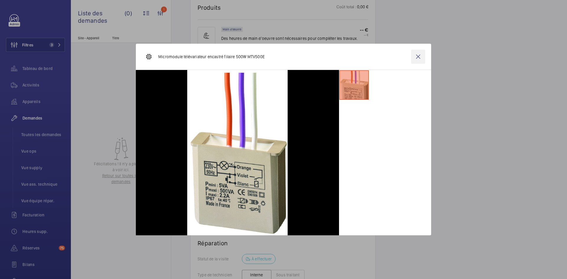
click at [418, 57] on wm-front-icon-button at bounding box center [418, 57] width 14 height 14
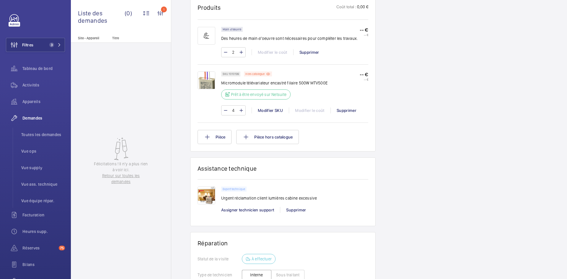
click at [212, 89] on img at bounding box center [207, 80] width 18 height 18
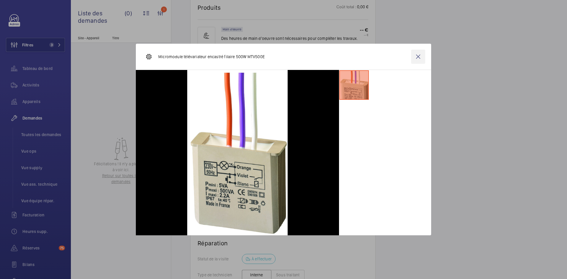
click at [421, 55] on wm-front-icon-button at bounding box center [418, 57] width 14 height 14
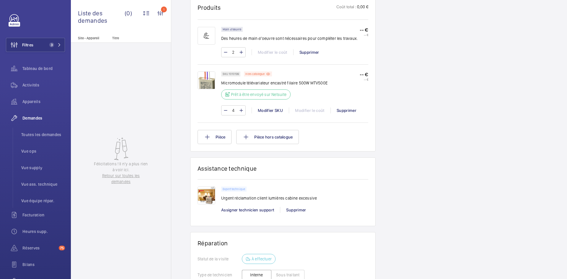
click at [212, 89] on img at bounding box center [207, 80] width 18 height 18
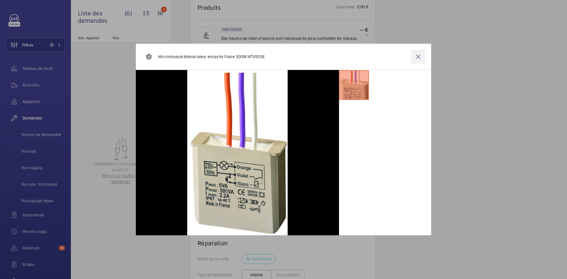
click at [416, 56] on wm-front-icon-button at bounding box center [418, 57] width 14 height 14
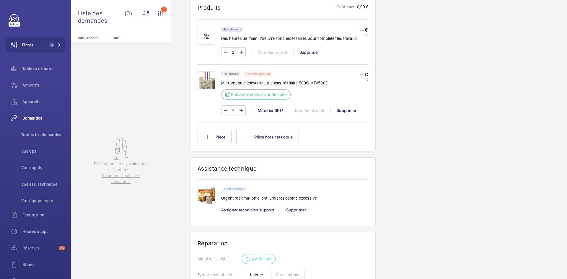
click at [266, 76] on div "Hors catalogue" at bounding box center [258, 73] width 28 height 5
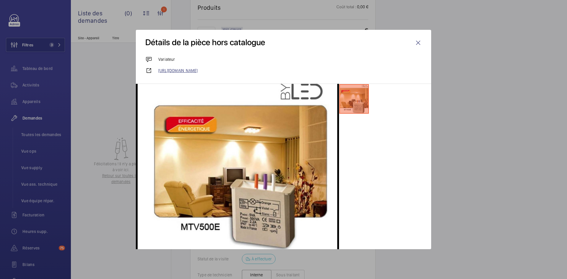
click at [241, 69] on link "https://www.byled.fr/televariateur-yokis-mtv500e-114.html" at bounding box center [289, 71] width 263 height 6
click at [415, 42] on wm-front-icon-button at bounding box center [418, 43] width 14 height 14
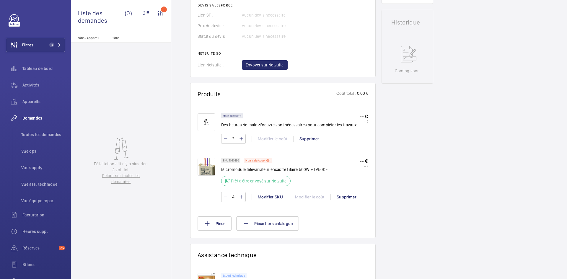
scroll to position [260, 0]
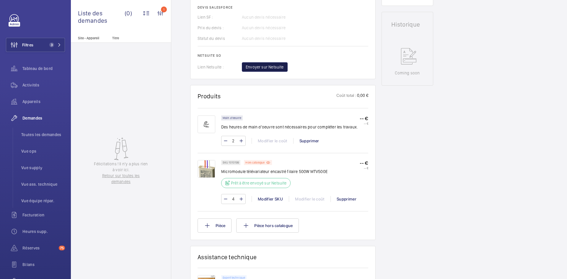
click at [279, 70] on span "Envoyer sur Netsuite" at bounding box center [265, 67] width 38 height 6
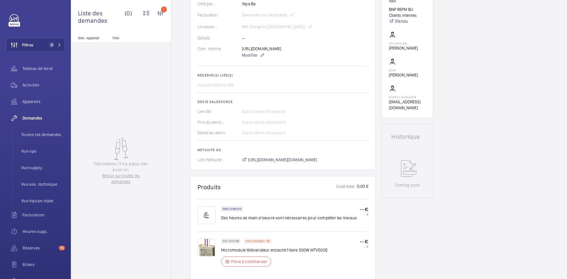
scroll to position [236, 0]
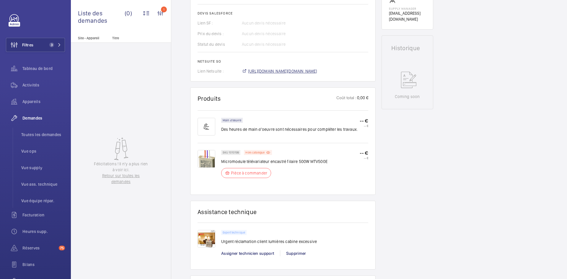
click at [317, 74] on span "https://6461500.app.netsuite.com/app/accounting/transactions/salesord.nl?id=298…" at bounding box center [282, 71] width 69 height 6
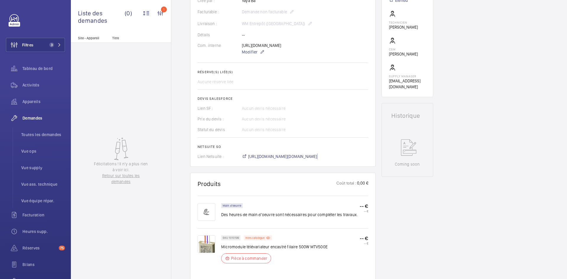
scroll to position [165, 0]
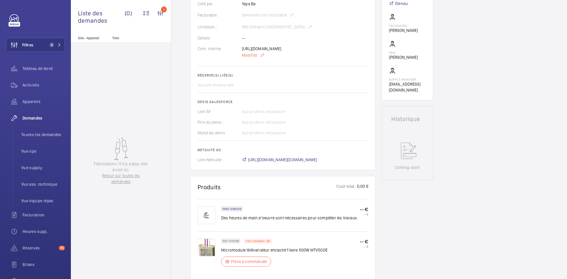
click at [251, 58] on span "Modifier" at bounding box center [250, 55] width 16 height 6
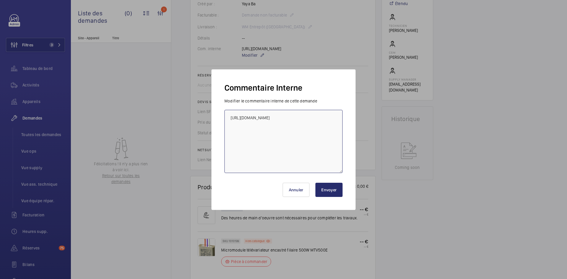
click at [228, 115] on textarea "https://www.rexel.fr/frx/Cat%C3%A9gorie/Appareillage-et-contr%C3%B4le-du-b%C3%A…" at bounding box center [283, 141] width 118 height 63
paste textarea "BY-08/09 commande effectuer chez le fournisseur Rexel via le site livraison pré…"
type textarea "BY-08/09 commande effectuer chez le fournisseur Rexel via le site livraison pré…"
click at [338, 190] on button "Envoyer" at bounding box center [328, 190] width 27 height 14
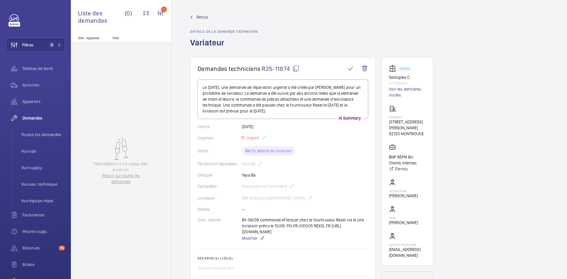
click at [199, 17] on span "Retour" at bounding box center [202, 17] width 12 height 6
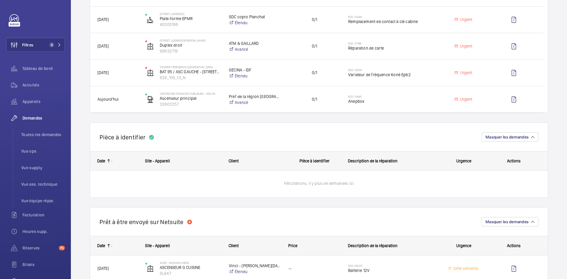
scroll to position [266, 0]
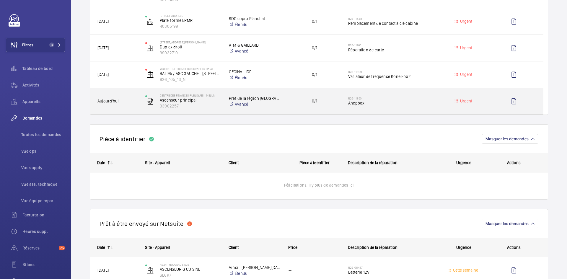
click at [134, 96] on div "Aujourd'hui" at bounding box center [113, 101] width 47 height 19
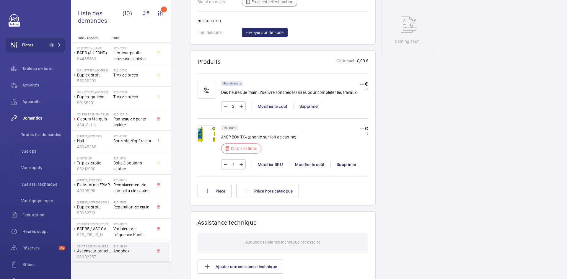
scroll to position [295, 0]
click at [206, 136] on img at bounding box center [207, 134] width 18 height 18
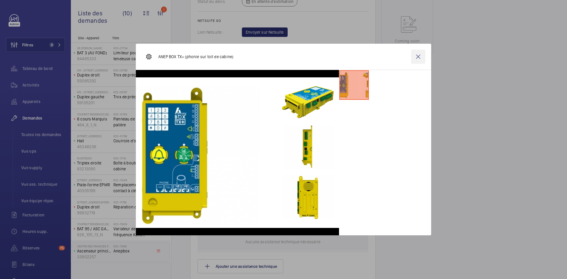
click at [419, 57] on wm-front-icon-button at bounding box center [418, 57] width 14 height 14
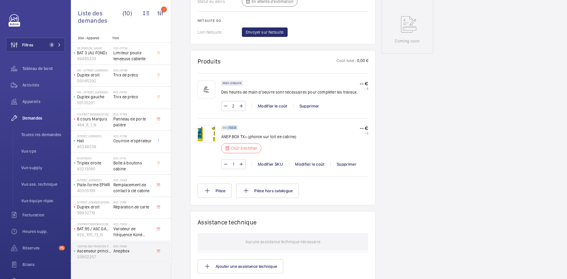
drag, startPoint x: 236, startPoint y: 133, endPoint x: 228, endPoint y: 133, distance: 7.7
click at [228, 129] on p "SKU 19428" at bounding box center [230, 128] width 14 height 2
copy p "19428"
click at [312, 167] on div "Modifier le coût" at bounding box center [310, 164] width 42 height 6
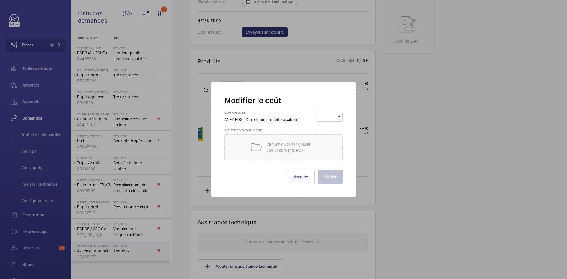
click at [326, 115] on input "number" at bounding box center [328, 116] width 21 height 9
type input "390"
click at [333, 177] on button "Valider" at bounding box center [330, 177] width 25 height 14
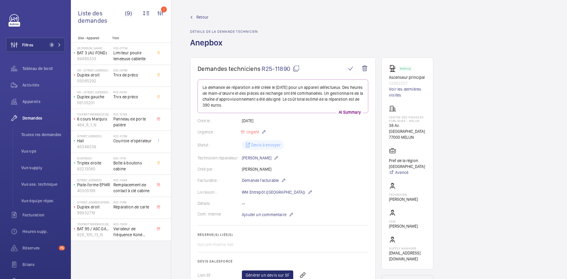
click at [204, 17] on span "Retour" at bounding box center [202, 17] width 12 height 6
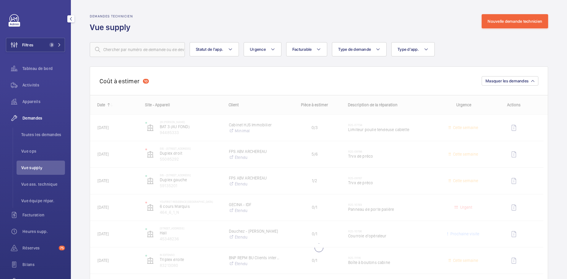
click at [40, 167] on span "Vue supply" at bounding box center [43, 168] width 44 height 6
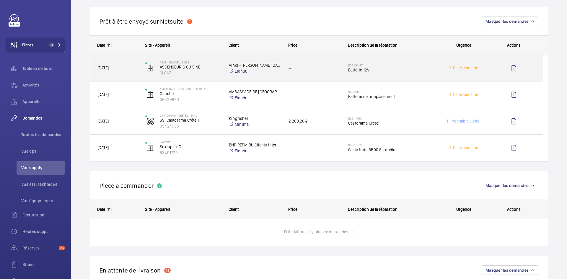
scroll to position [443, 0]
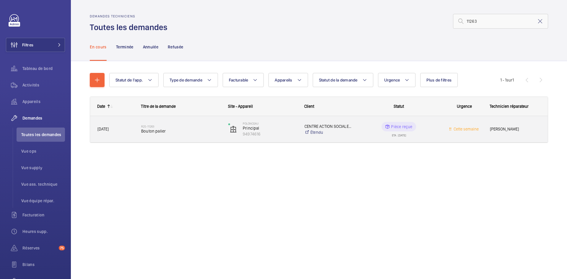
type input "11263"
click at [127, 130] on span "[DATE]" at bounding box center [115, 129] width 36 height 7
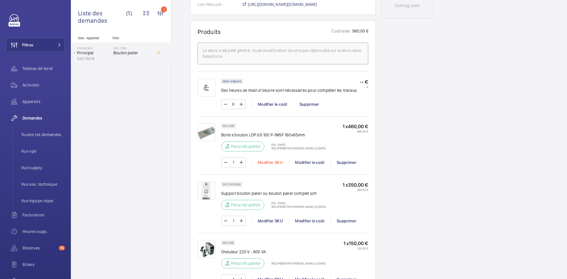
scroll to position [384, 0]
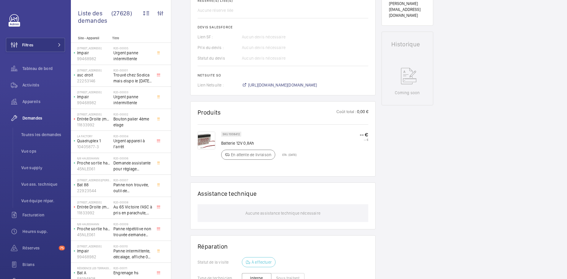
scroll to position [207, 0]
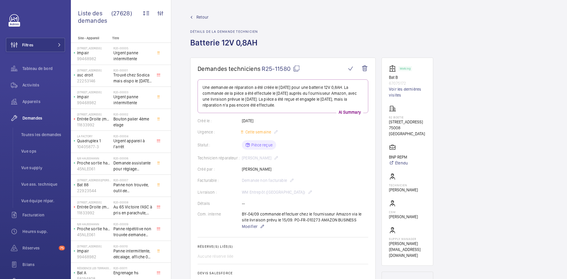
drag, startPoint x: 273, startPoint y: 170, endPoint x: 240, endPoint y: 170, distance: 33.7
click at [240, 170] on div "Créé par : [PERSON_NAME]" at bounding box center [283, 169] width 171 height 6
copy div "Créé par : [PERSON_NAME]"
drag, startPoint x: 409, startPoint y: 83, endPoint x: 385, endPoint y: 78, distance: 24.7
click at [385, 78] on wm-front-card "Working Bat B 67075172 Voir les dernières visites 62 BOETIE [STREET_ADDRESS] BN…" at bounding box center [408, 162] width 52 height 208
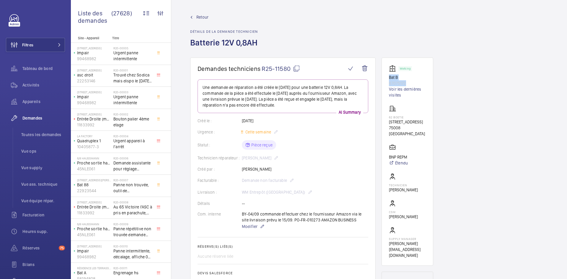
copy div "Bat B 67075172"
drag, startPoint x: 414, startPoint y: 136, endPoint x: 387, endPoint y: 119, distance: 32.2
click at [387, 119] on wm-front-card "Working Bat B 67075172 Voir les dernières visites 62 BOETIE [STREET_ADDRESS] BN…" at bounding box center [408, 162] width 52 height 208
copy div "62 BOETIE [STREET_ADDRESS]"
drag, startPoint x: 410, startPoint y: 158, endPoint x: 386, endPoint y: 157, distance: 23.3
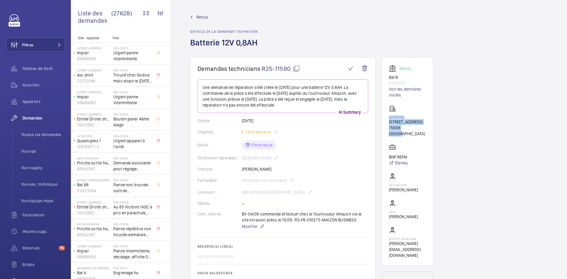
click at [386, 157] on wm-front-card "Working Bat B 67075172 Voir les dernières visites 62 BOETIE [STREET_ADDRESS] BN…" at bounding box center [408, 162] width 52 height 208
copy p "BNP REPM"
click at [297, 68] on mat-icon at bounding box center [296, 68] width 7 height 7
copy p "BNP REPM"
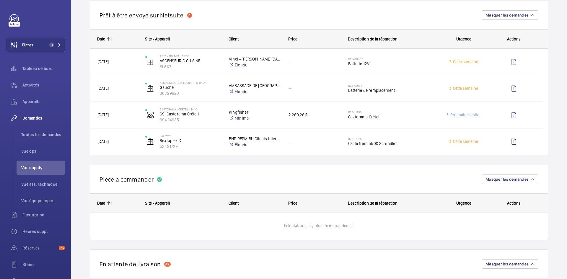
scroll to position [413, 0]
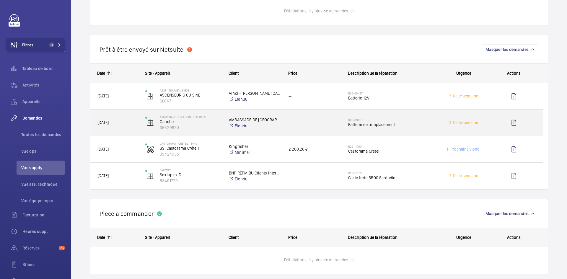
click at [134, 123] on span "[DATE]" at bounding box center [117, 122] width 40 height 7
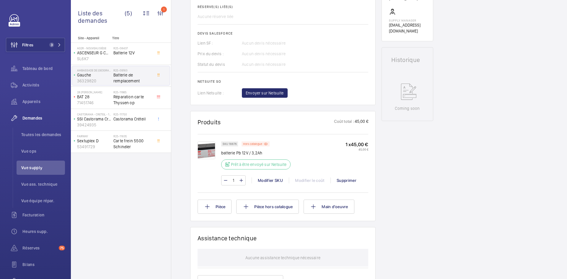
scroll to position [266, 0]
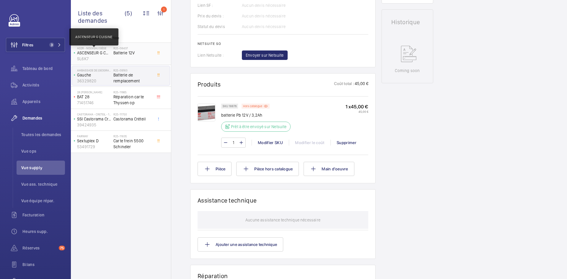
click at [101, 55] on p "ASCENSEUR G CUISINE" at bounding box center [94, 53] width 34 height 6
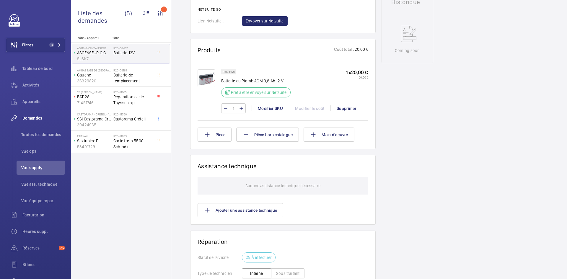
scroll to position [295, 0]
click at [107, 77] on p "Gauche" at bounding box center [94, 75] width 34 height 6
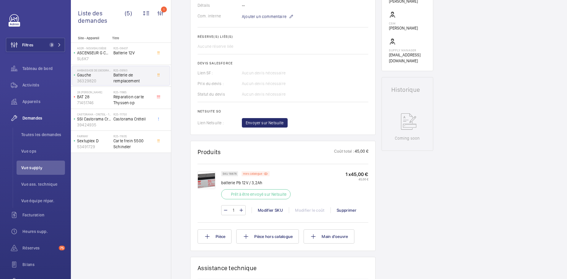
scroll to position [207, 0]
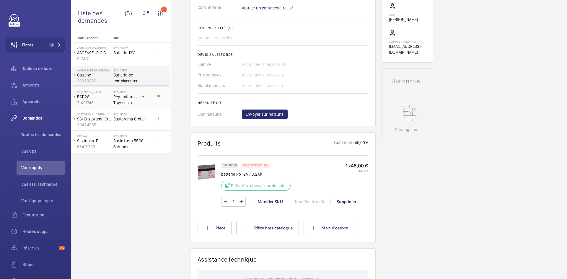
click at [103, 100] on p "71451746" at bounding box center [94, 103] width 34 height 6
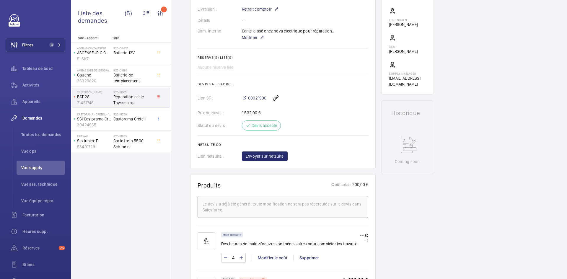
scroll to position [118, 0]
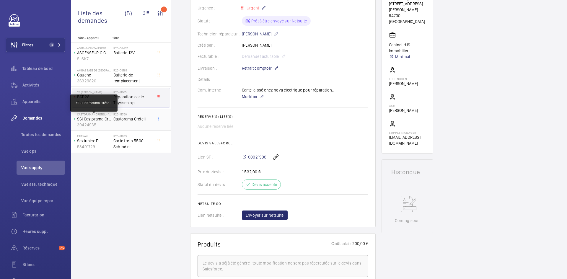
click at [107, 121] on p "SSI Castorama Créteil" at bounding box center [94, 119] width 34 height 6
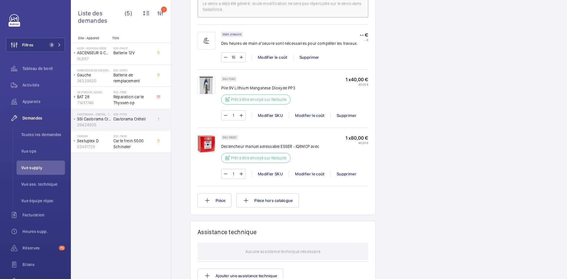
scroll to position [443, 0]
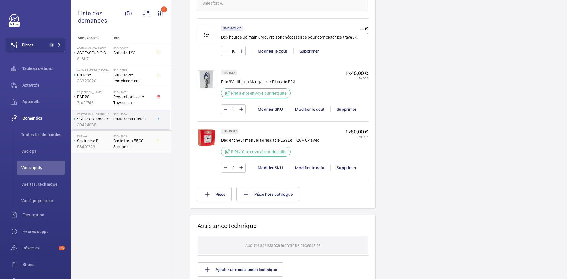
click at [112, 145] on div "FAIRWAY Sextuplex D 53491729" at bounding box center [92, 141] width 41 height 19
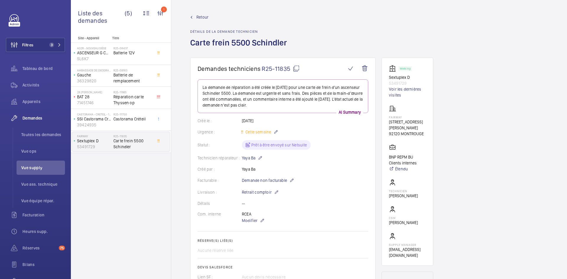
click at [201, 16] on span "Retour" at bounding box center [202, 17] width 12 height 6
click at [206, 17] on span "Retour" at bounding box center [202, 17] width 12 height 6
click at [204, 16] on span "Retour" at bounding box center [202, 17] width 12 height 6
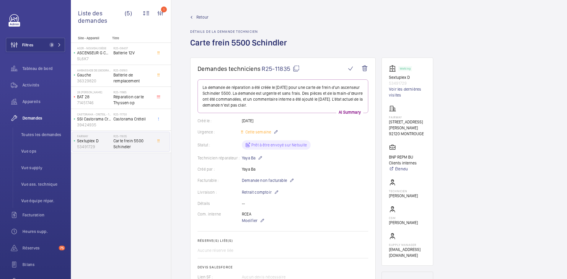
click at [204, 16] on span "Retour" at bounding box center [202, 17] width 12 height 6
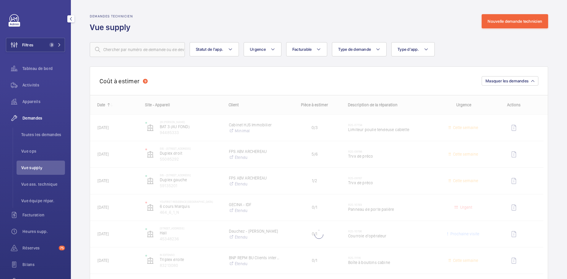
click at [41, 168] on span "Vue supply" at bounding box center [43, 168] width 44 height 6
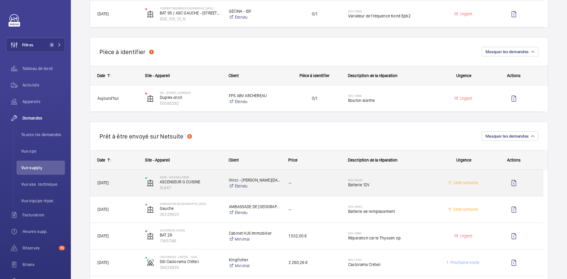
scroll to position [325, 0]
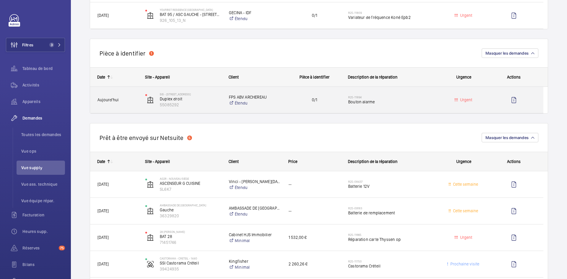
click at [126, 100] on span "Aujourd'hui" at bounding box center [117, 100] width 40 height 7
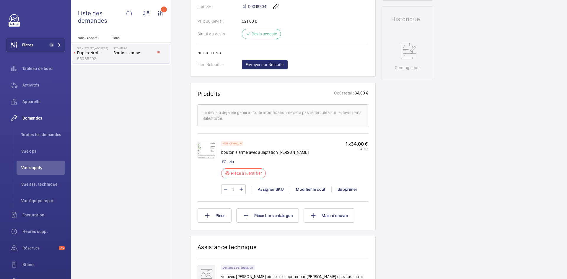
scroll to position [266, 0]
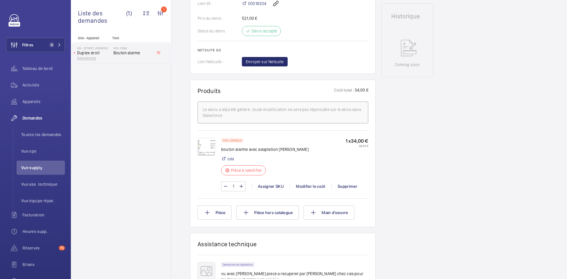
click at [202, 144] on img at bounding box center [207, 147] width 18 height 18
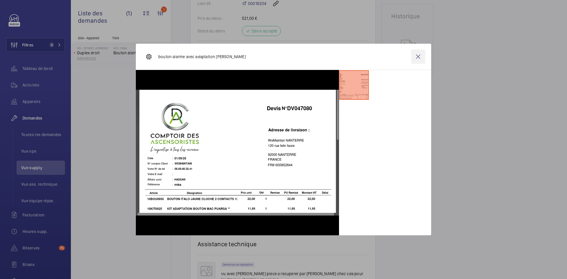
click at [421, 56] on wm-front-icon-button at bounding box center [418, 57] width 14 height 14
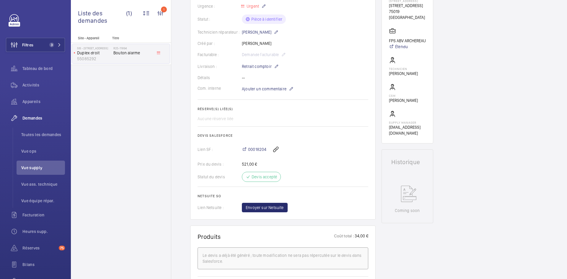
scroll to position [207, 0]
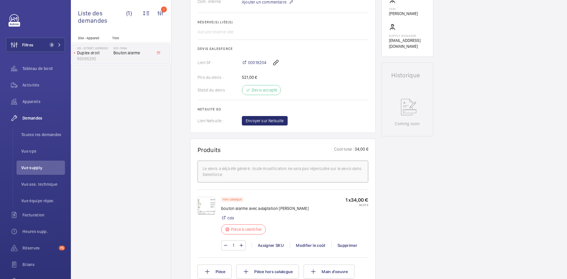
click at [205, 202] on img at bounding box center [207, 206] width 18 height 18
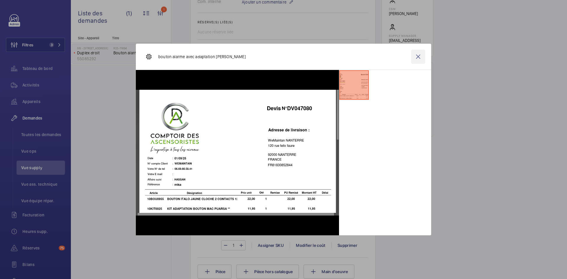
click at [423, 56] on wm-front-icon-button at bounding box center [418, 57] width 14 height 14
